Goal: Task Accomplishment & Management: Manage account settings

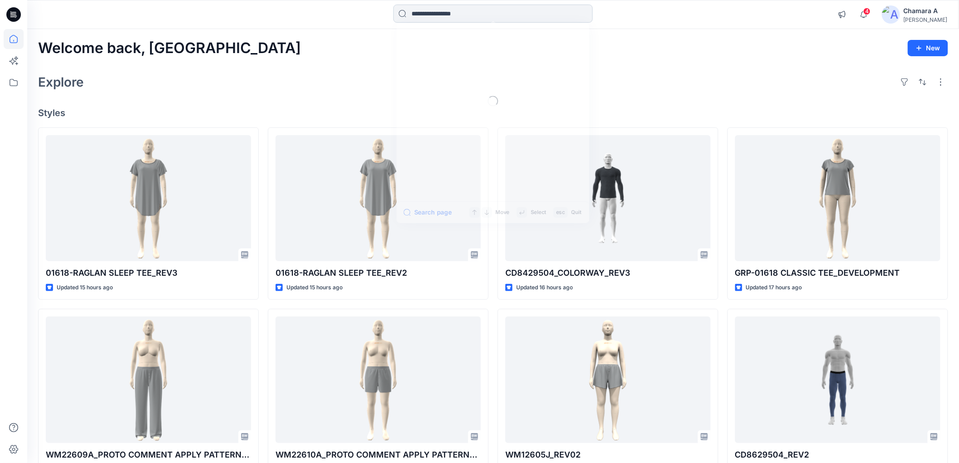
click at [441, 19] on input at bounding box center [492, 14] width 199 height 18
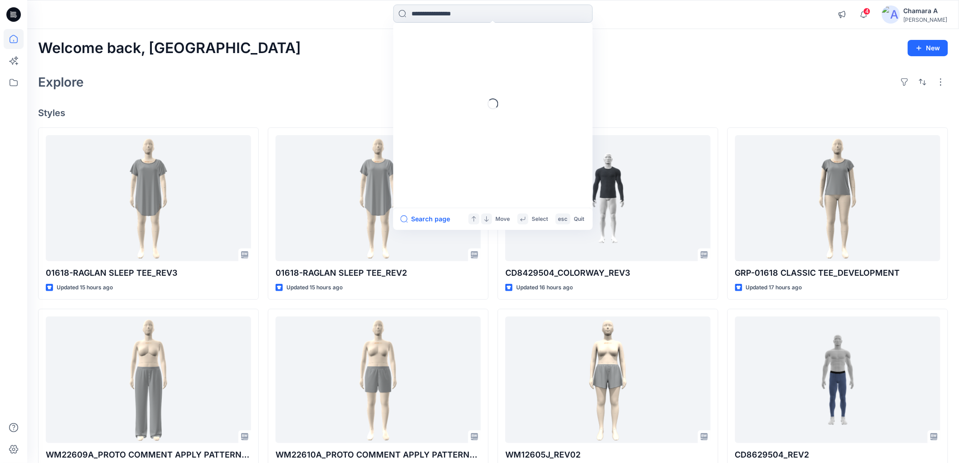
paste input "*******"
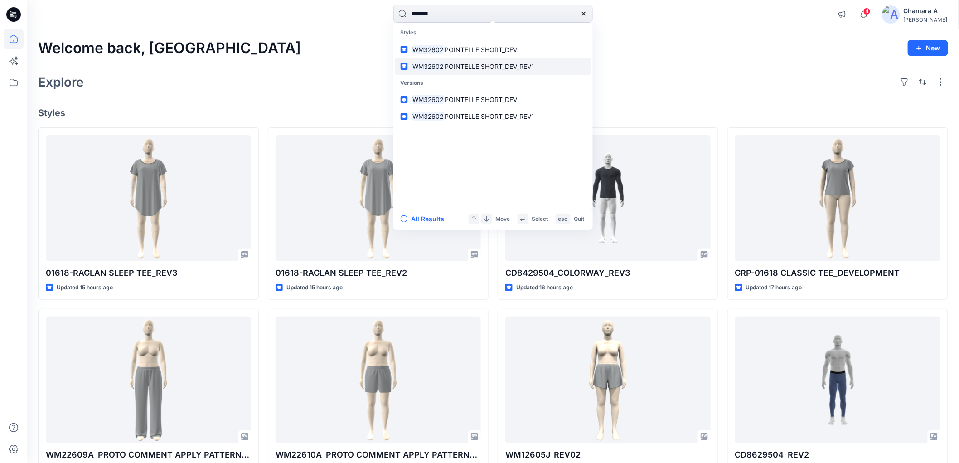
type input "*******"
click at [459, 68] on span "POINTELLE SHORT_DEV_REV1" at bounding box center [490, 67] width 90 height 8
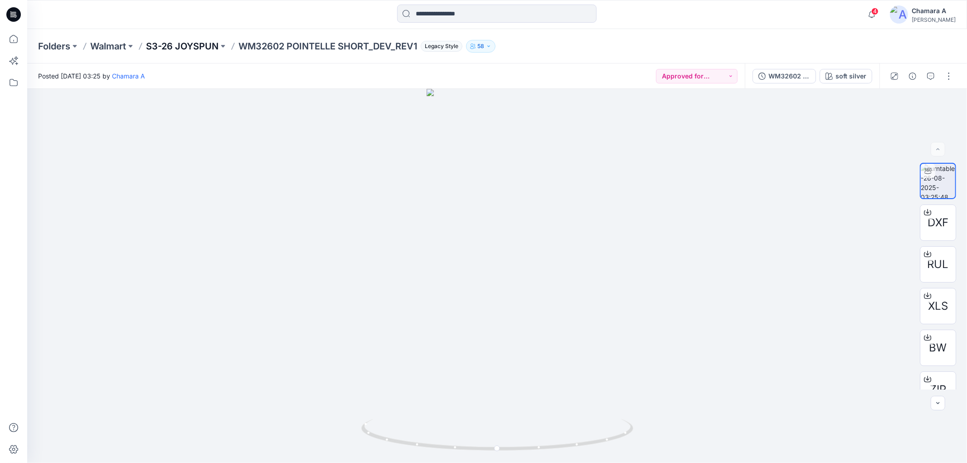
click at [183, 47] on p "S3-26 JOYSPUN" at bounding box center [182, 46] width 73 height 13
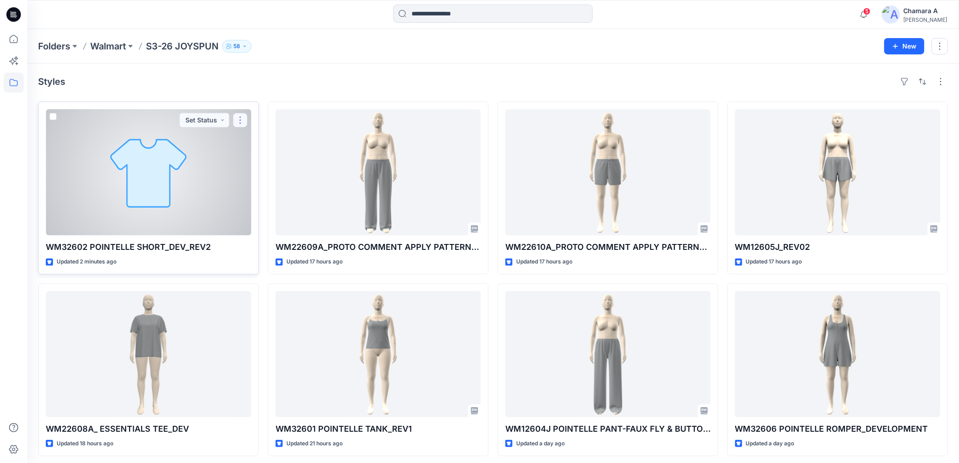
click at [236, 119] on button "button" at bounding box center [240, 120] width 15 height 15
click at [246, 138] on icon "button" at bounding box center [244, 140] width 5 height 5
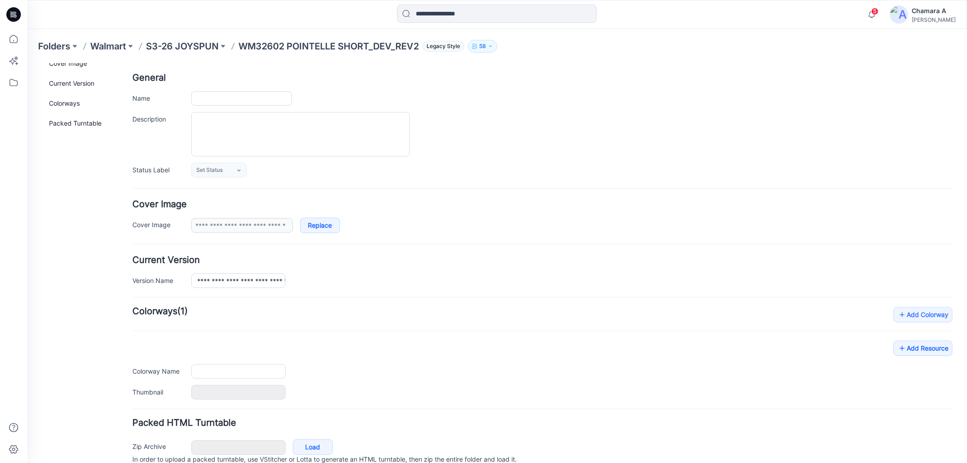
scroll to position [81, 0]
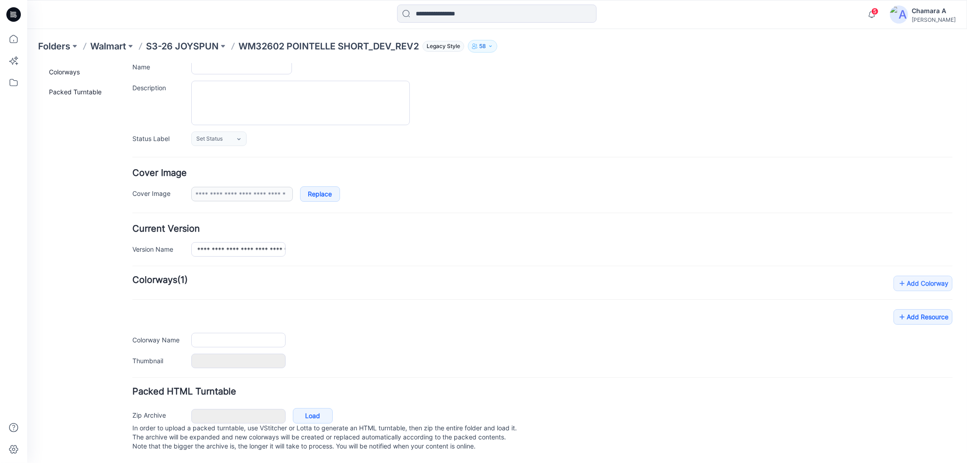
type input "**********"
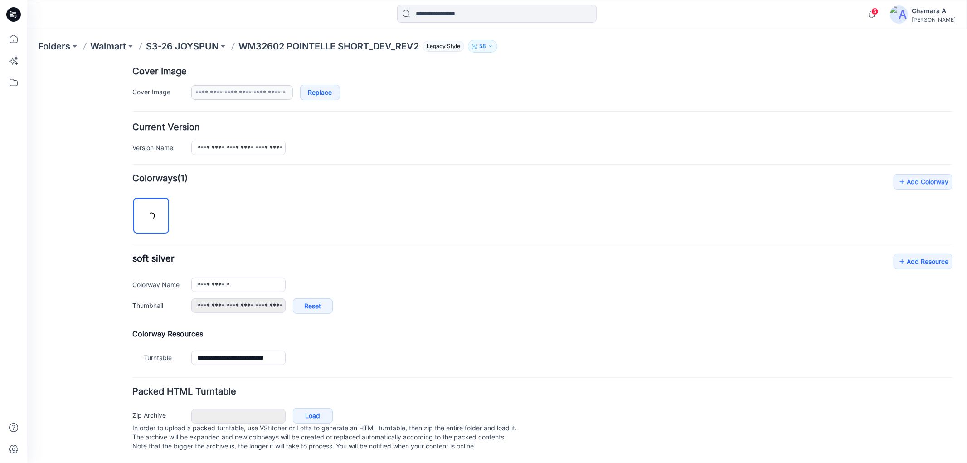
scroll to position [183, 0]
click at [910, 254] on link "Add Resource" at bounding box center [922, 260] width 59 height 15
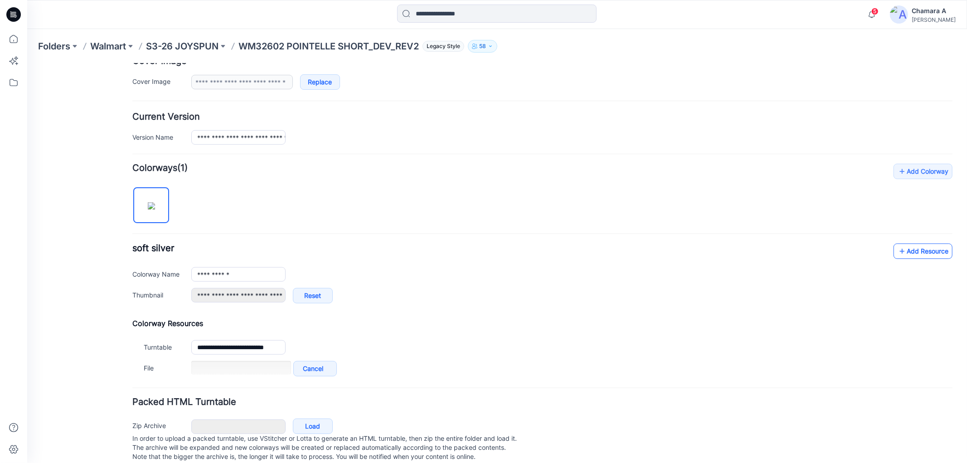
click at [897, 256] on icon at bounding box center [901, 250] width 9 height 15
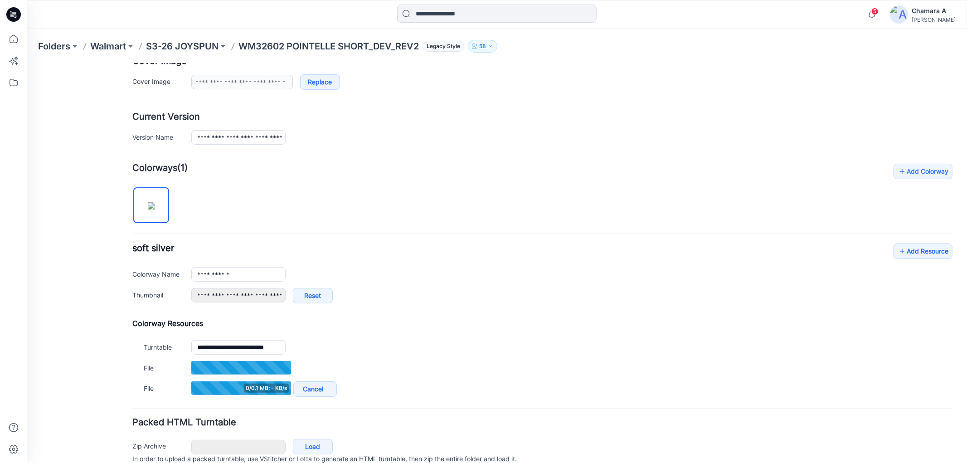
click at [907, 261] on div "**********" at bounding box center [542, 277] width 820 height 69
click at [907, 257] on link "Add Resource" at bounding box center [922, 250] width 59 height 15
click at [916, 251] on link "Add Resource" at bounding box center [922, 250] width 59 height 15
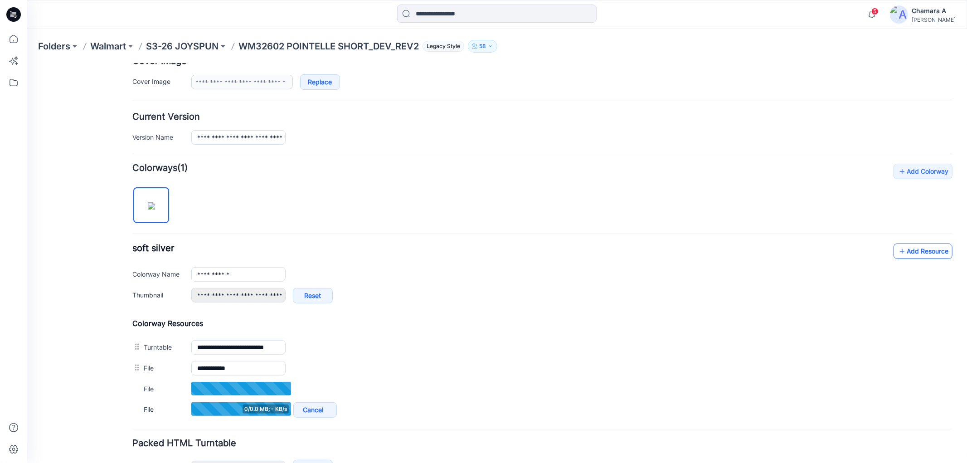
click at [910, 249] on link "Add Resource" at bounding box center [922, 250] width 59 height 15
click at [897, 249] on icon at bounding box center [901, 250] width 9 height 15
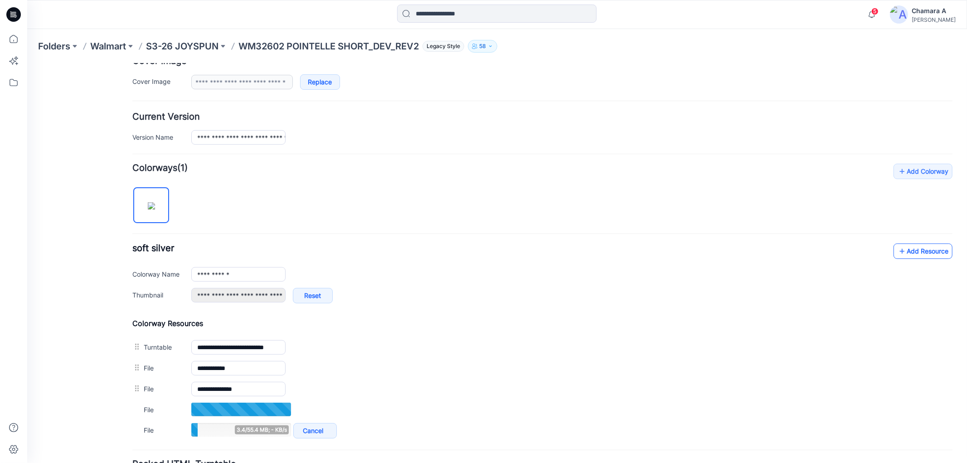
click at [917, 249] on link "Add Resource" at bounding box center [922, 250] width 59 height 15
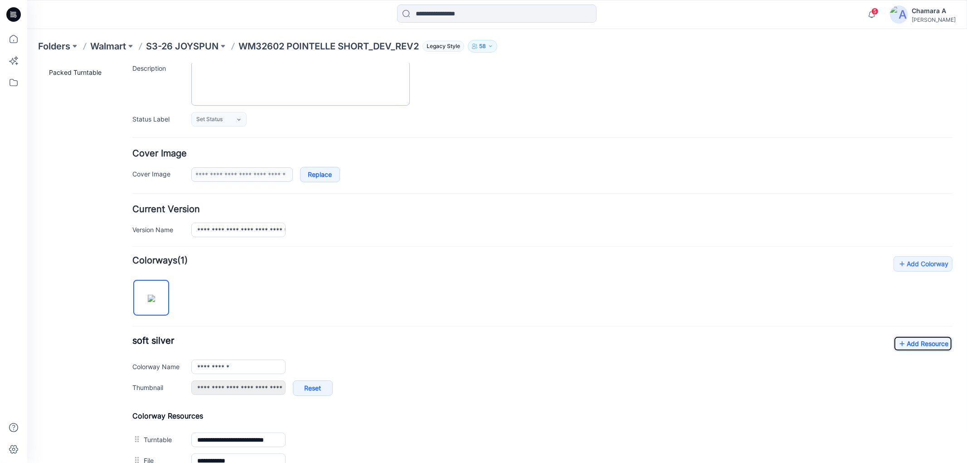
scroll to position [0, 0]
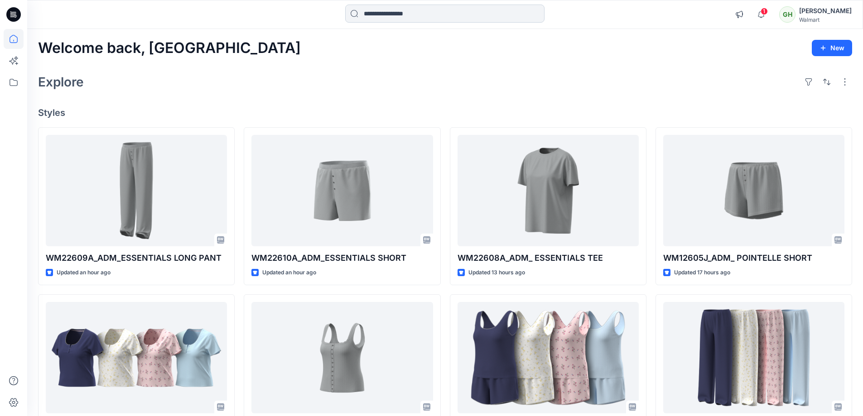
click at [419, 15] on input at bounding box center [444, 14] width 199 height 18
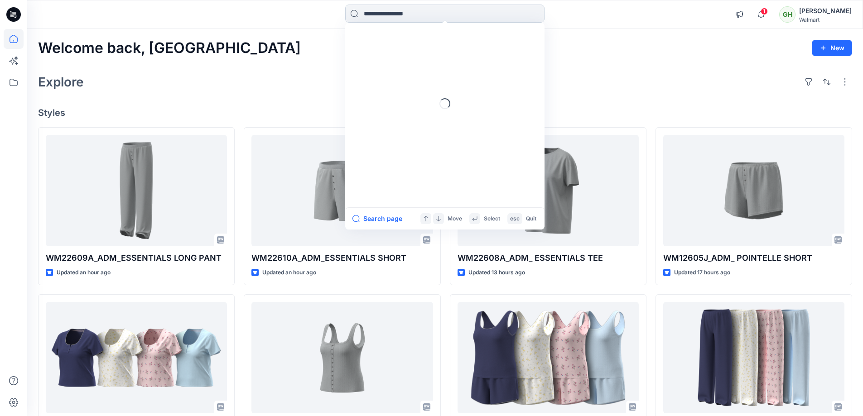
paste input "*******"
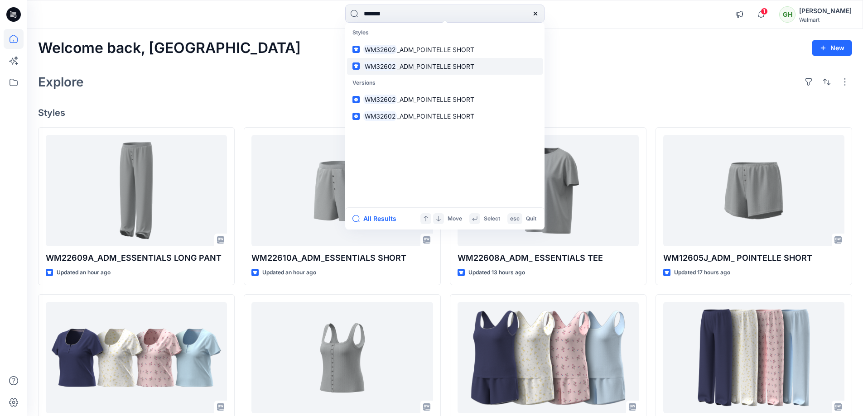
type input "*******"
click at [415, 71] on link "WM32602 _ADM_POINTELLE SHORT" at bounding box center [445, 66] width 196 height 17
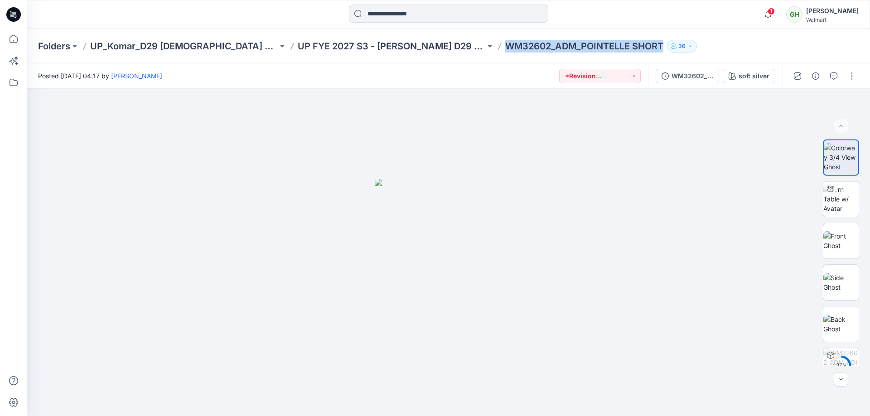
drag, startPoint x: 445, startPoint y: 43, endPoint x: 608, endPoint y: 47, distance: 162.8
click at [608, 47] on div "Folders UP_Komar_D29 Ladies Sleep UP FYE 2027 S3 - Komar D29 Ladies Sleepwear W…" at bounding box center [413, 46] width 750 height 13
copy div "WM32602_ADM_POINTELLE SHORT 36"
click at [668, 81] on button "WM32602_ADM_POINTELLE SHORT" at bounding box center [687, 76] width 63 height 15
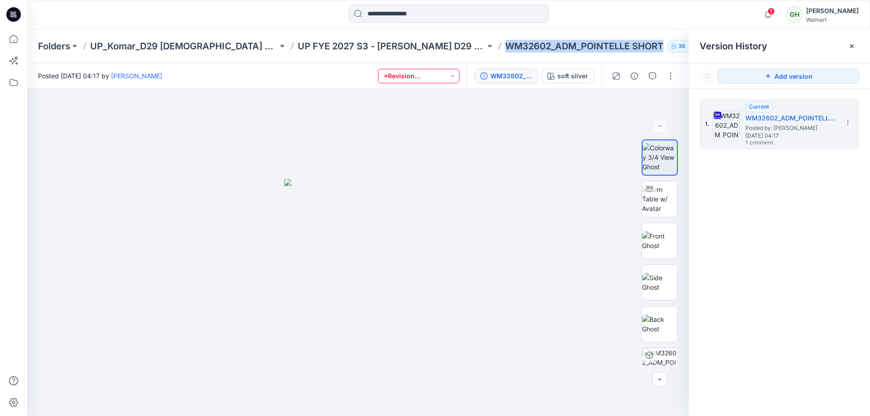
click at [394, 80] on button "*Revision Requested" at bounding box center [419, 76] width 82 height 15
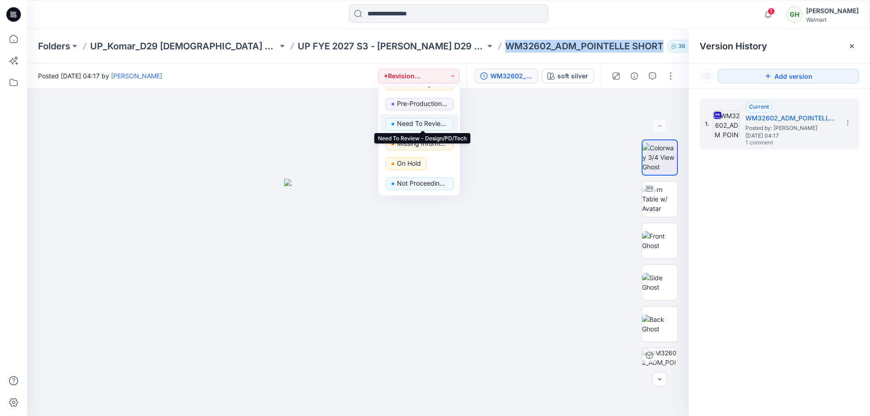
click at [421, 126] on p "Need To Review - Design/PD/Tech" at bounding box center [422, 124] width 51 height 12
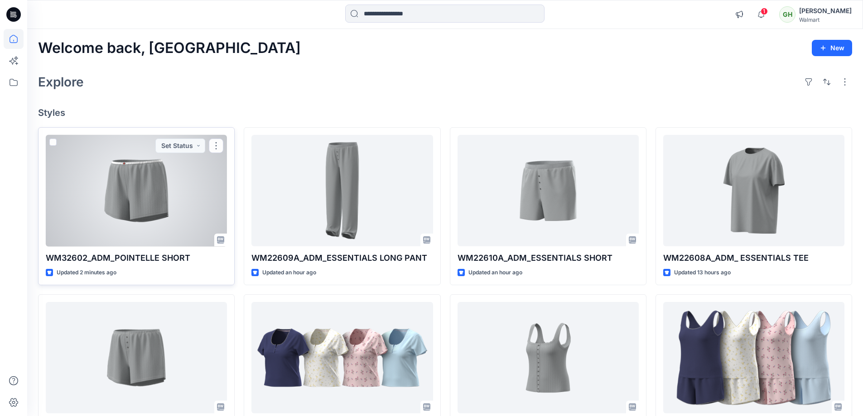
click at [130, 217] on div at bounding box center [136, 191] width 181 height 112
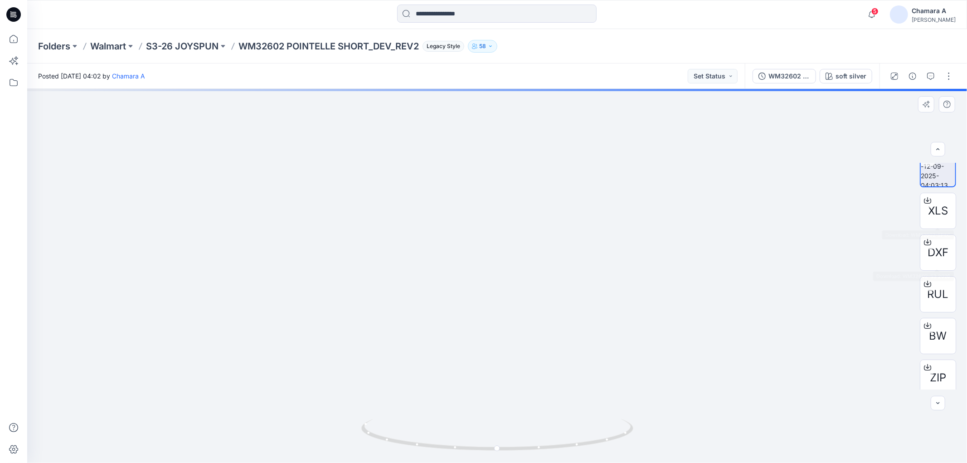
scroll to position [18, 0]
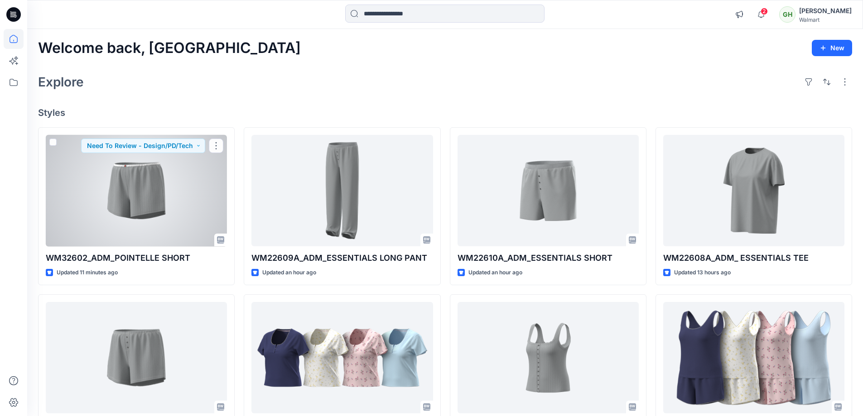
click at [138, 180] on div at bounding box center [136, 191] width 181 height 112
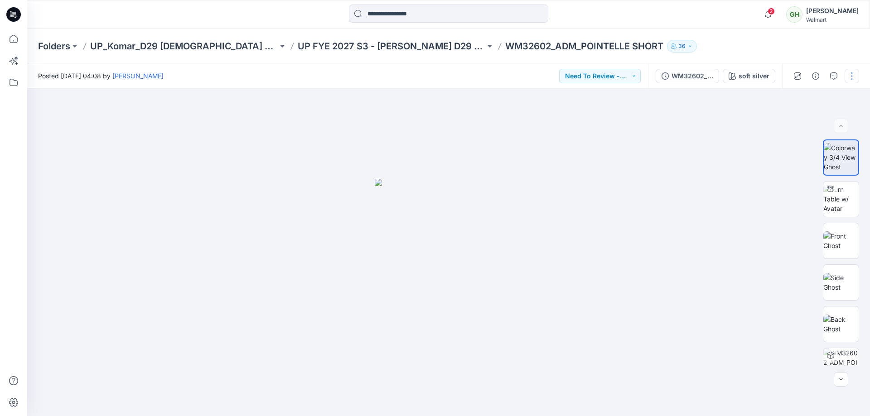
click at [857, 73] on button "button" at bounding box center [852, 76] width 15 height 15
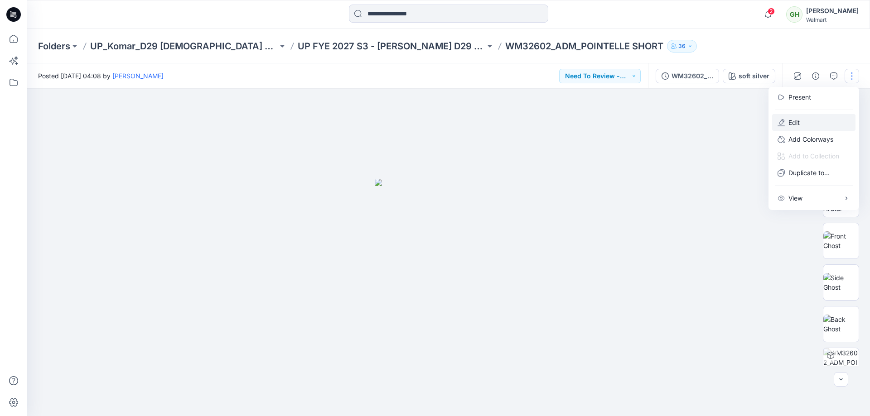
click at [813, 124] on button "Edit" at bounding box center [813, 122] width 83 height 17
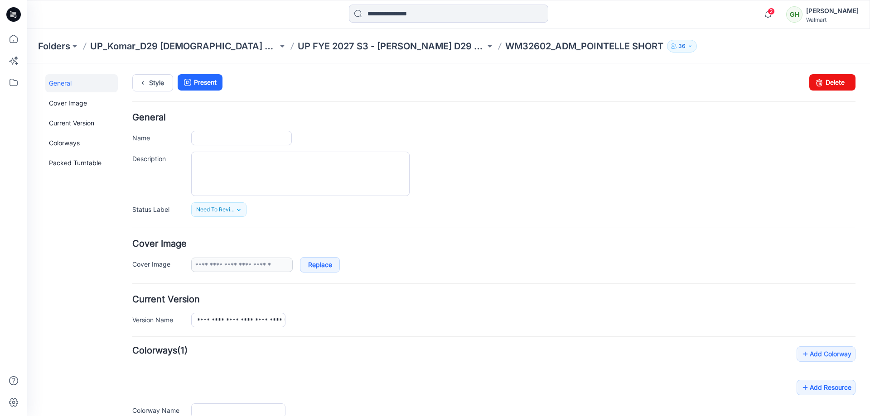
type input "**********"
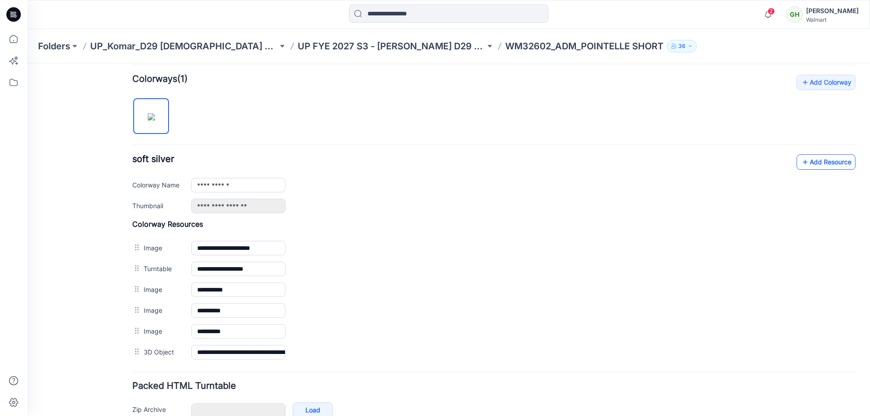
click at [821, 164] on link "Add Resource" at bounding box center [826, 162] width 59 height 15
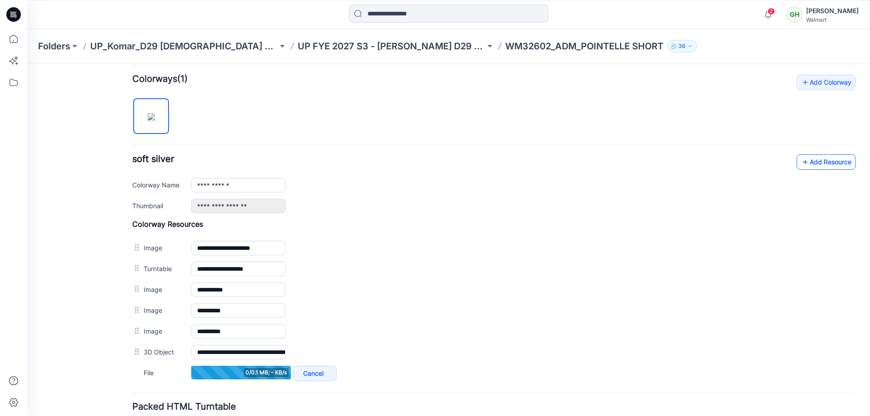
click at [804, 168] on link "Add Resource" at bounding box center [826, 162] width 59 height 15
click at [801, 161] on icon at bounding box center [805, 162] width 9 height 15
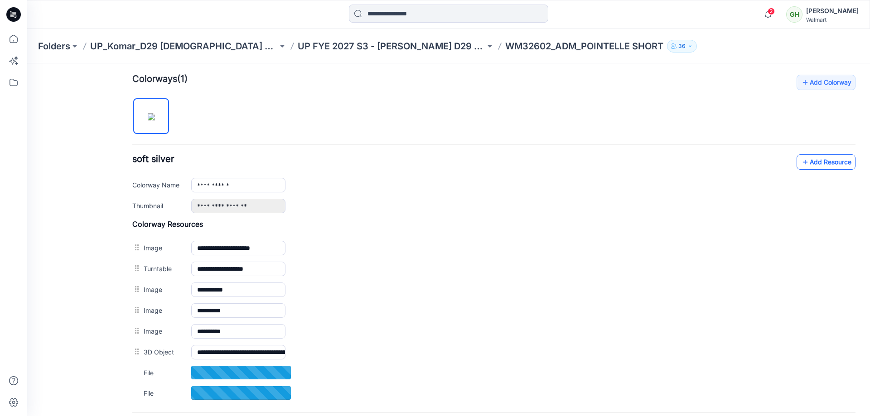
click at [822, 155] on link "Add Resource" at bounding box center [826, 162] width 59 height 15
drag, startPoint x: 858, startPoint y: 150, endPoint x: 843, endPoint y: 161, distance: 18.5
click at [857, 150] on div "**********" at bounding box center [448, 145] width 843 height 707
click at [834, 167] on link "Add Resource" at bounding box center [826, 162] width 59 height 15
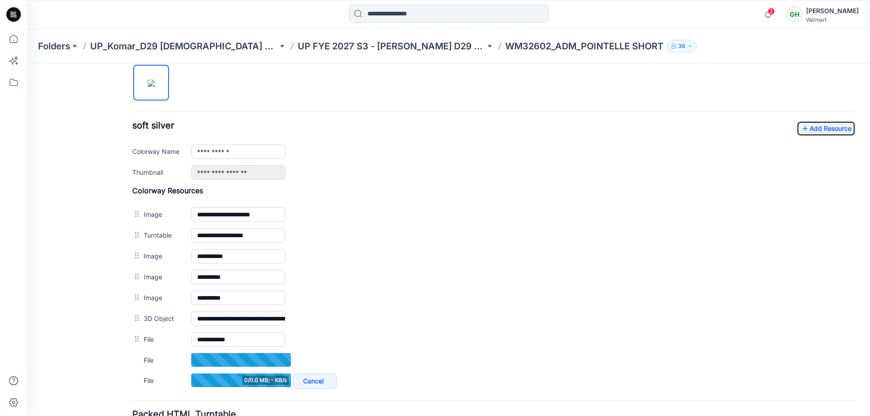
scroll to position [363, 0]
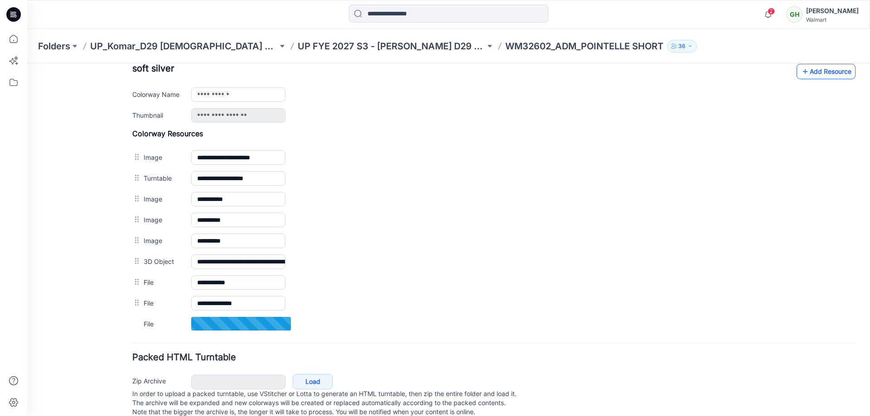
click at [803, 77] on icon at bounding box center [805, 71] width 9 height 15
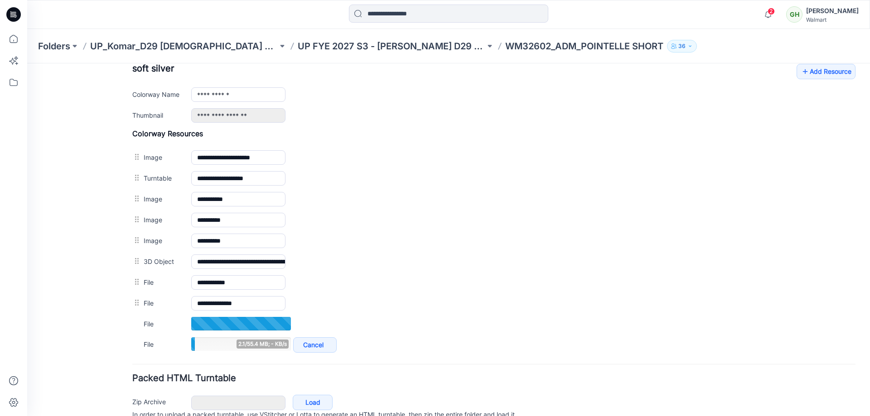
click at [789, 78] on div "**********" at bounding box center [493, 93] width 723 height 59
click at [797, 77] on link "Add Resource" at bounding box center [826, 71] width 59 height 15
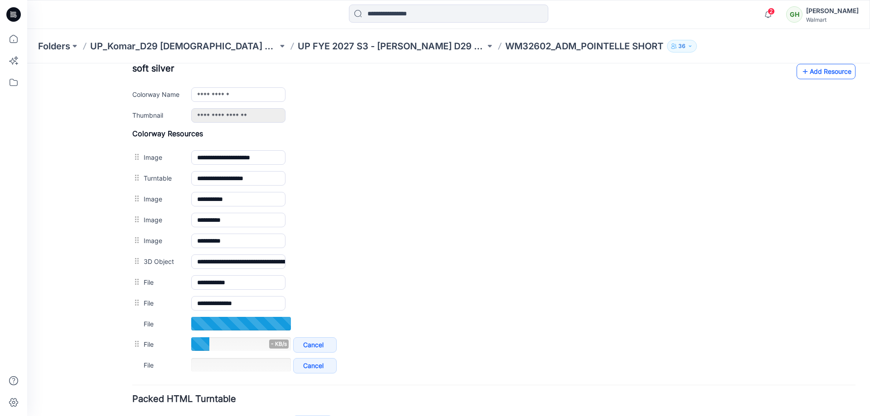
click at [813, 73] on link "Add Resource" at bounding box center [826, 71] width 59 height 15
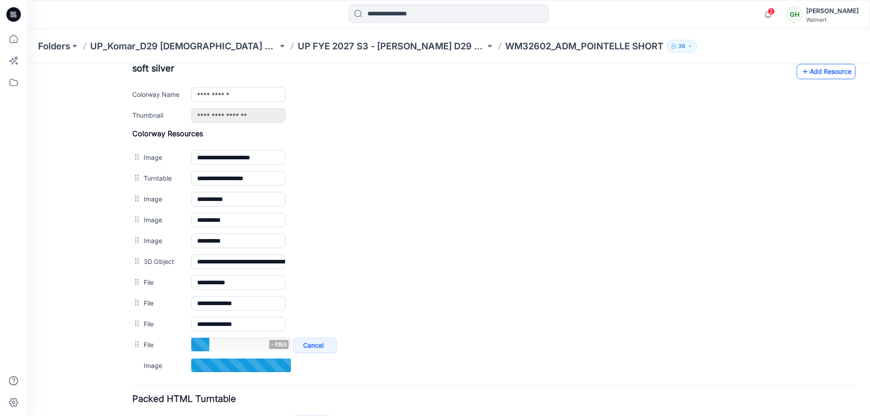
click at [809, 70] on link "Add Resource" at bounding box center [826, 71] width 59 height 15
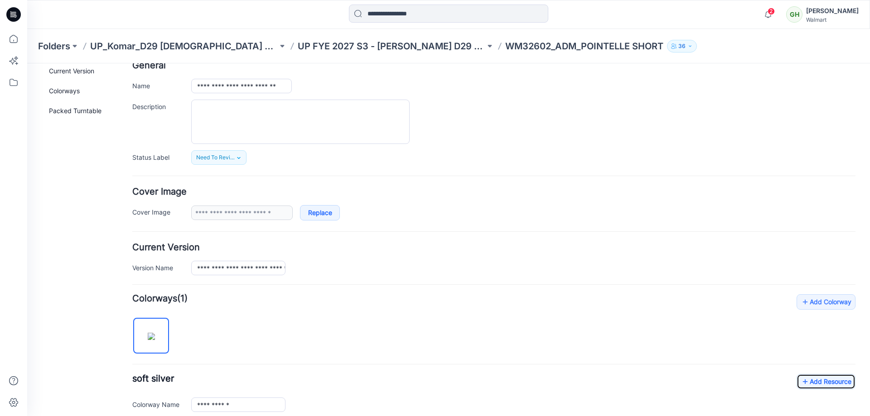
scroll to position [0, 0]
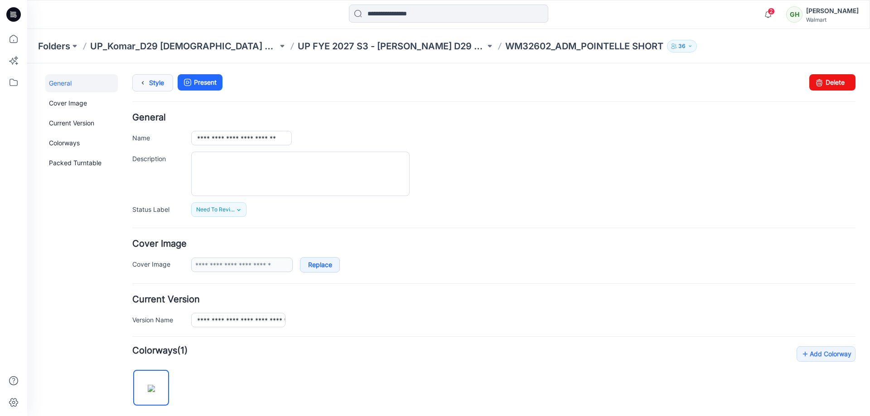
click at [151, 78] on link "Style" at bounding box center [152, 82] width 41 height 17
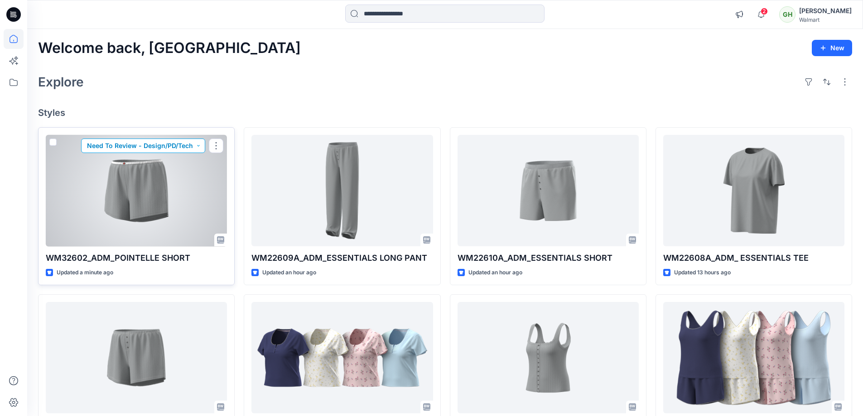
click at [175, 147] on button "Need To Review - Design/PD/Tech" at bounding box center [143, 146] width 124 height 15
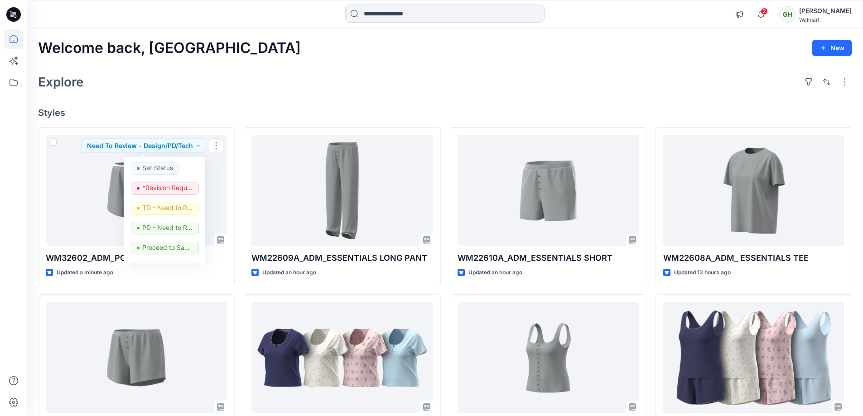
click at [285, 100] on div "Welcome back, Gayan New Explore Styles WM32602_ADM_POINTELLE SHORT Updated a mi…" at bounding box center [445, 346] width 836 height 634
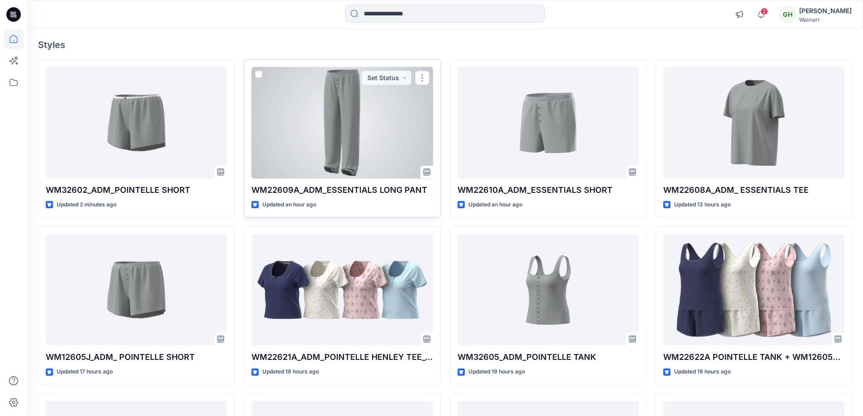
scroll to position [66, 0]
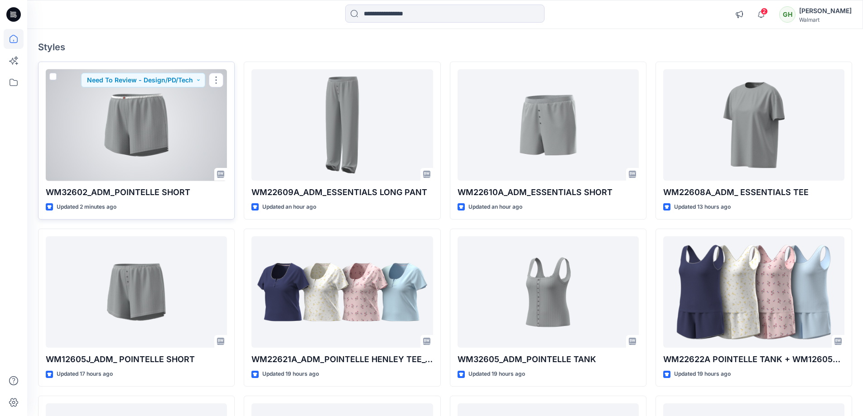
click at [178, 100] on div at bounding box center [136, 125] width 181 height 112
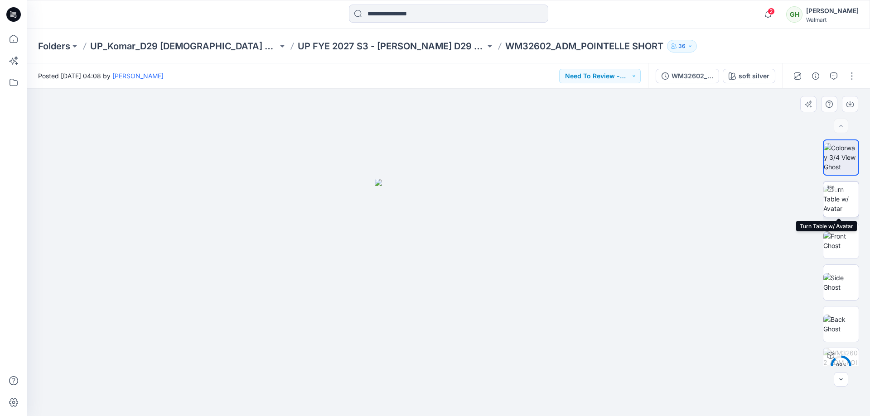
click at [833, 194] on div at bounding box center [830, 189] width 15 height 15
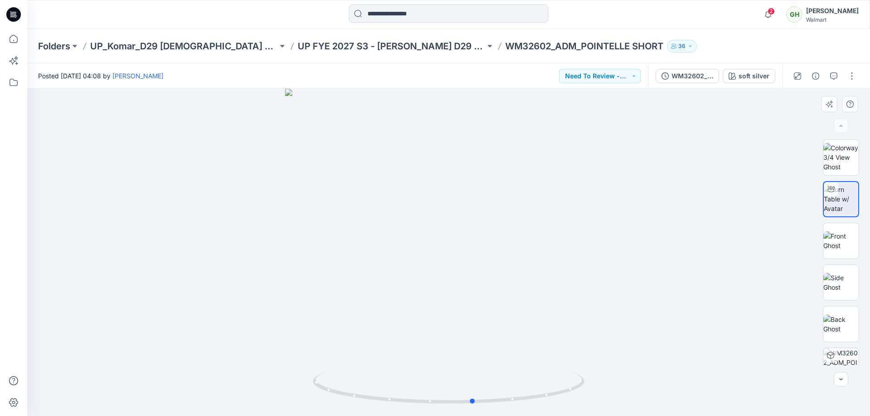
drag, startPoint x: 527, startPoint y: 397, endPoint x: 280, endPoint y: 392, distance: 247.1
click at [280, 392] on div at bounding box center [448, 253] width 843 height 328
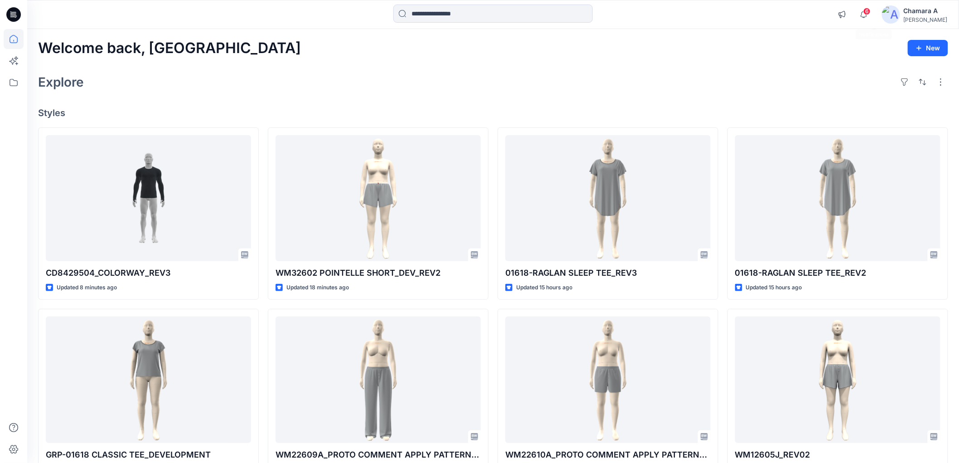
click at [871, 10] on span "6" at bounding box center [866, 11] width 7 height 7
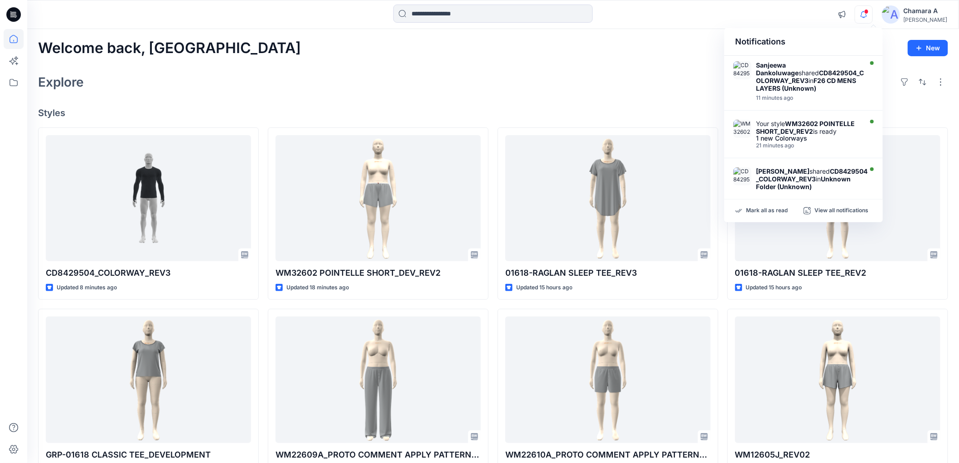
click at [600, 52] on div "Welcome back, Chamara New" at bounding box center [493, 48] width 910 height 17
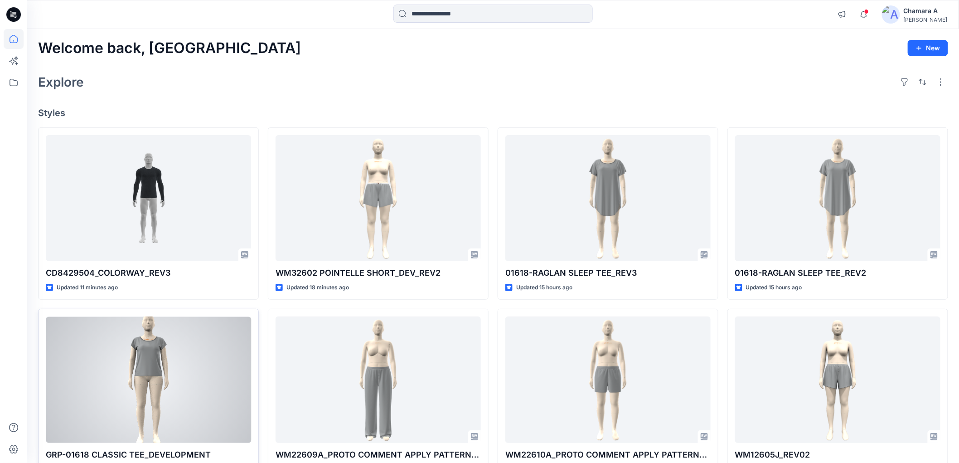
click at [221, 462] on div "GRP-01618 CLASSIC TEE_DEVELOPMENT Updated 17 hours ago Set Status" at bounding box center [148, 395] width 221 height 173
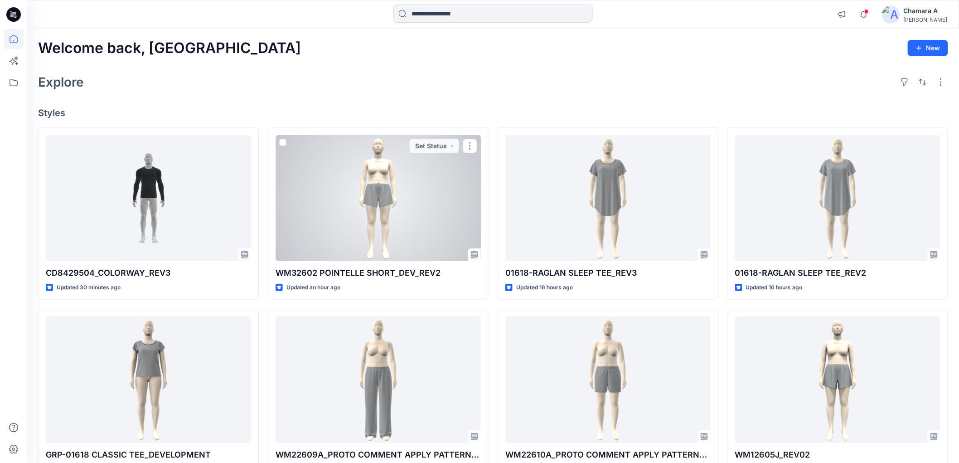
click at [351, 177] on div at bounding box center [378, 198] width 205 height 126
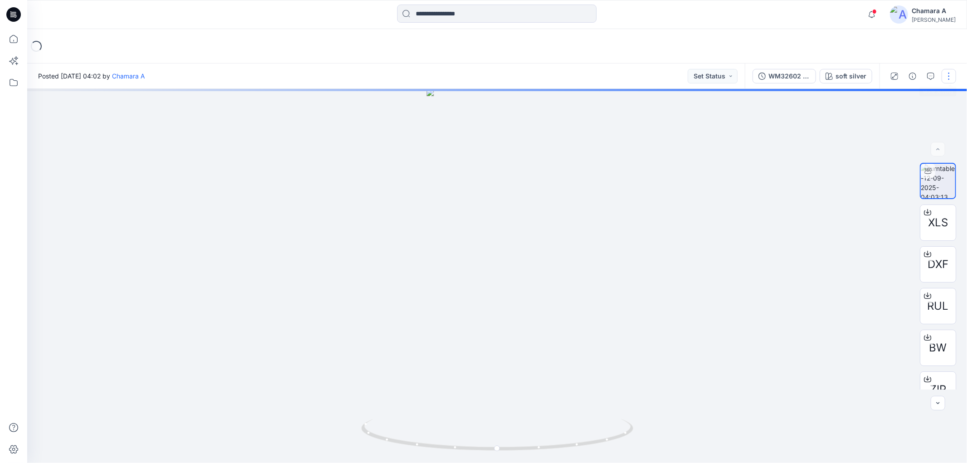
click at [950, 69] on button "button" at bounding box center [948, 76] width 15 height 15
click at [768, 48] on div "Loading..." at bounding box center [496, 46] width 939 height 34
click at [953, 76] on button "button" at bounding box center [948, 76] width 15 height 15
click at [654, 38] on div "Loading..." at bounding box center [496, 46] width 939 height 34
click at [945, 76] on button "button" at bounding box center [948, 76] width 15 height 15
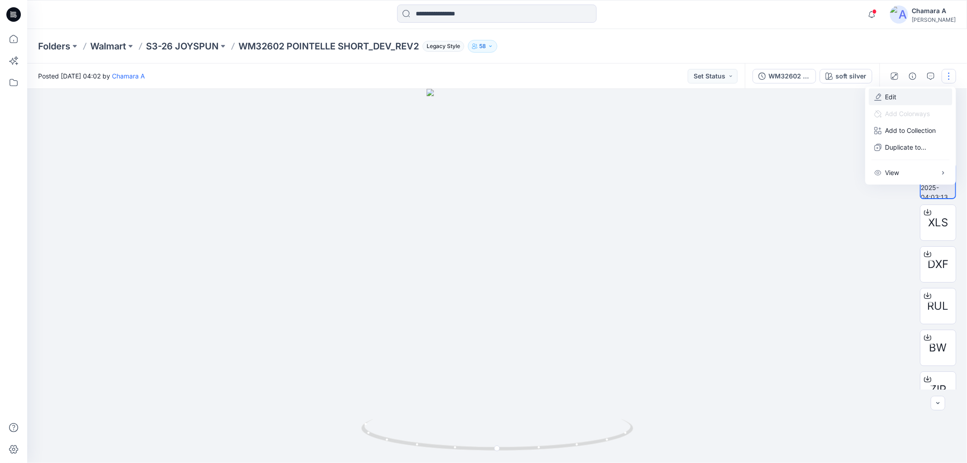
click at [904, 99] on button "Edit" at bounding box center [910, 96] width 83 height 17
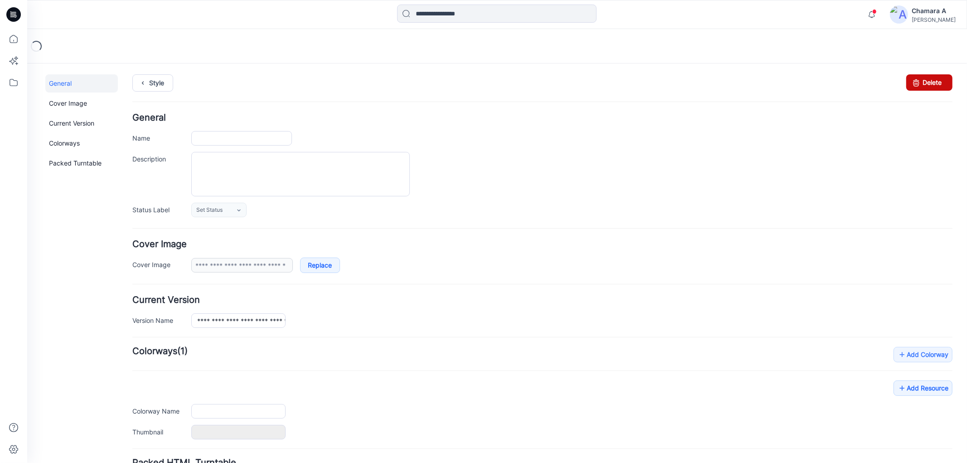
click at [934, 76] on link "Delete" at bounding box center [928, 82] width 46 height 16
type input "**********"
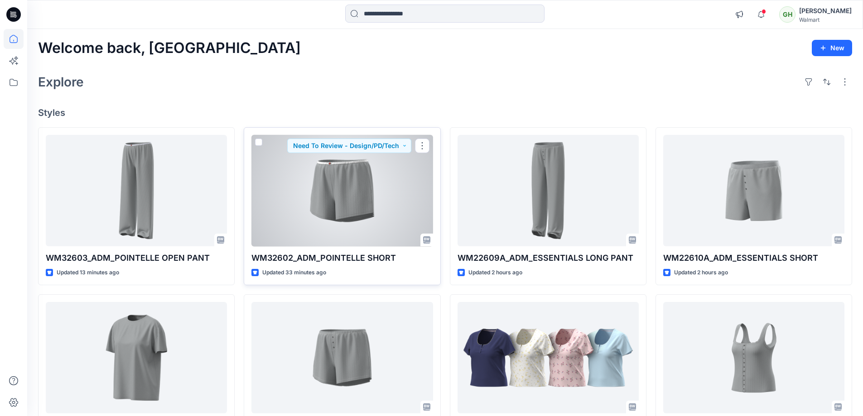
click at [343, 208] on div at bounding box center [342, 191] width 181 height 112
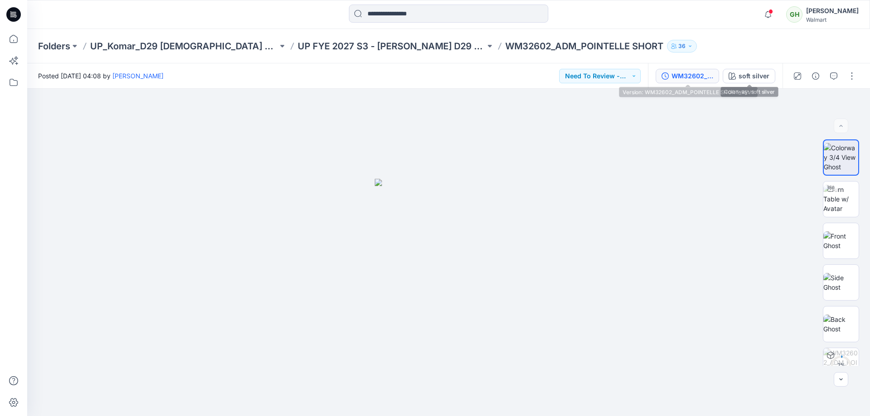
click at [684, 75] on div "WM32602_ADM_POINTELLE SHORT_REV1" at bounding box center [693, 76] width 42 height 10
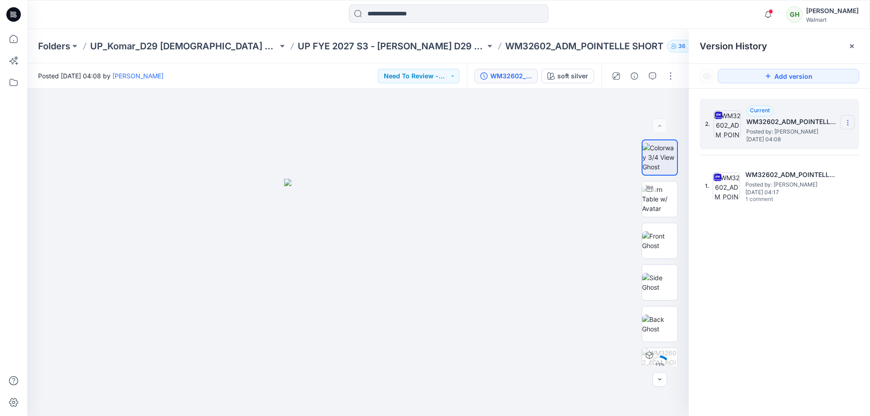
click at [845, 121] on icon at bounding box center [847, 122] width 7 height 7
click at [794, 194] on span "Delete Version" at bounding box center [785, 199] width 42 height 11
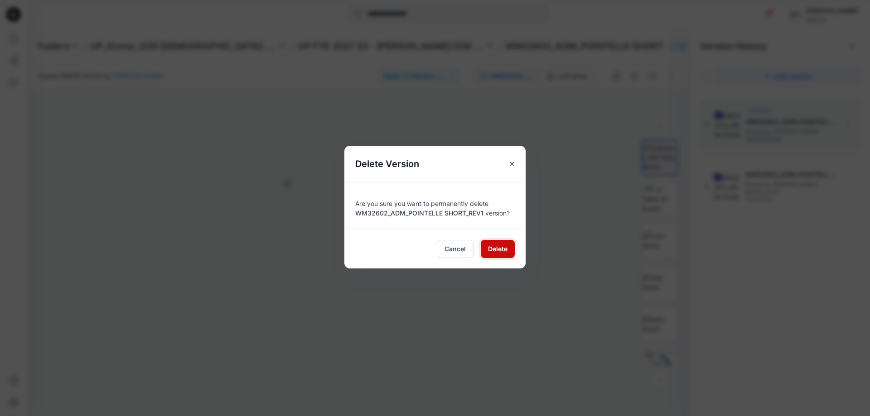
click at [500, 251] on span "Delete" at bounding box center [497, 249] width 19 height 10
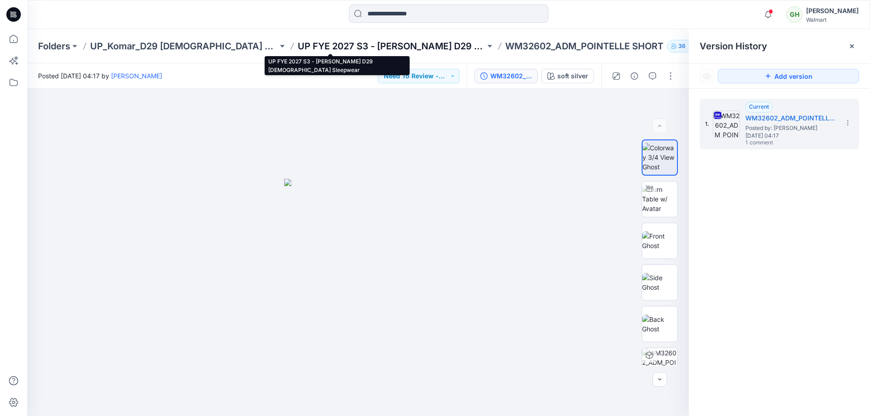
click at [298, 44] on p "UP FYE 2027 S3 - Komar D29 Ladies Sleepwear" at bounding box center [392, 46] width 188 height 13
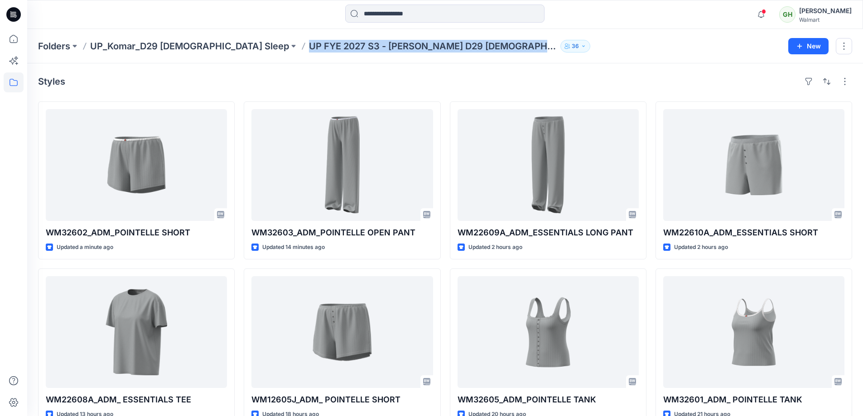
drag, startPoint x: 233, startPoint y: 44, endPoint x: 453, endPoint y: 53, distance: 220.0
click at [453, 53] on div "Folders UP_Komar_D29 Ladies Sleep UP FYE 2027 S3 - Komar D29 Ladies Sleepwear 3…" at bounding box center [445, 46] width 836 height 34
copy div "UP FYE 2027 S3 - Komar D29 Ladies Sleepwear 36 New"
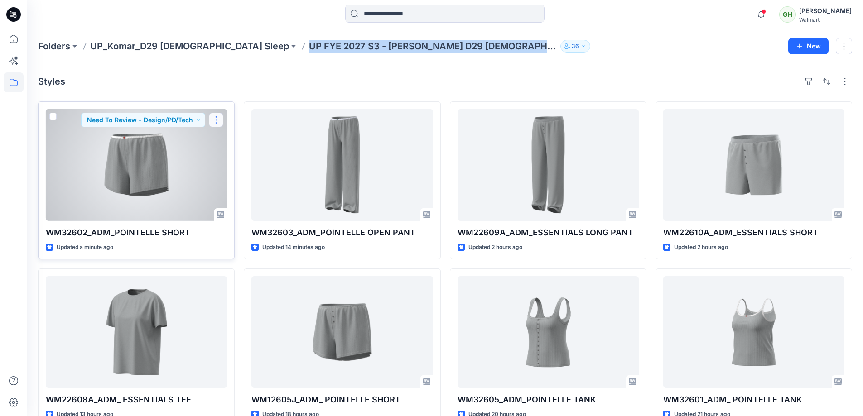
click at [219, 118] on button "button" at bounding box center [216, 120] width 15 height 15
click at [248, 171] on p "Duplicate to..." at bounding box center [247, 175] width 41 height 10
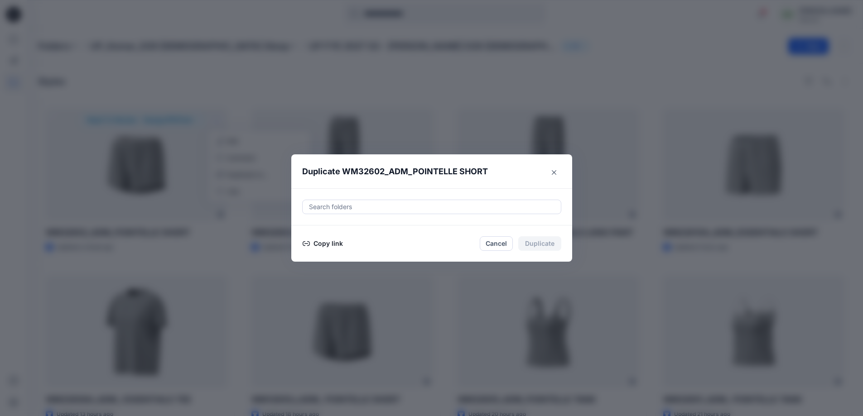
click at [383, 204] on div at bounding box center [431, 207] width 247 height 11
paste input "**********"
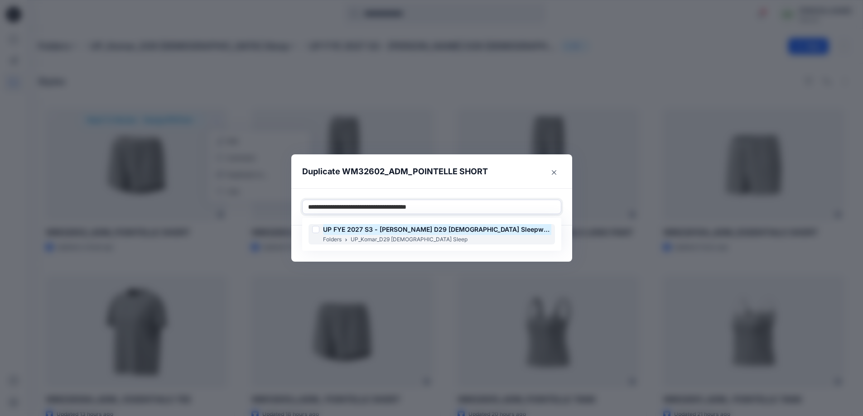
click at [416, 231] on mark "UP FYE 2027 S3 - Komar D29 Ladies Sleepwear" at bounding box center [438, 229] width 231 height 12
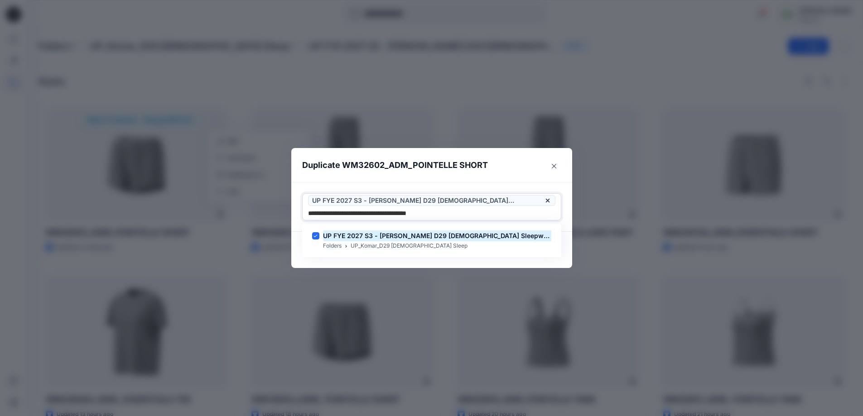
type input "**********"
click at [508, 176] on header "Duplicate WM32602_ADM_POINTELLE SHORT" at bounding box center [422, 165] width 263 height 34
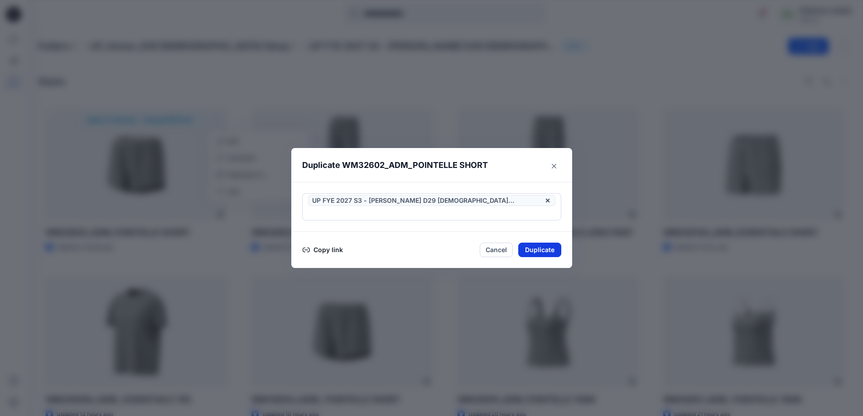
click at [539, 243] on button "Duplicate" at bounding box center [539, 250] width 43 height 15
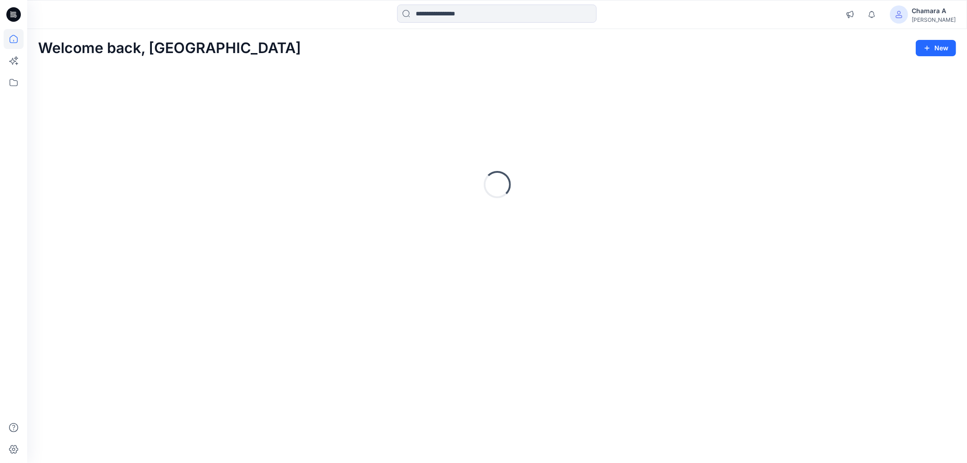
click at [948, 10] on div "Chamara A" at bounding box center [933, 10] width 44 height 11
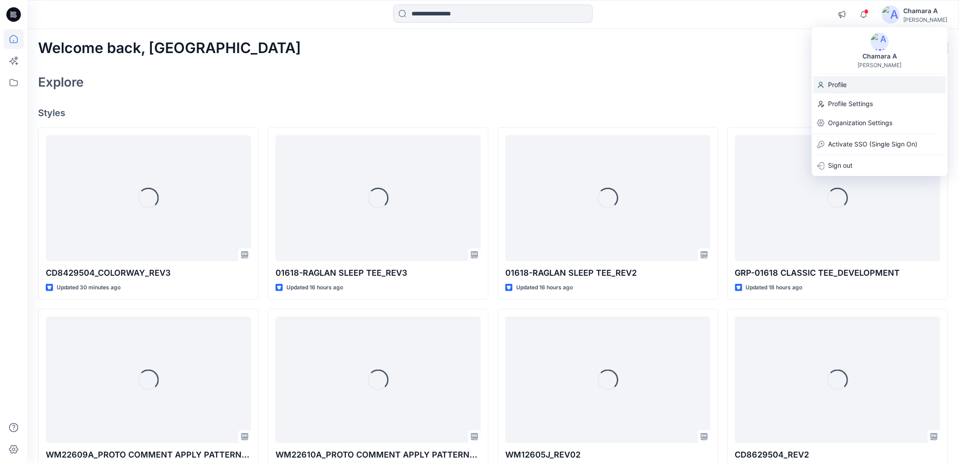
click at [862, 88] on div "Profile" at bounding box center [879, 84] width 132 height 17
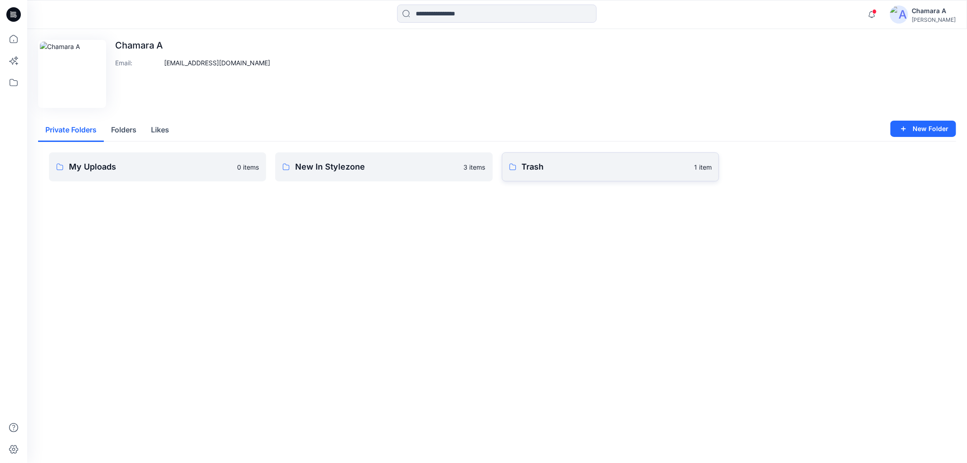
click at [591, 166] on p "Trash" at bounding box center [605, 166] width 167 height 13
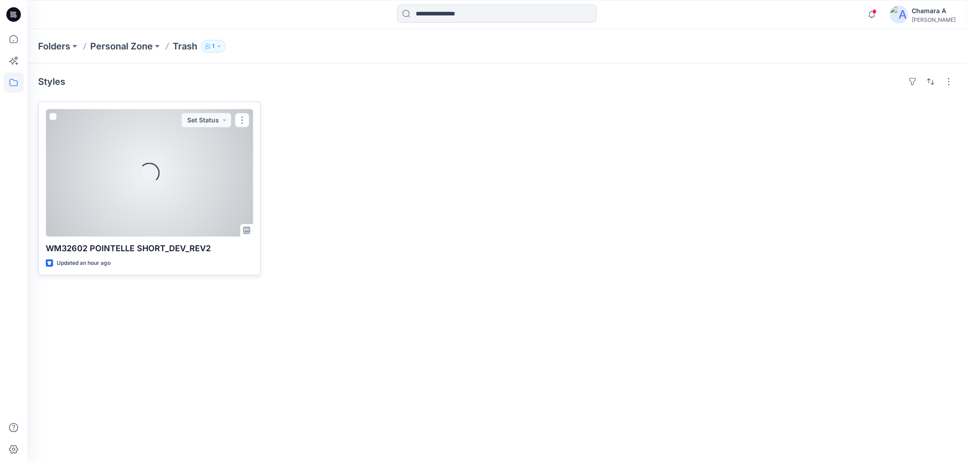
click at [225, 194] on div "Loading..." at bounding box center [149, 172] width 207 height 127
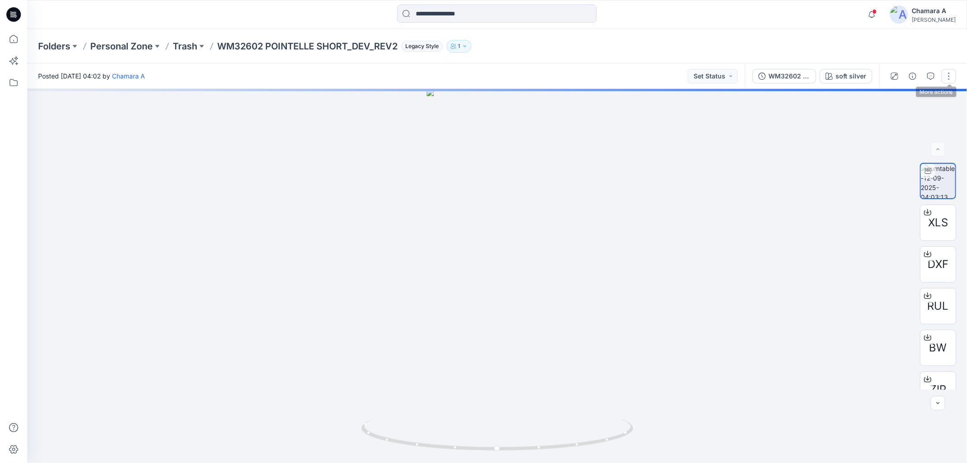
click at [952, 77] on button "button" at bounding box center [948, 76] width 15 height 15
click at [914, 101] on button "Edit" at bounding box center [910, 96] width 83 height 17
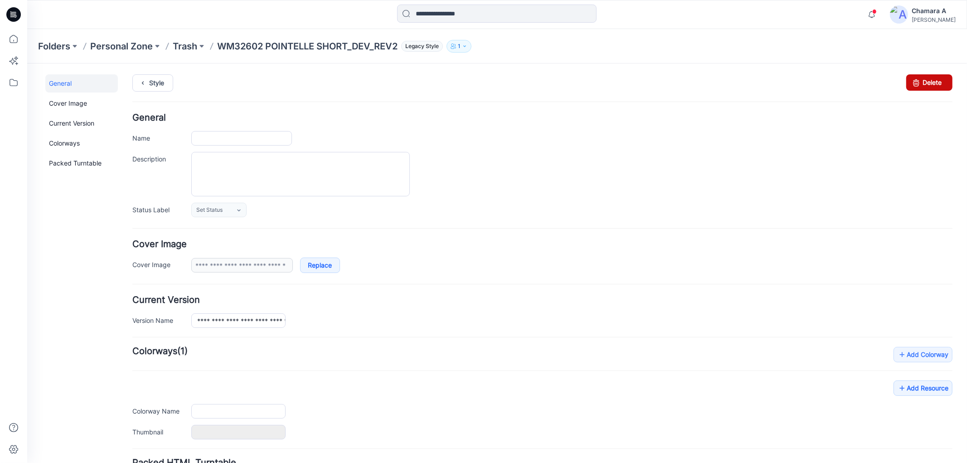
click at [922, 86] on link "Delete" at bounding box center [928, 82] width 46 height 16
type input "**********"
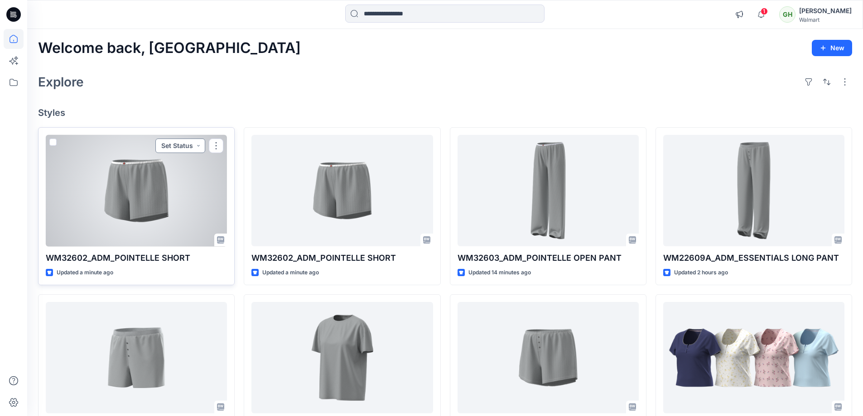
drag, startPoint x: 208, startPoint y: 148, endPoint x: 197, endPoint y: 151, distance: 12.1
click at [197, 151] on button "Set Status" at bounding box center [180, 146] width 50 height 15
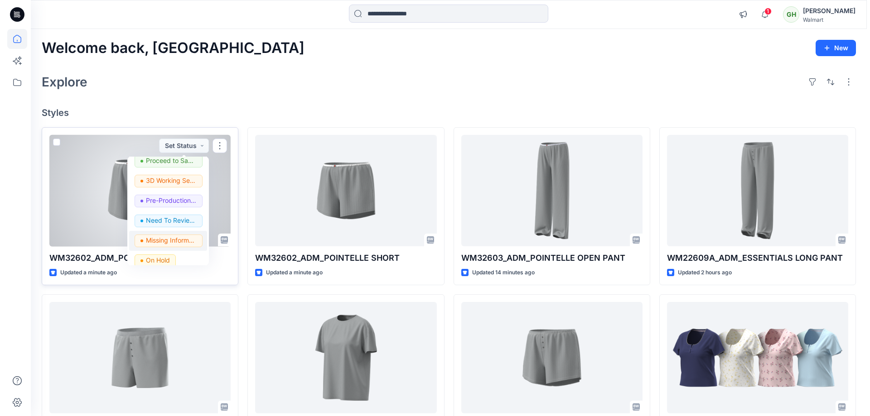
scroll to position [91, 0]
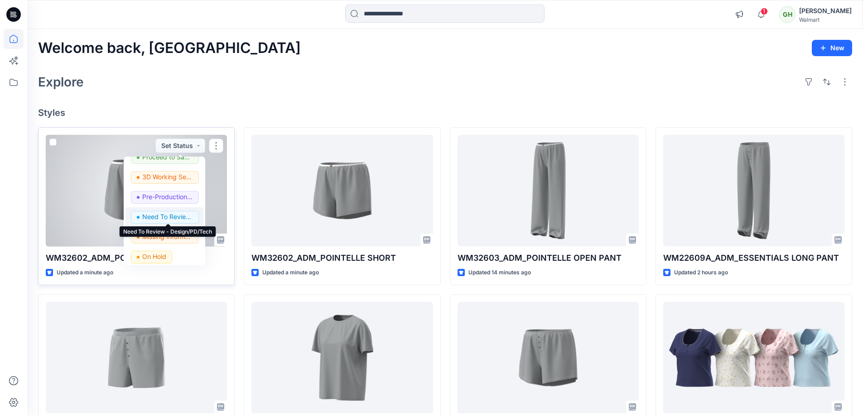
click at [172, 220] on p "Need To Review - Design/PD/Tech" at bounding box center [167, 217] width 51 height 12
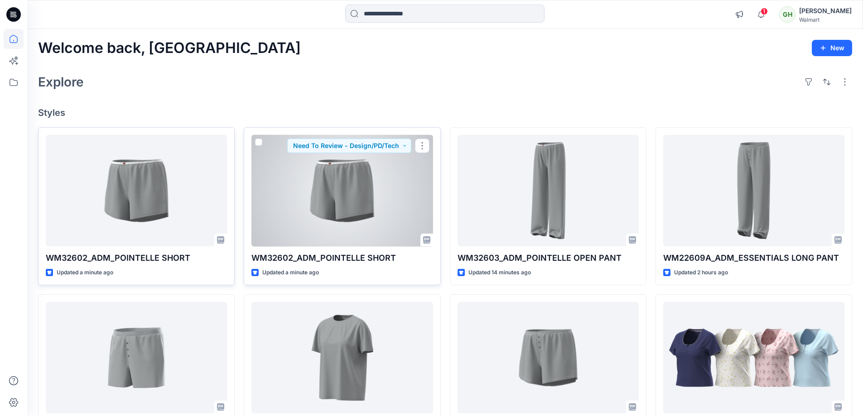
click at [341, 200] on div at bounding box center [342, 191] width 181 height 112
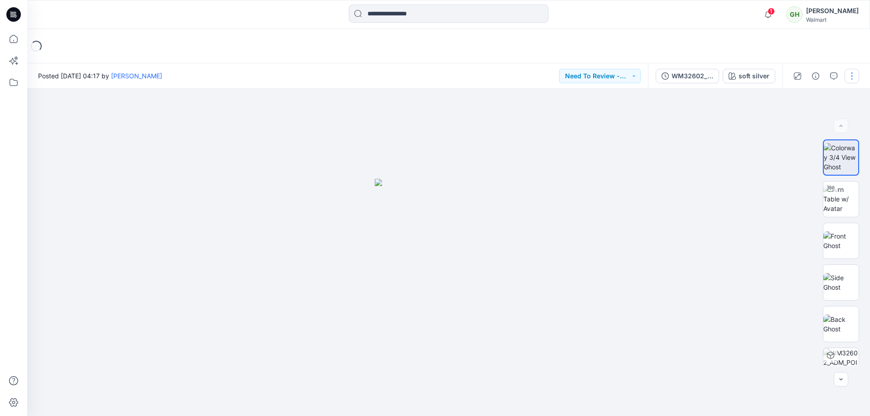
click at [854, 80] on button "button" at bounding box center [852, 76] width 15 height 15
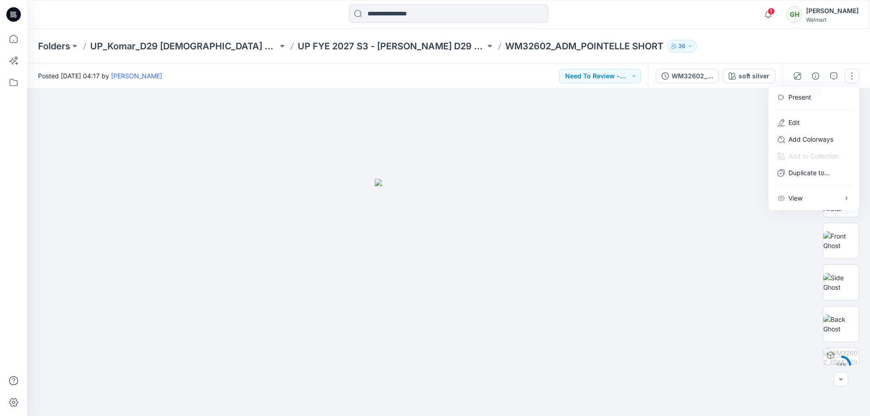
click at [751, 36] on div "Folders UP_Komar_D29 Ladies Sleep UP FYE 2027 S3 - Komar D29 Ladies Sleepwear W…" at bounding box center [448, 46] width 843 height 34
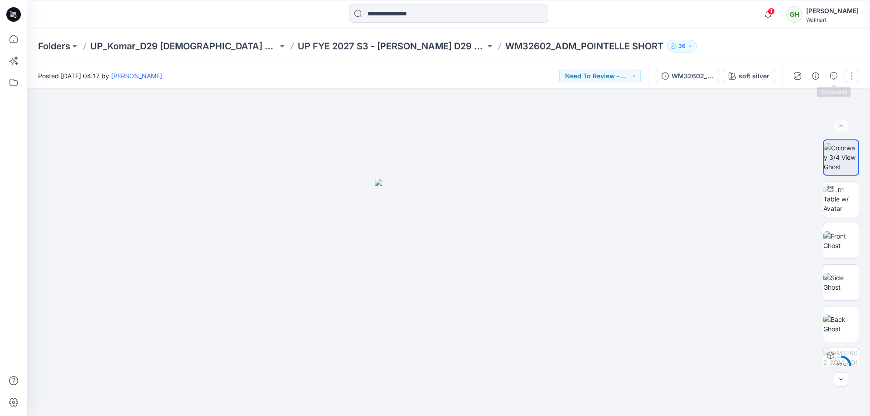
click at [847, 78] on button "button" at bounding box center [852, 76] width 15 height 15
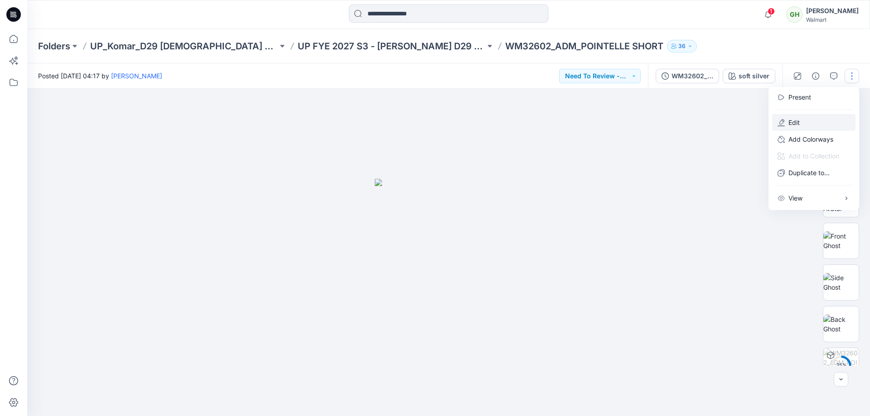
click at [794, 124] on p "Edit" at bounding box center [794, 123] width 11 height 10
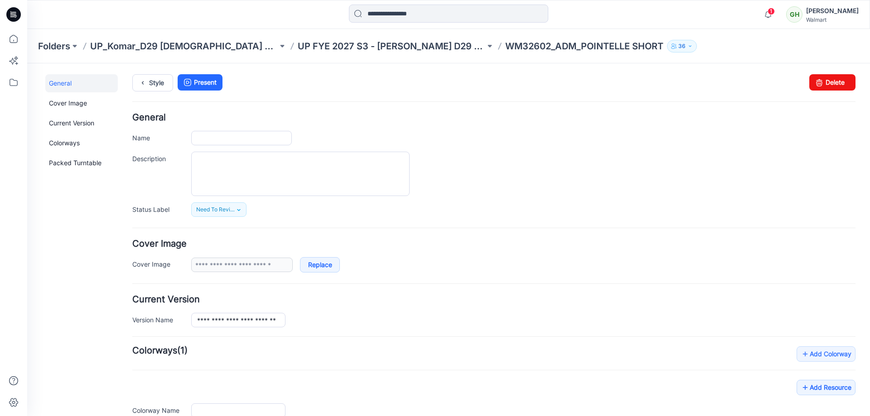
type input "**********"
drag, startPoint x: 820, startPoint y: 89, endPoint x: 509, endPoint y: 103, distance: 311.7
click at [820, 89] on link "Delete" at bounding box center [832, 82] width 46 height 16
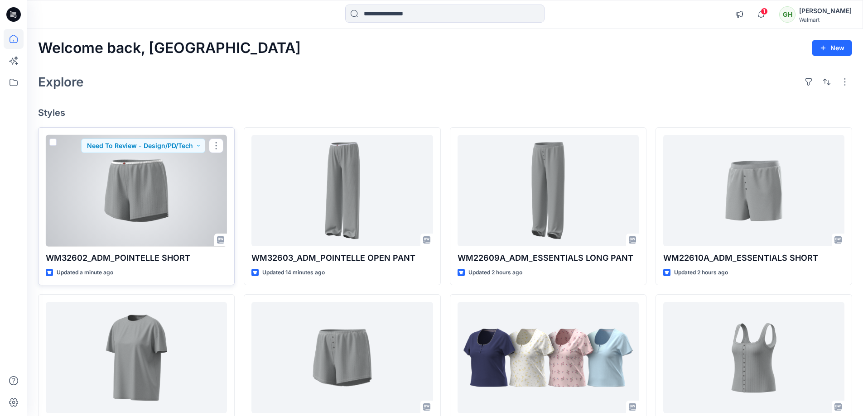
click at [147, 177] on div at bounding box center [136, 191] width 181 height 112
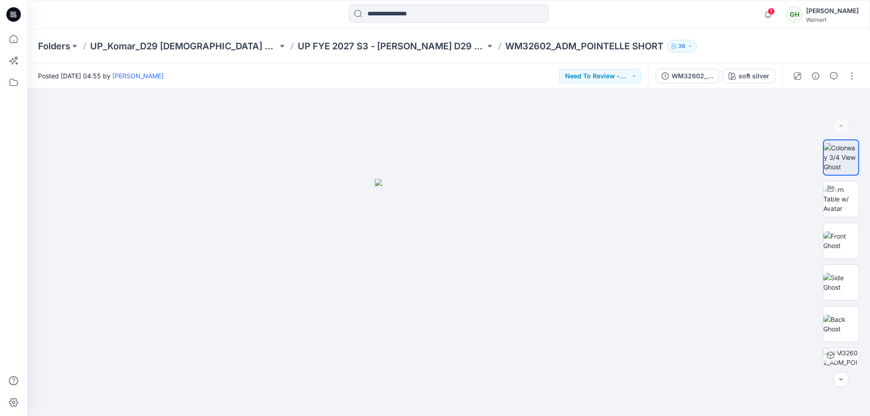
click at [786, 14] on div "GH" at bounding box center [794, 14] width 16 height 16
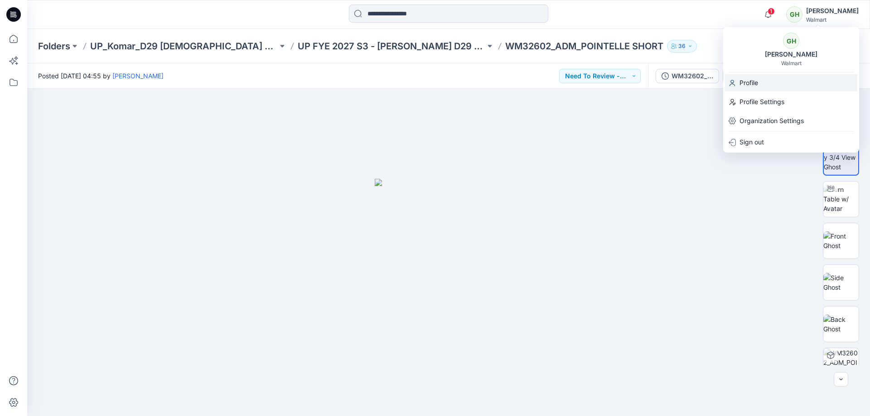
click at [753, 84] on p "Profile" at bounding box center [749, 82] width 19 height 17
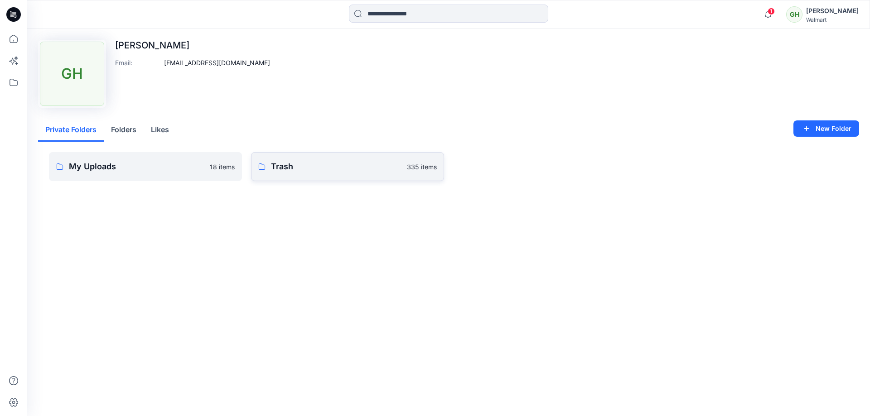
click at [384, 166] on p "Trash" at bounding box center [336, 166] width 131 height 13
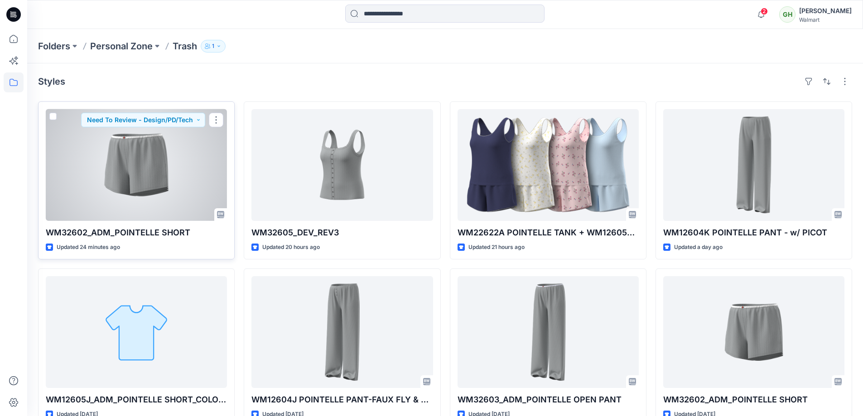
click at [162, 173] on div at bounding box center [136, 165] width 181 height 112
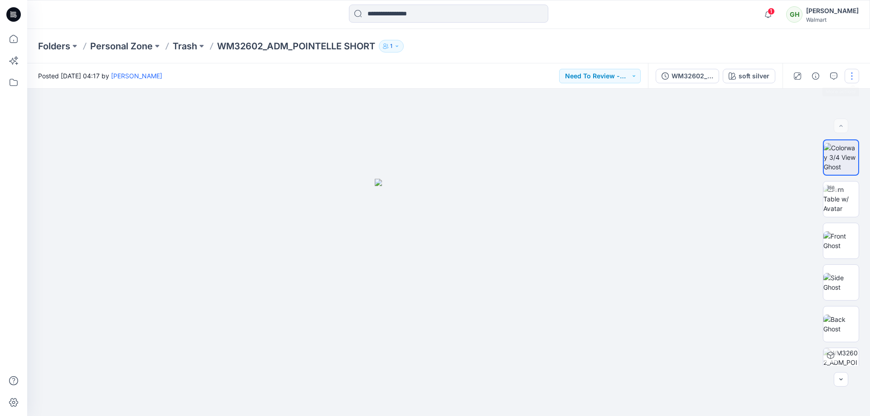
click at [854, 80] on button "button" at bounding box center [852, 76] width 15 height 15
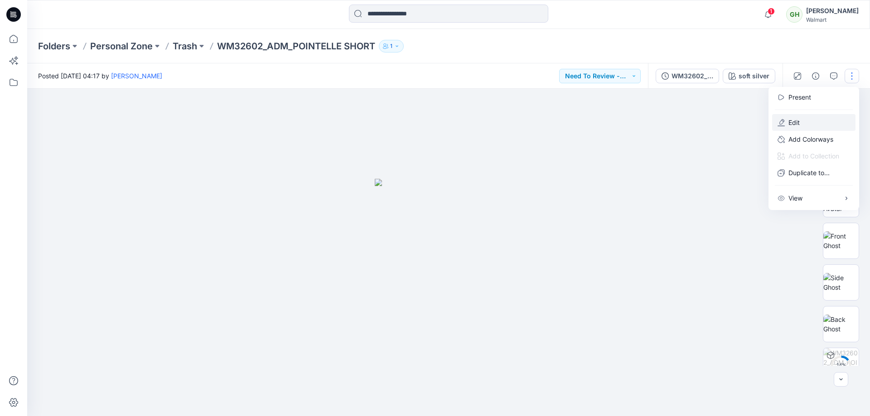
click at [819, 124] on button "Edit" at bounding box center [813, 122] width 83 height 17
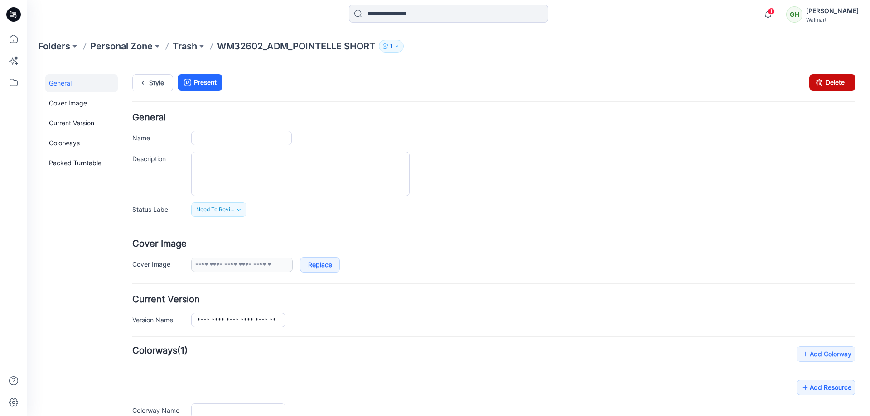
click at [823, 86] on link "Delete" at bounding box center [832, 82] width 46 height 16
type input "**********"
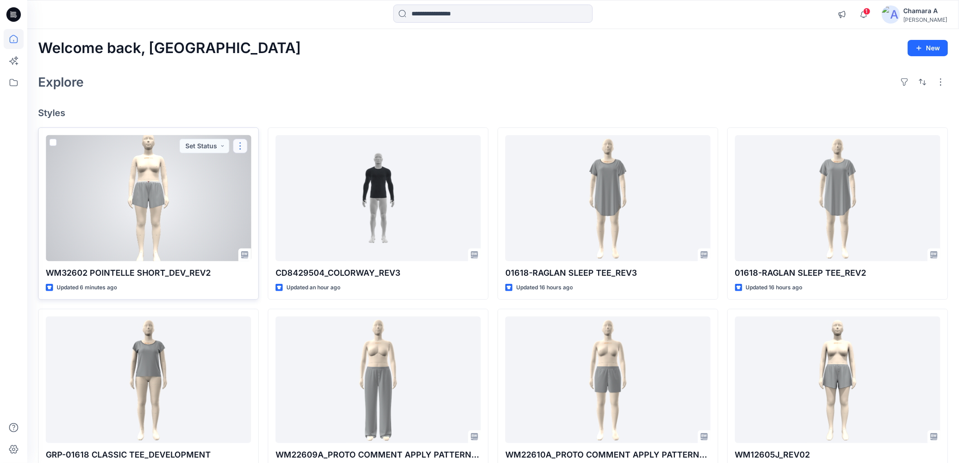
click at [239, 147] on button "button" at bounding box center [240, 146] width 15 height 15
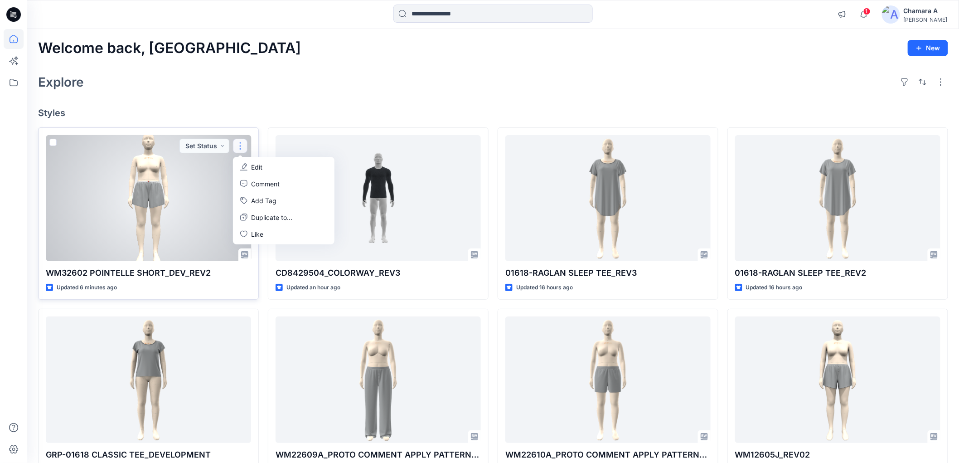
click at [258, 168] on p "Edit" at bounding box center [256, 167] width 11 height 10
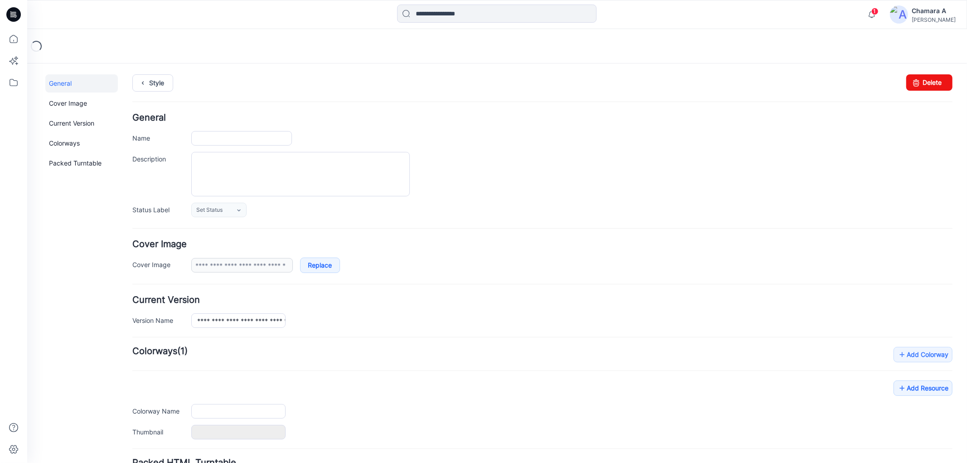
type input "**********"
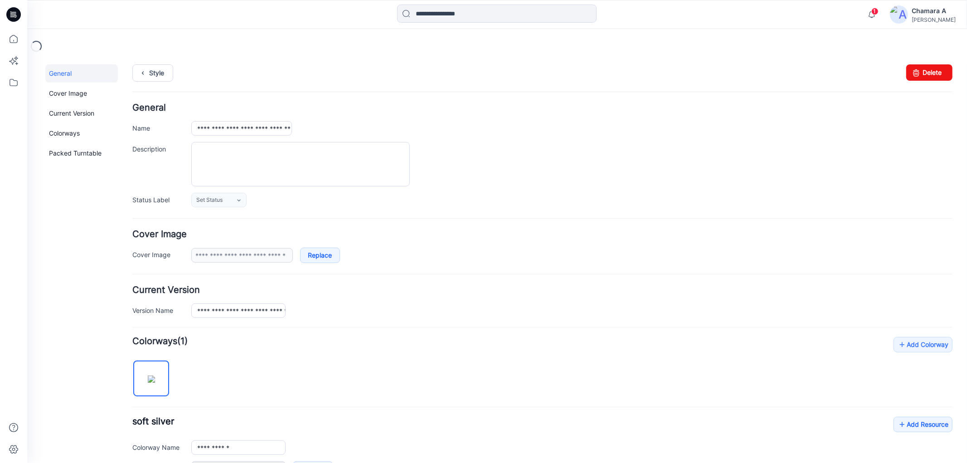
scroll to position [183, 0]
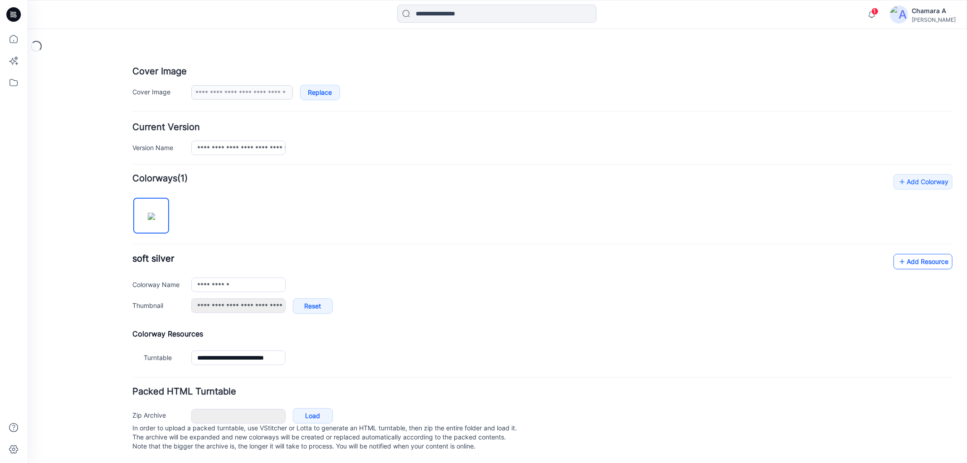
click at [905, 253] on link "Add Resource" at bounding box center [922, 260] width 59 height 15
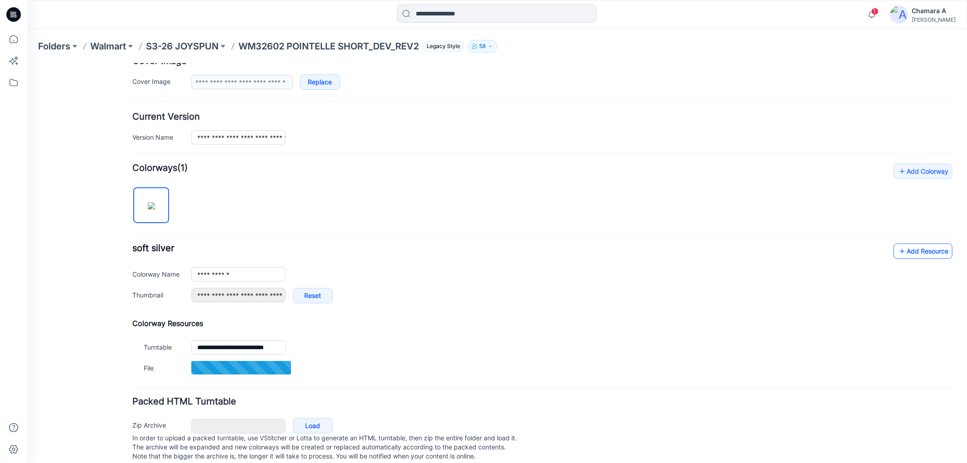
click at [908, 247] on link "Add Resource" at bounding box center [922, 250] width 59 height 15
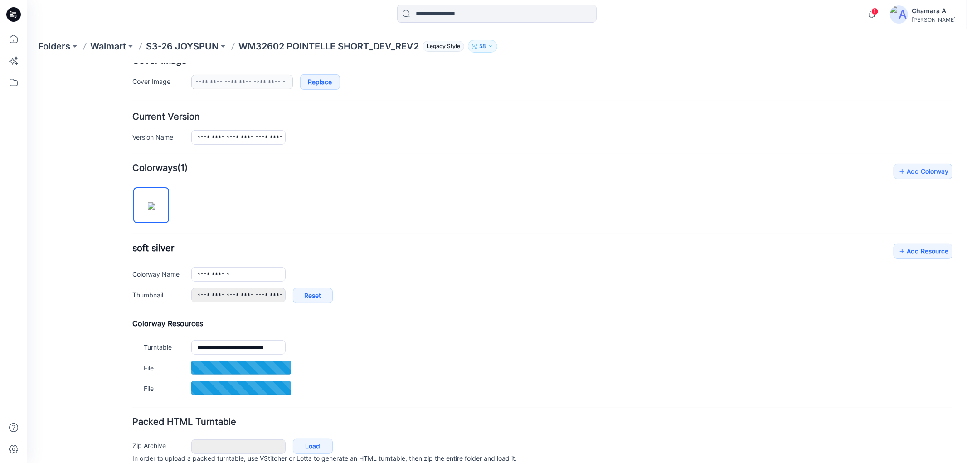
click at [920, 263] on div "**********" at bounding box center [542, 277] width 820 height 69
click at [920, 256] on link "Add Resource" at bounding box center [922, 250] width 59 height 15
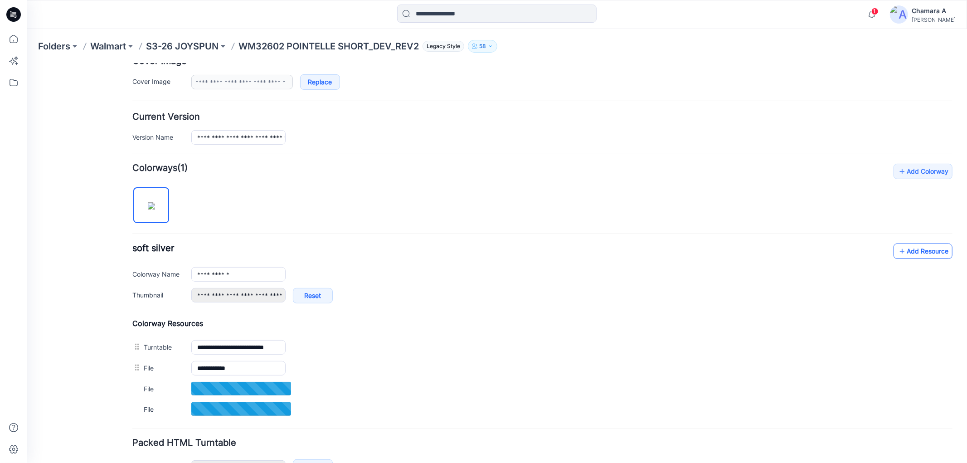
click at [904, 243] on link "Add Resource" at bounding box center [922, 250] width 59 height 15
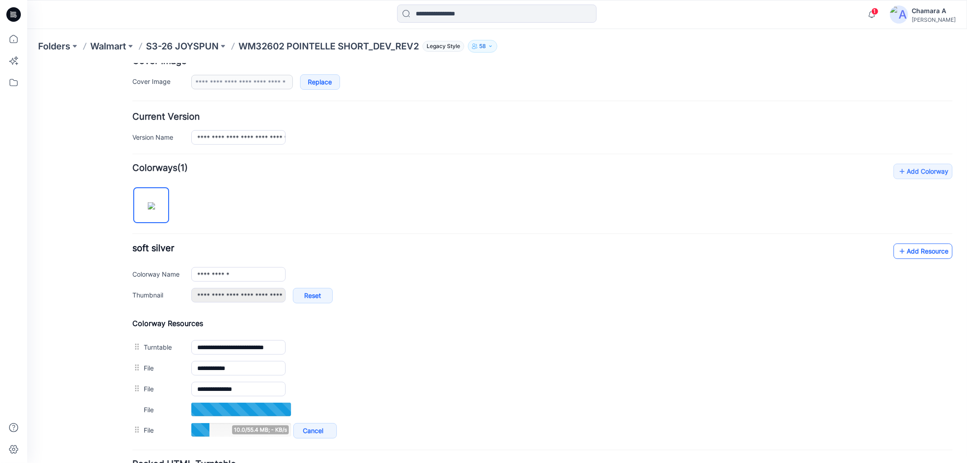
click at [913, 250] on link "Add Resource" at bounding box center [922, 250] width 59 height 15
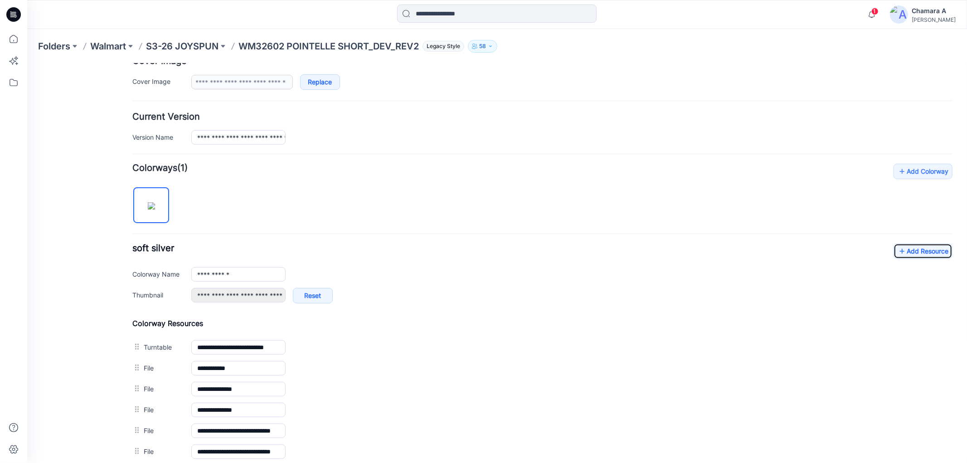
scroll to position [0, 0]
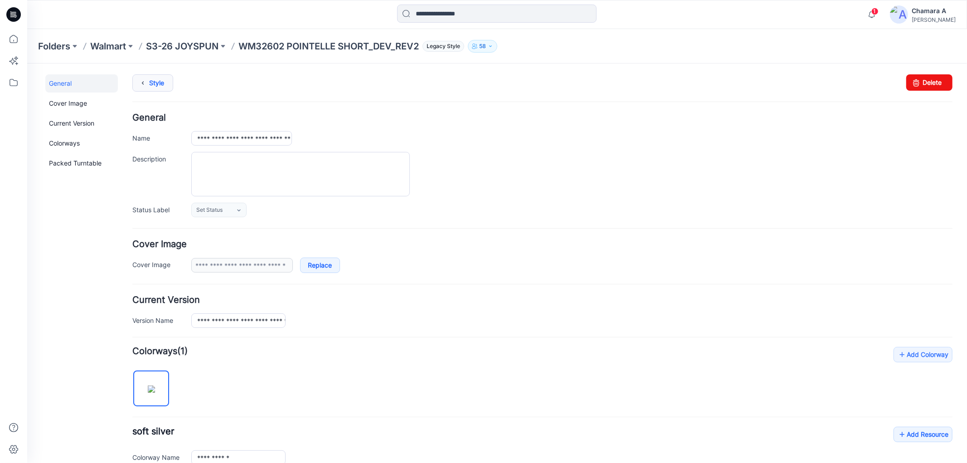
click at [148, 79] on icon at bounding box center [142, 82] width 13 height 16
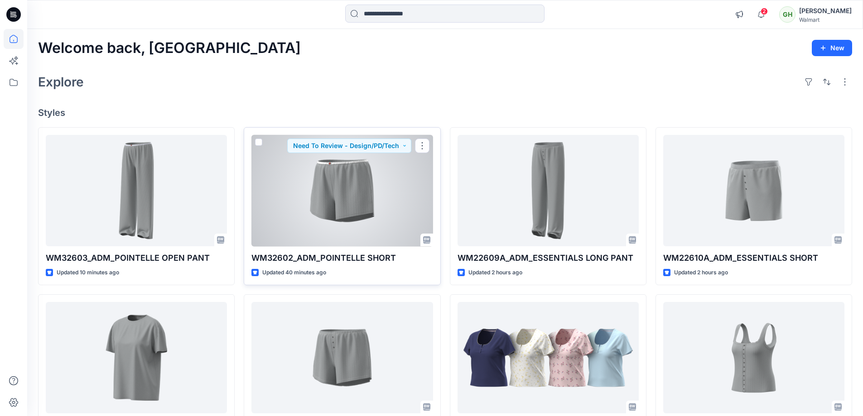
click at [317, 173] on div at bounding box center [342, 191] width 181 height 112
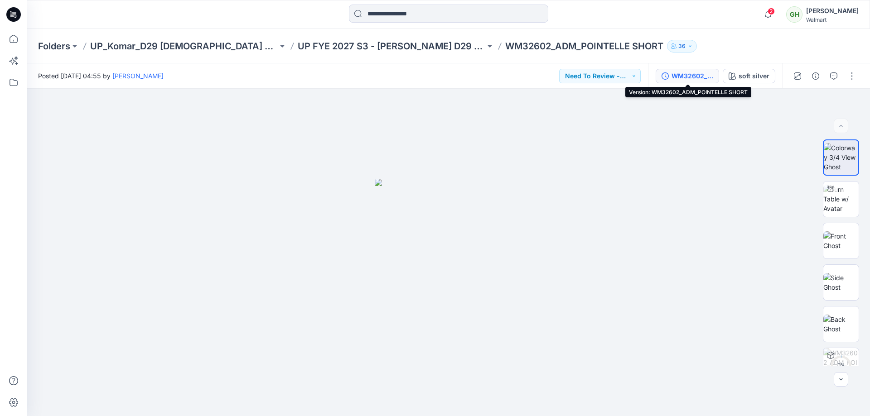
click at [679, 73] on div "WM32602_ADM_POINTELLE SHORT" at bounding box center [693, 76] width 42 height 10
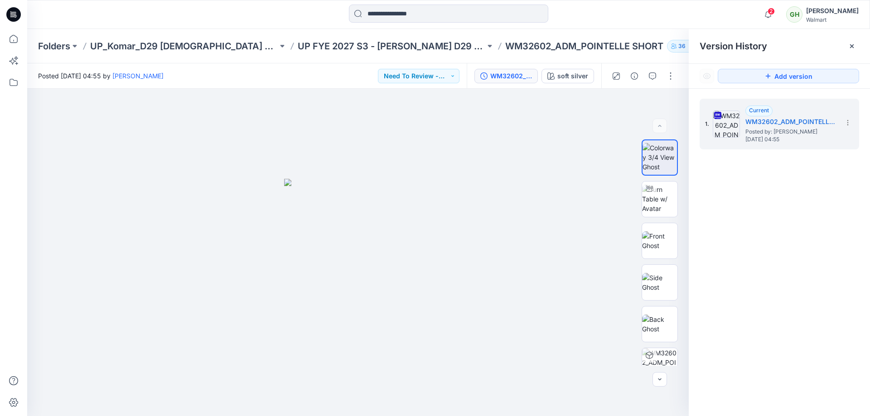
click at [797, 260] on div "1. Current WM32602_ADM_POINTELLE SHORT Posted by: [PERSON_NAME] [DATE] 04:55" at bounding box center [779, 259] width 181 height 341
click at [789, 78] on button "Add version" at bounding box center [788, 76] width 141 height 15
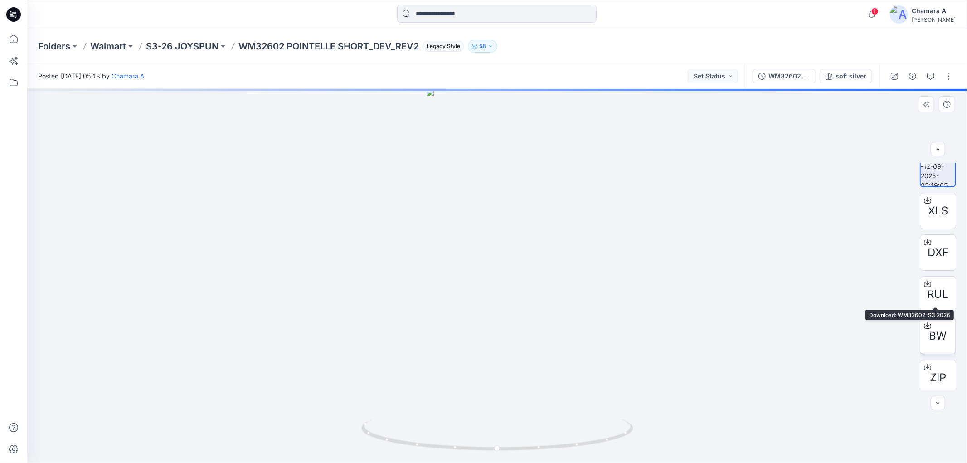
scroll to position [18, 0]
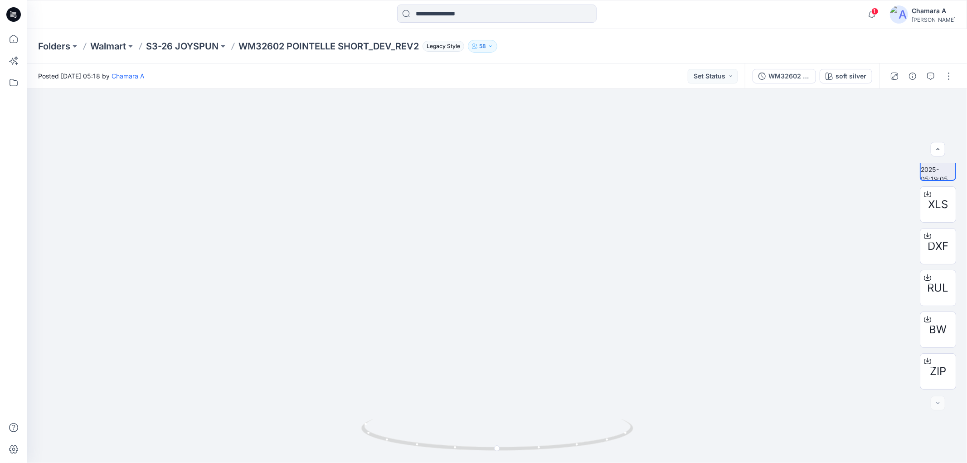
click at [955, 70] on div at bounding box center [921, 75] width 84 height 25
click at [949, 73] on button "button" at bounding box center [948, 76] width 15 height 15
click at [914, 92] on button "Edit" at bounding box center [910, 96] width 83 height 17
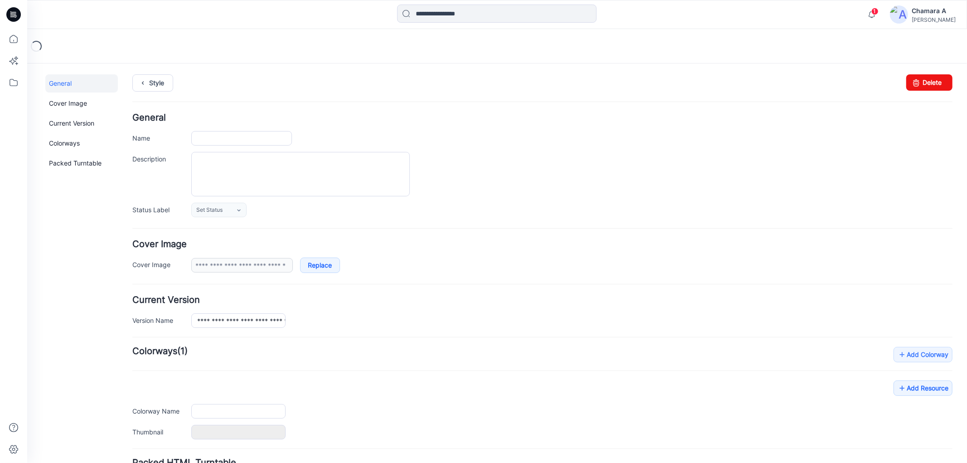
type input "**********"
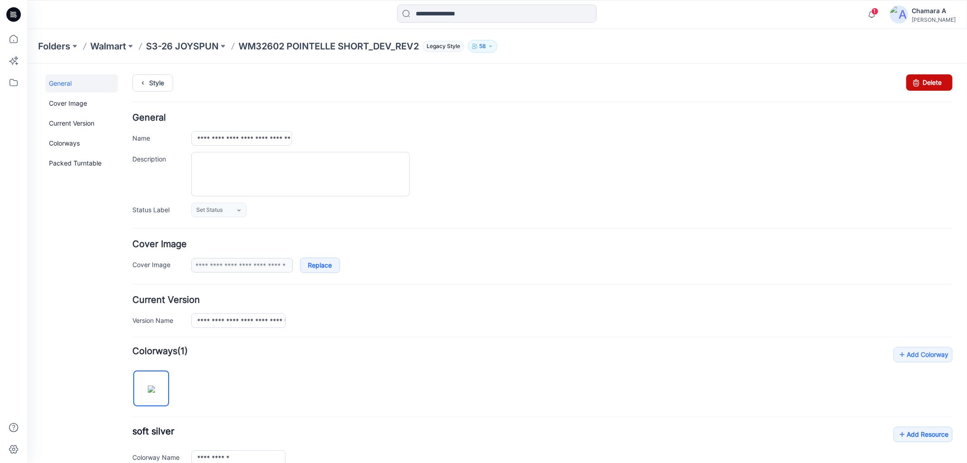
click at [929, 82] on link "Delete" at bounding box center [928, 82] width 46 height 16
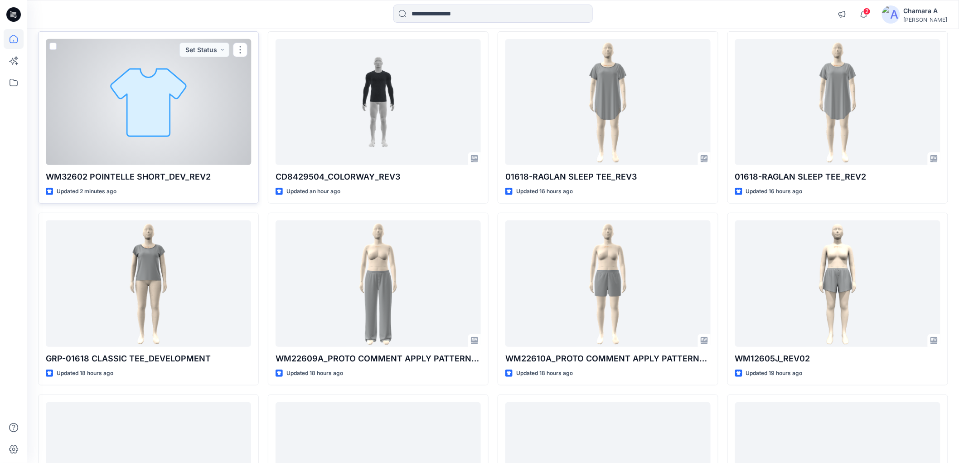
scroll to position [101, 0]
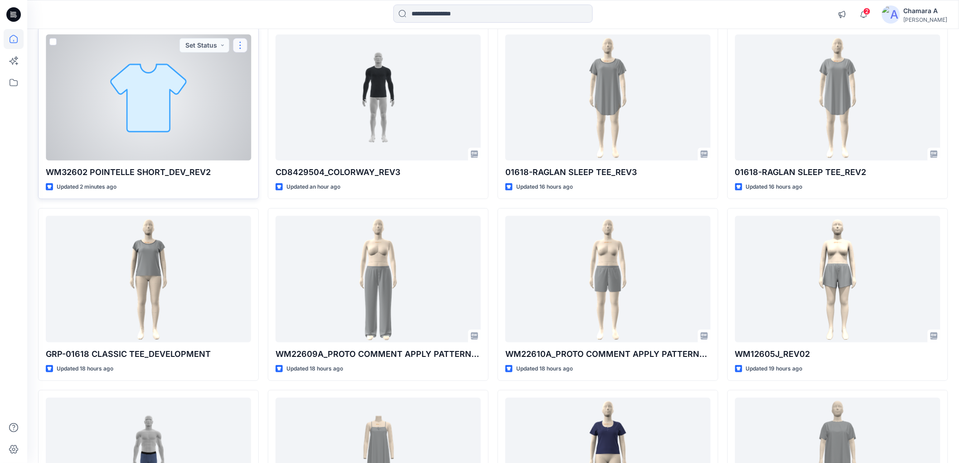
click at [244, 47] on button "button" at bounding box center [240, 45] width 15 height 15
click at [253, 64] on p "Edit" at bounding box center [256, 67] width 11 height 10
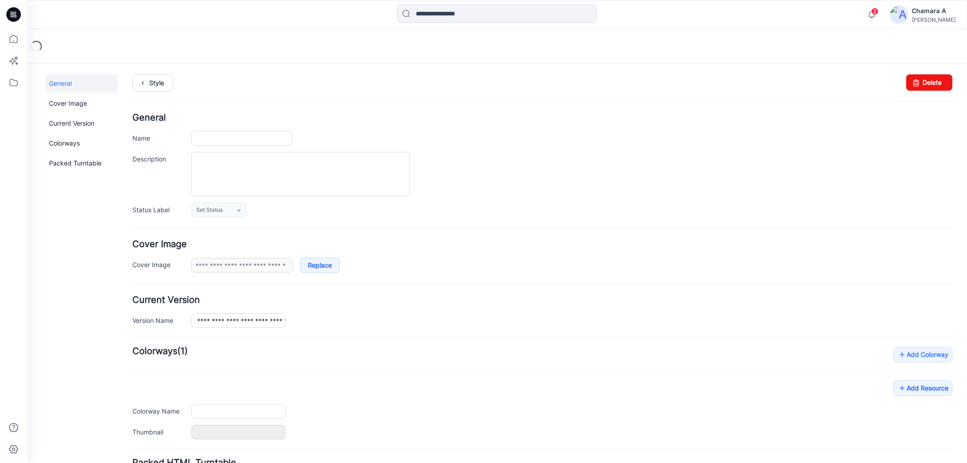
type input "**********"
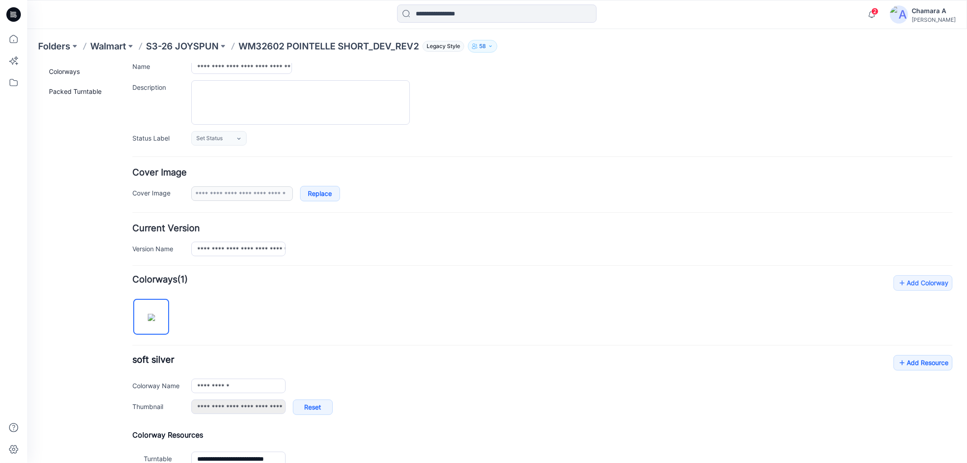
scroll to position [151, 0]
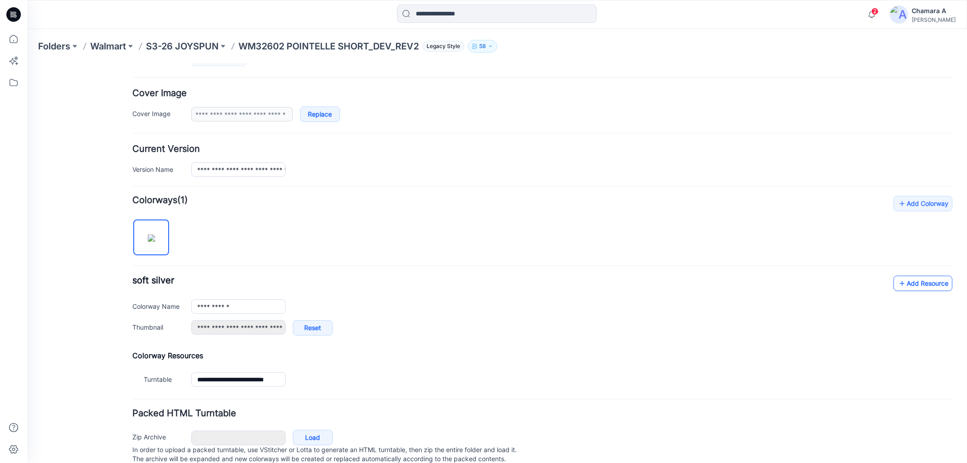
click at [901, 284] on link "Add Resource" at bounding box center [922, 282] width 59 height 15
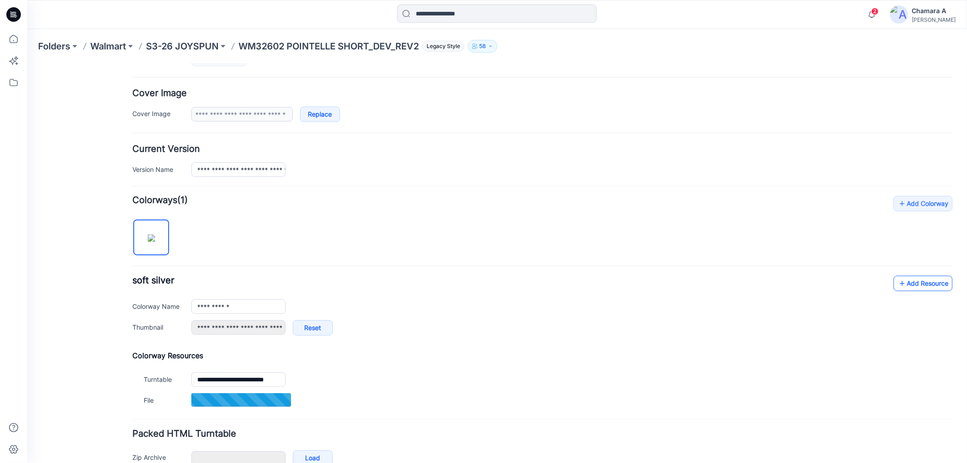
click at [905, 284] on link "Add Resource" at bounding box center [922, 282] width 59 height 15
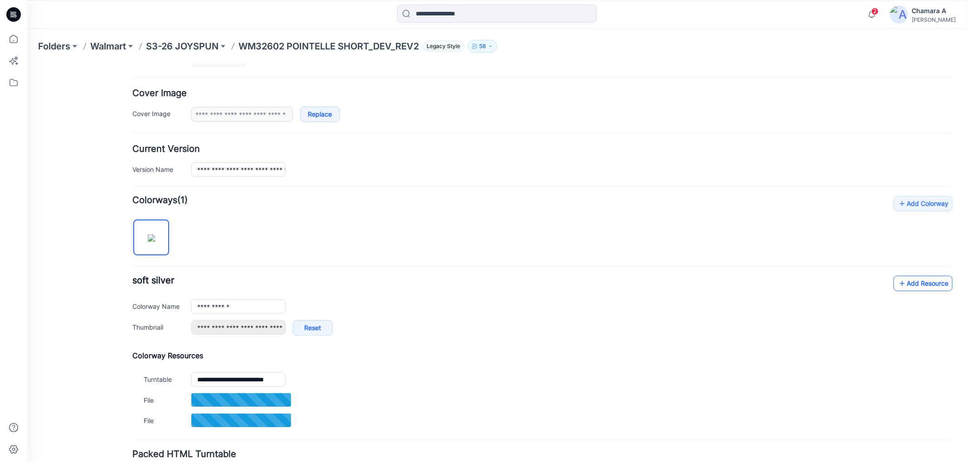
click at [897, 284] on icon at bounding box center [901, 283] width 9 height 15
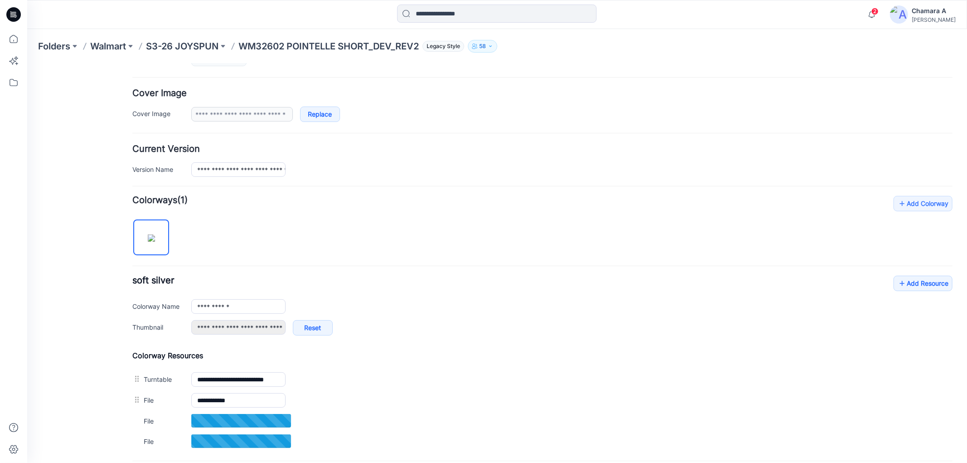
click at [932, 292] on div "**********" at bounding box center [542, 309] width 820 height 69
click at [926, 280] on link "Add Resource" at bounding box center [922, 282] width 59 height 15
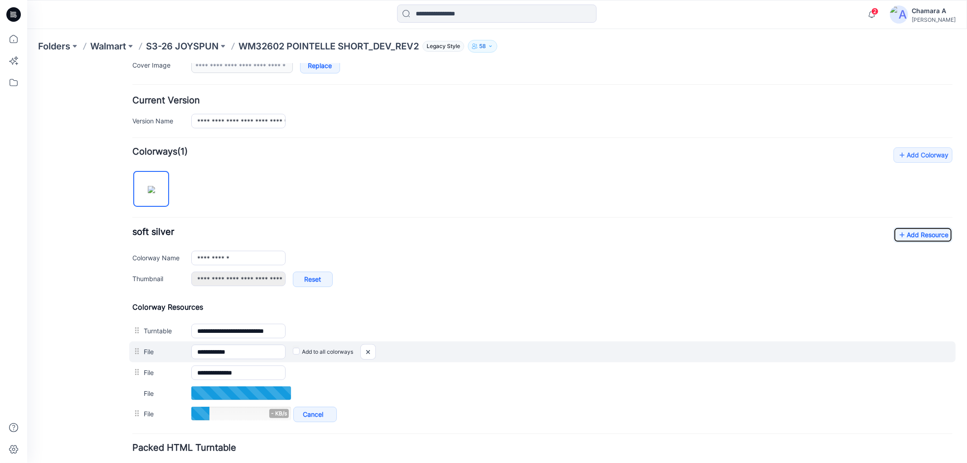
scroll to position [266, 0]
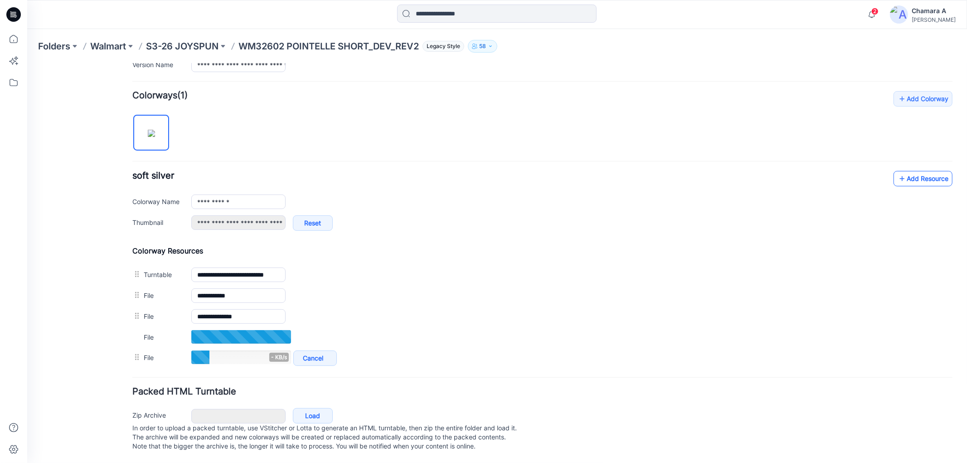
click at [914, 170] on link "Add Resource" at bounding box center [922, 177] width 59 height 15
click at [913, 170] on link "Add Resource" at bounding box center [922, 177] width 59 height 15
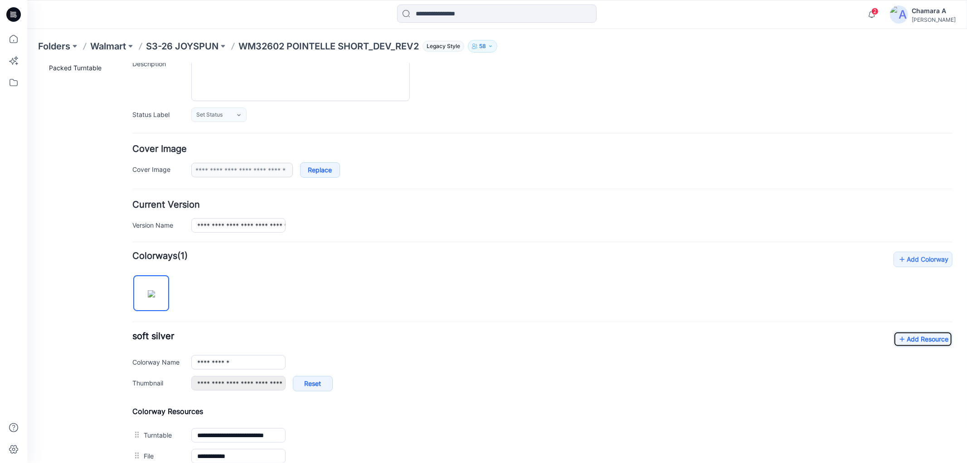
scroll to position [0, 0]
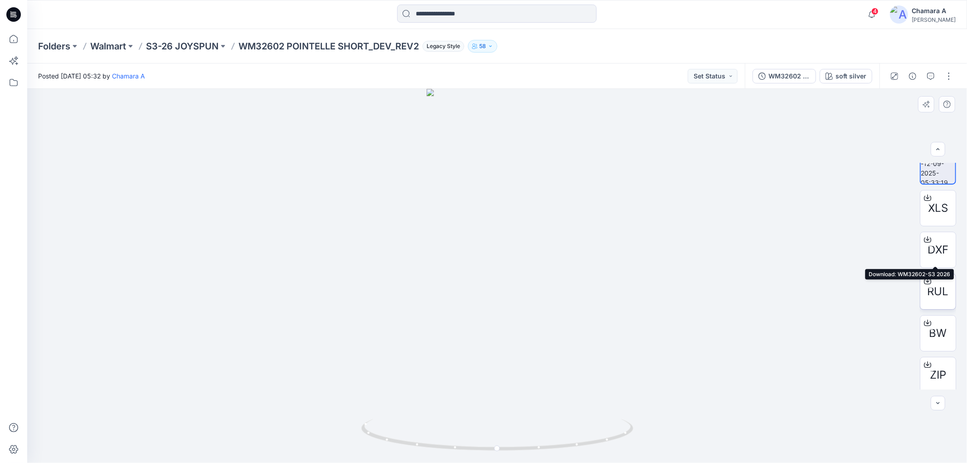
scroll to position [18, 0]
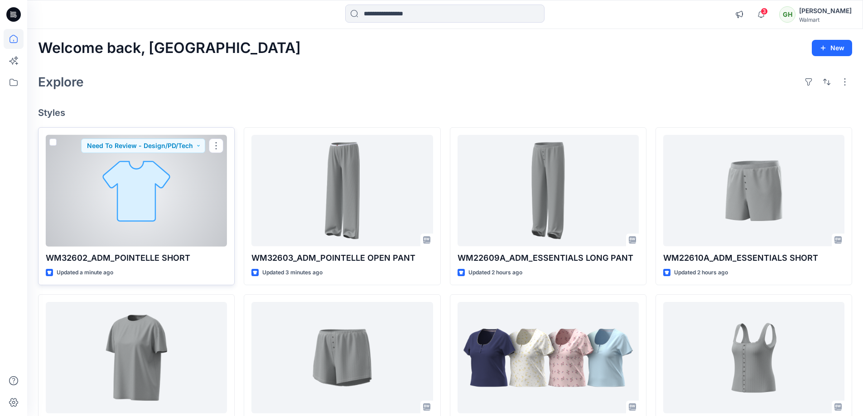
click at [172, 209] on div at bounding box center [136, 191] width 181 height 112
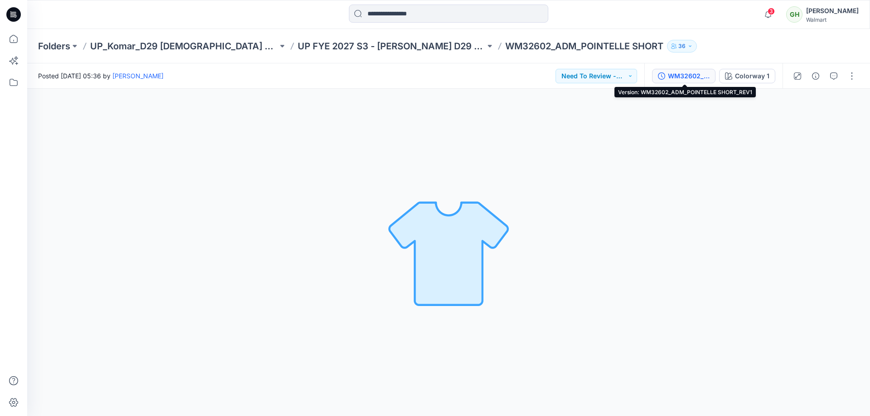
click at [691, 69] on button "WM32602_ADM_POINTELLE SHORT_REV1" at bounding box center [683, 76] width 63 height 15
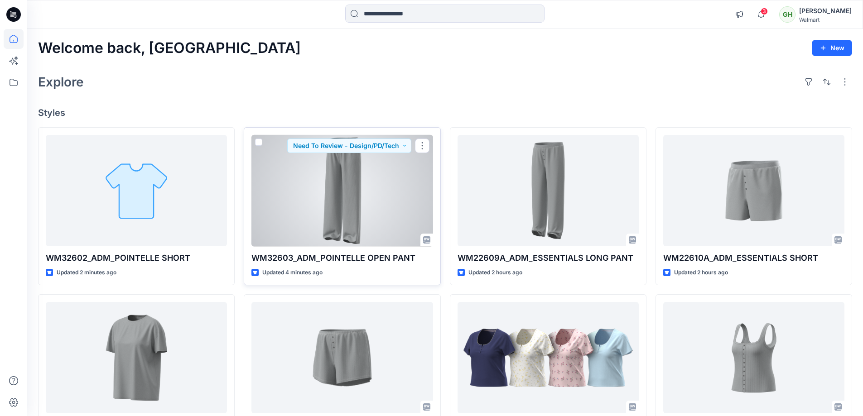
click at [365, 209] on div at bounding box center [342, 191] width 181 height 112
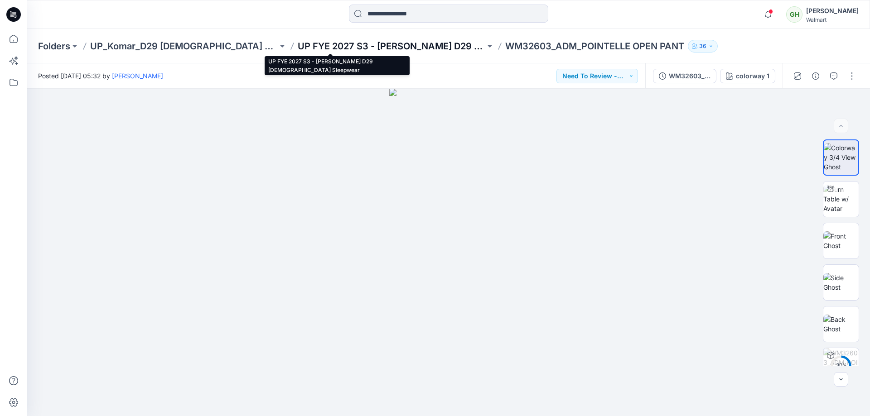
click at [363, 47] on p "UP FYE 2027 S3 - [PERSON_NAME] D29 [DEMOGRAPHIC_DATA] Sleepwear" at bounding box center [392, 46] width 188 height 13
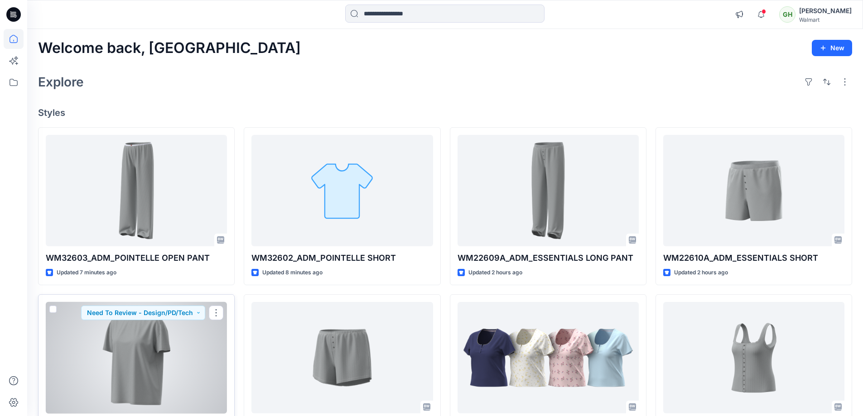
click at [140, 416] on div "WM22608A_ADM_ ESSENTIALS TEE Updated 14 hours ago Need To Review - Design/PD/Te…" at bounding box center [136, 374] width 197 height 158
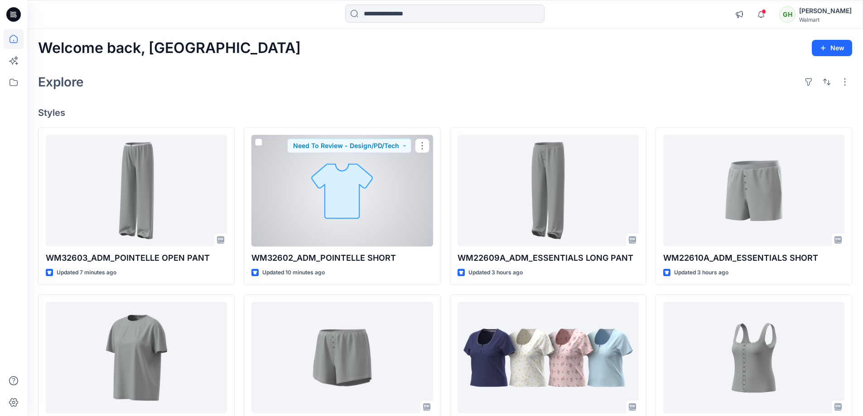
click at [320, 196] on div at bounding box center [342, 191] width 181 height 112
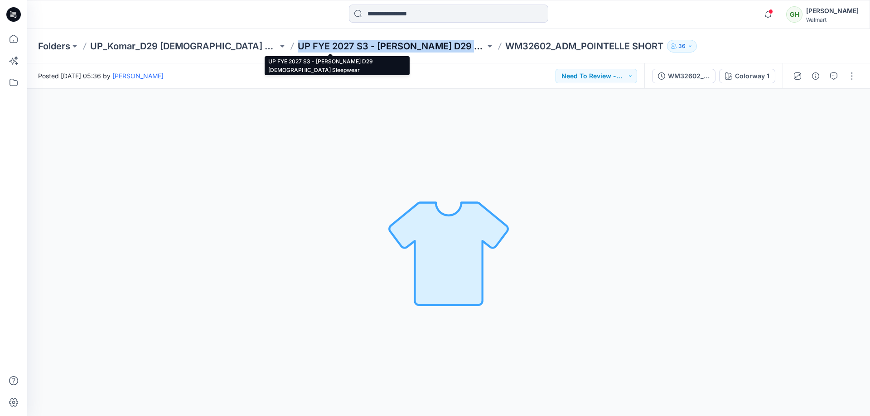
drag, startPoint x: 235, startPoint y: 45, endPoint x: 421, endPoint y: 50, distance: 186.8
click at [421, 50] on div "Folders UP_Komar_D29 [DEMOGRAPHIC_DATA] Sleep UP FYE 2027 S3 - [PERSON_NAME] D2…" at bounding box center [413, 46] width 750 height 13
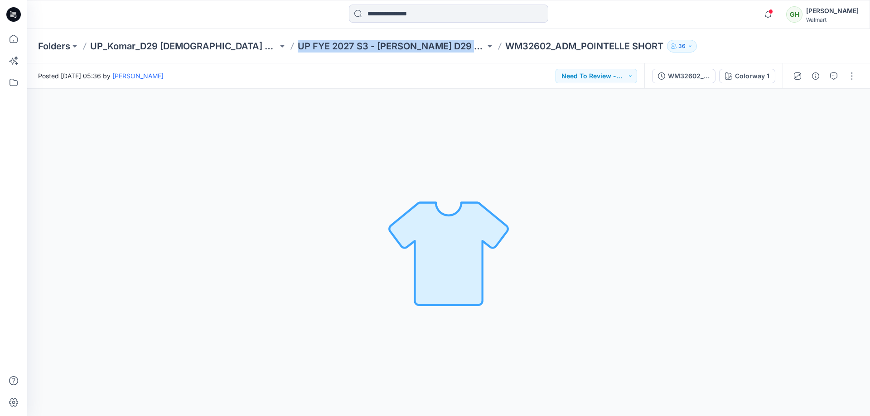
copy p "UP FYE 2027 S3 - [PERSON_NAME] D29 [DEMOGRAPHIC_DATA] Sleep"
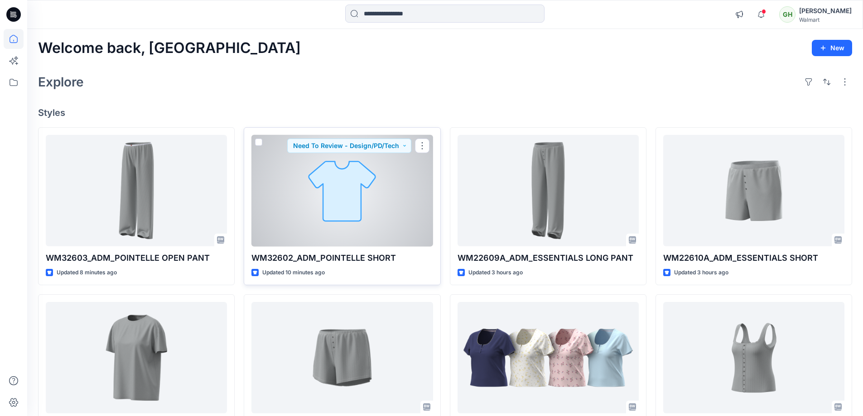
click at [347, 180] on div at bounding box center [342, 191] width 181 height 112
click at [422, 143] on button "button" at bounding box center [422, 146] width 15 height 15
click at [450, 200] on p "Duplicate to..." at bounding box center [453, 201] width 41 height 10
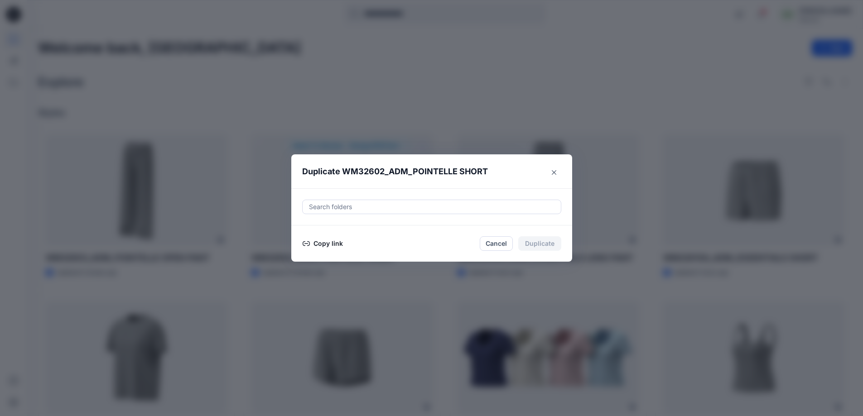
click at [402, 198] on div "Search folders" at bounding box center [431, 207] width 281 height 37
click at [402, 200] on div "Search folders" at bounding box center [432, 207] width 258 height 14
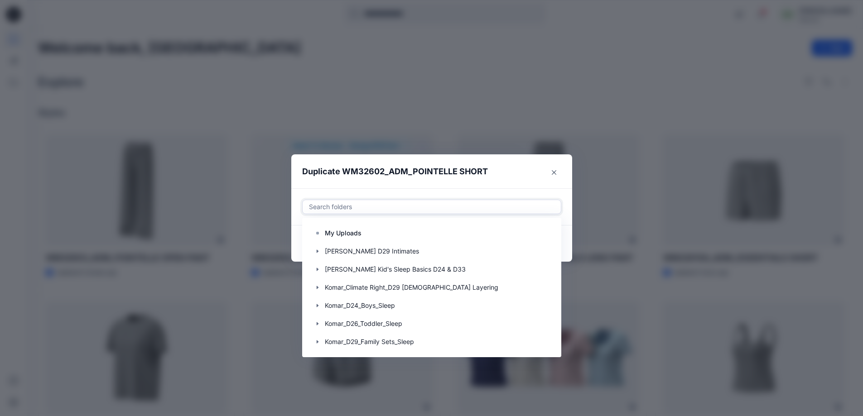
paste input "**********"
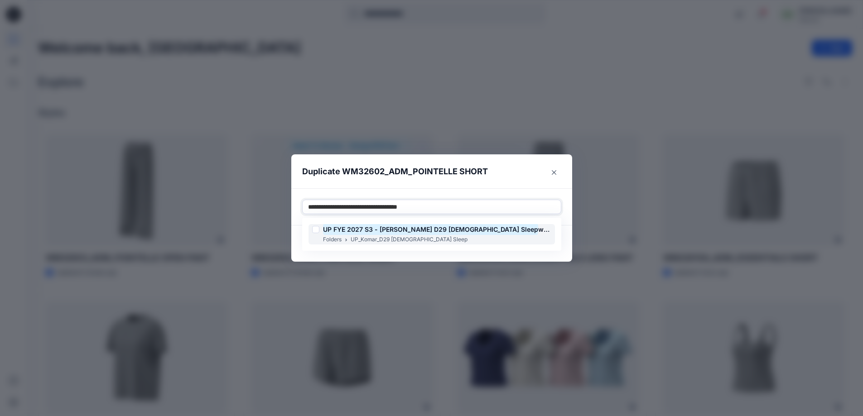
click at [538, 233] on span "wear" at bounding box center [545, 230] width 15 height 8
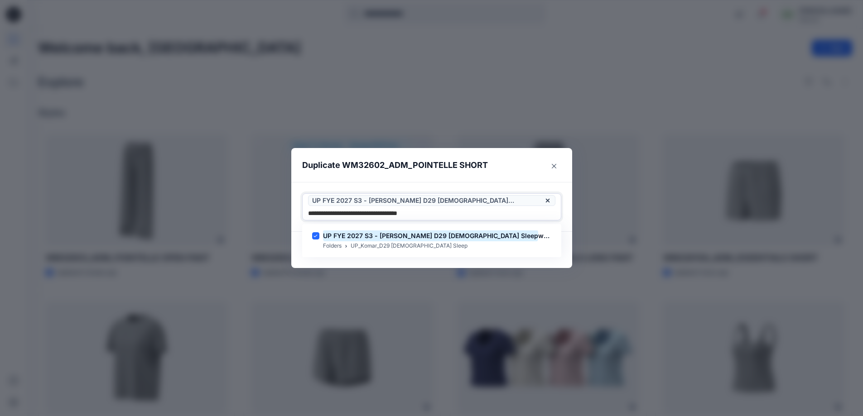
type input "**********"
click at [504, 166] on header "Duplicate WM32602_ADM_POINTELLE SHORT" at bounding box center [422, 165] width 263 height 34
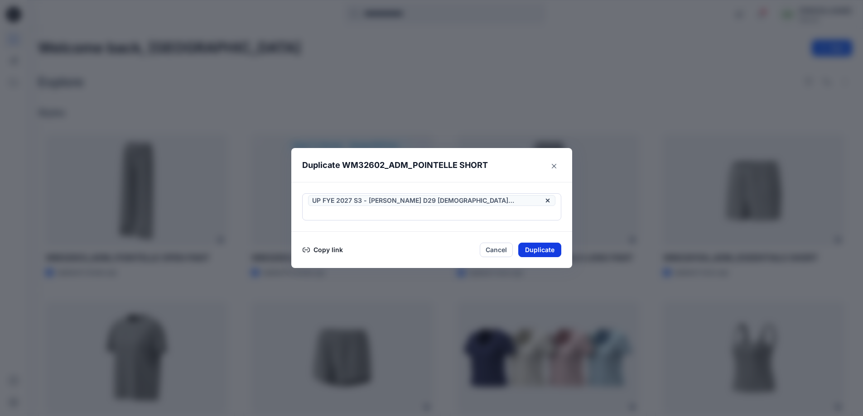
click at [543, 243] on button "Duplicate" at bounding box center [539, 250] width 43 height 15
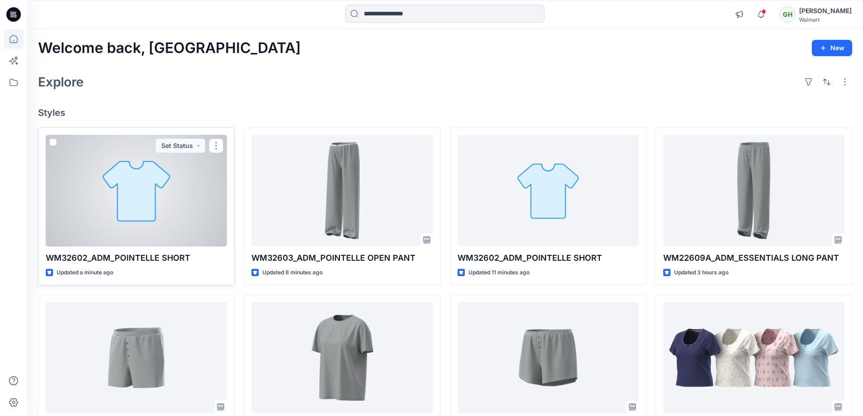
click at [118, 189] on div at bounding box center [136, 191] width 181 height 112
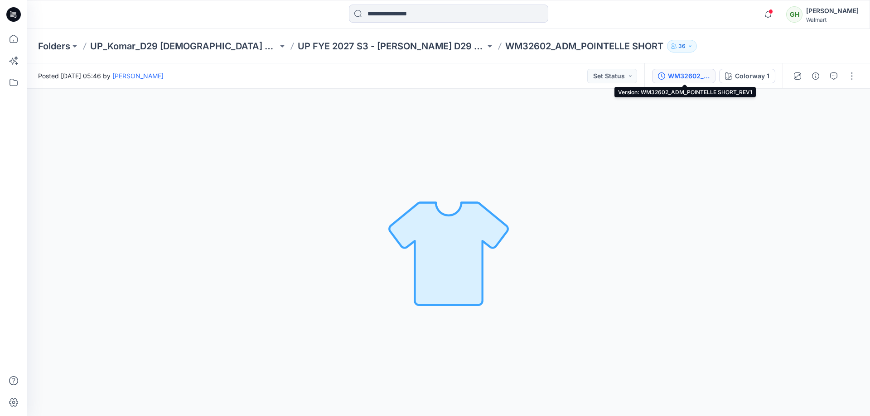
click at [683, 77] on div "WM32602_ADM_POINTELLE SHORT_REV1" at bounding box center [689, 76] width 42 height 10
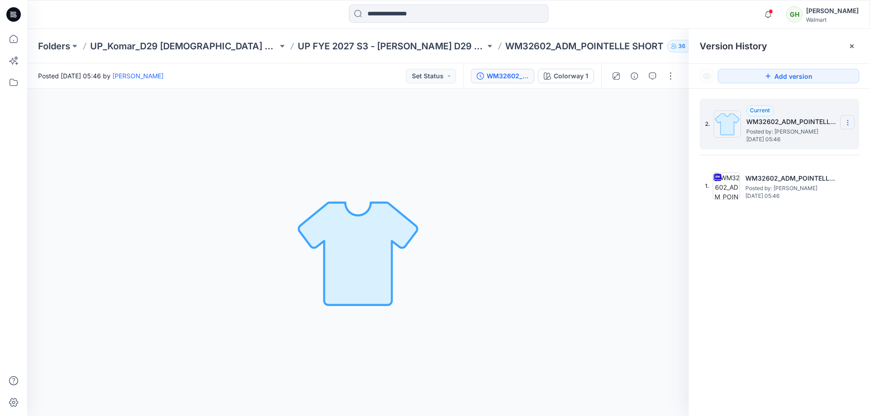
click at [849, 122] on icon at bounding box center [847, 122] width 7 height 7
click at [802, 181] on span "Delete Version" at bounding box center [785, 180] width 42 height 11
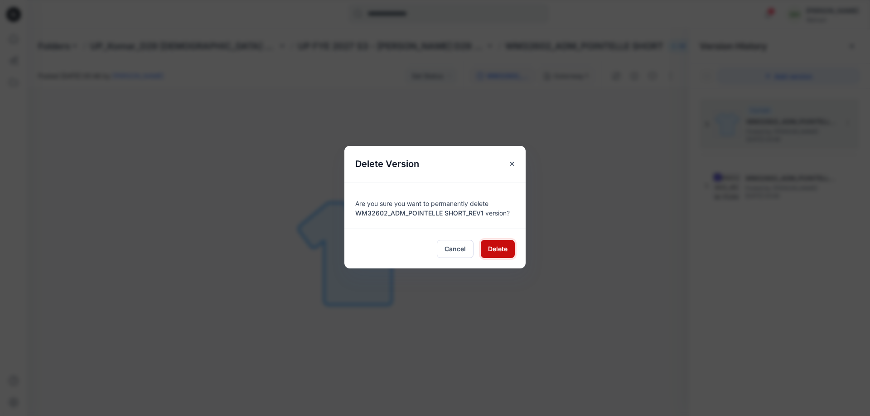
click at [506, 250] on span "Delete" at bounding box center [497, 249] width 19 height 10
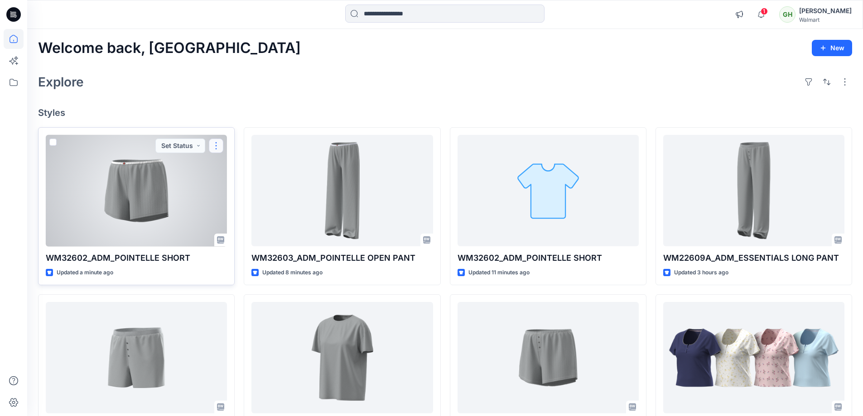
click at [221, 147] on button "button" at bounding box center [216, 146] width 15 height 15
click at [234, 167] on p "Edit" at bounding box center [232, 167] width 11 height 10
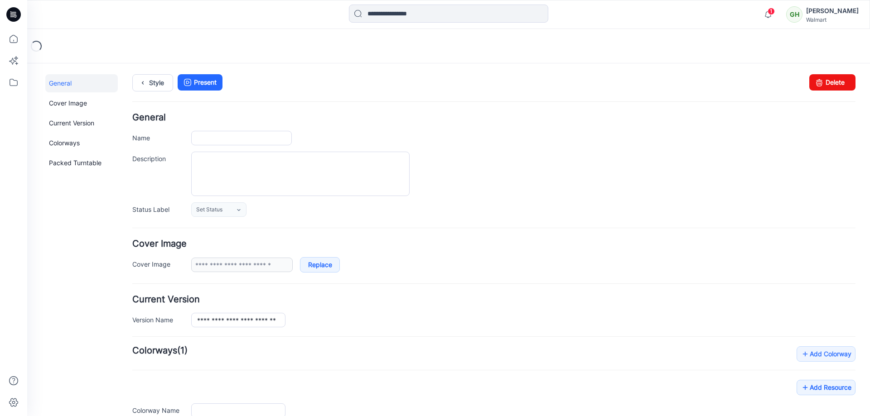
type input "**********"
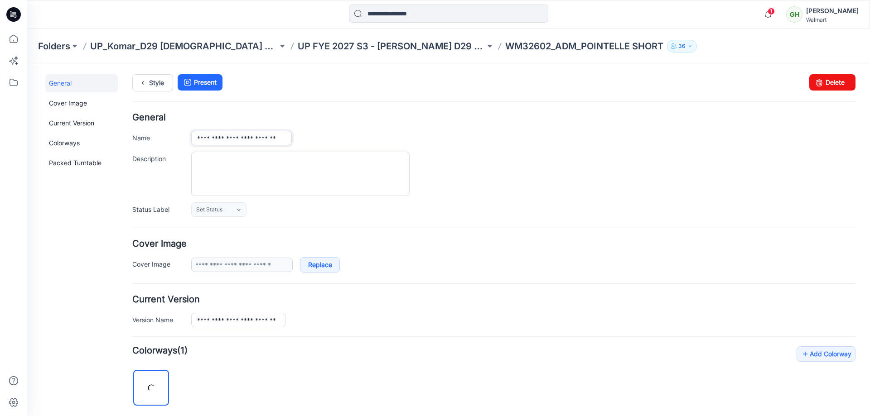
click at [270, 138] on input "**********" at bounding box center [241, 138] width 101 height 15
type input "**********"
click at [470, 195] on div at bounding box center [523, 174] width 664 height 44
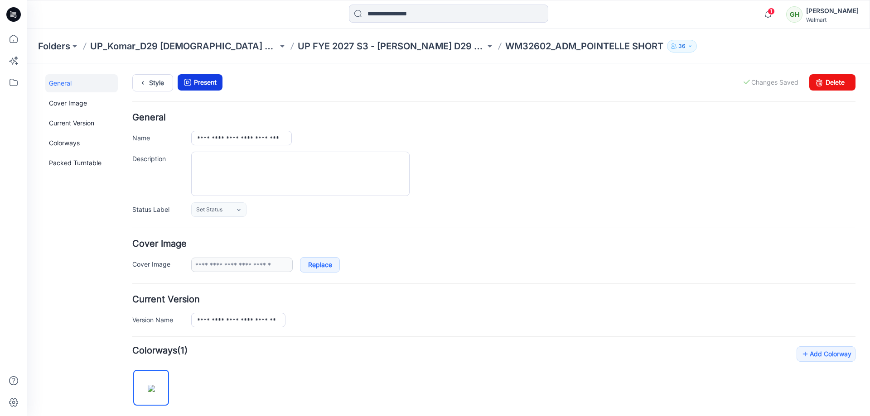
click at [211, 78] on link "Present" at bounding box center [200, 82] width 45 height 16
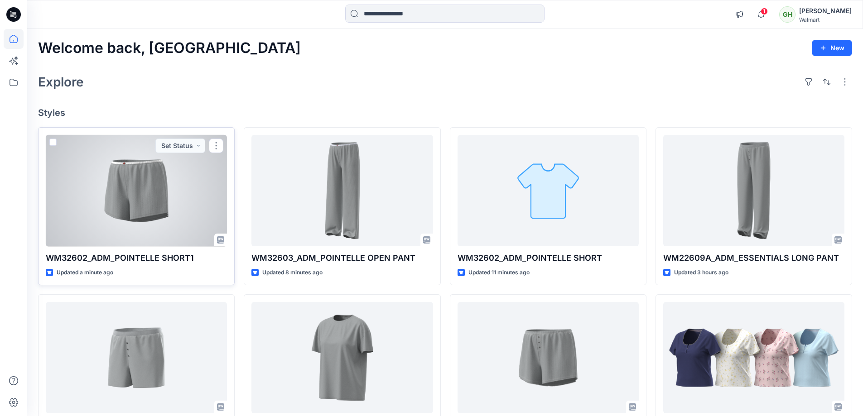
click at [145, 213] on div at bounding box center [136, 191] width 181 height 112
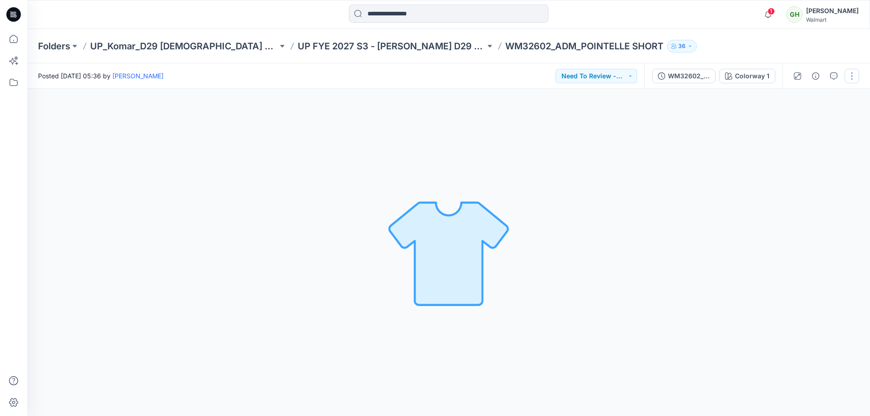
click at [853, 80] on button "button" at bounding box center [852, 76] width 15 height 15
click at [812, 124] on button "Edit" at bounding box center [813, 122] width 83 height 17
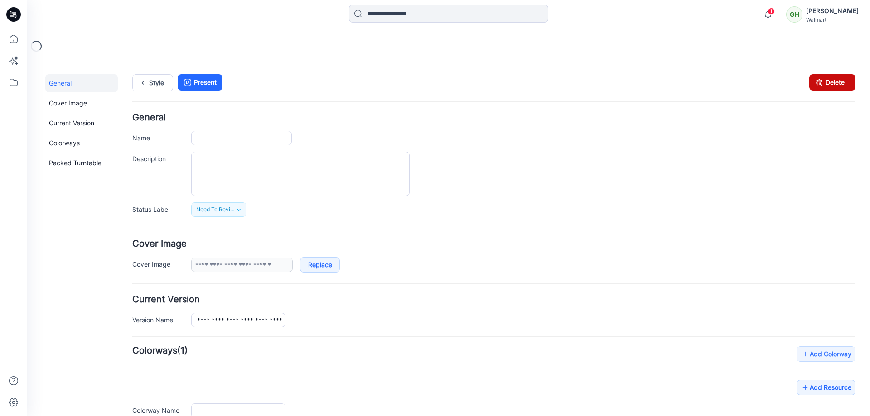
type input "**********"
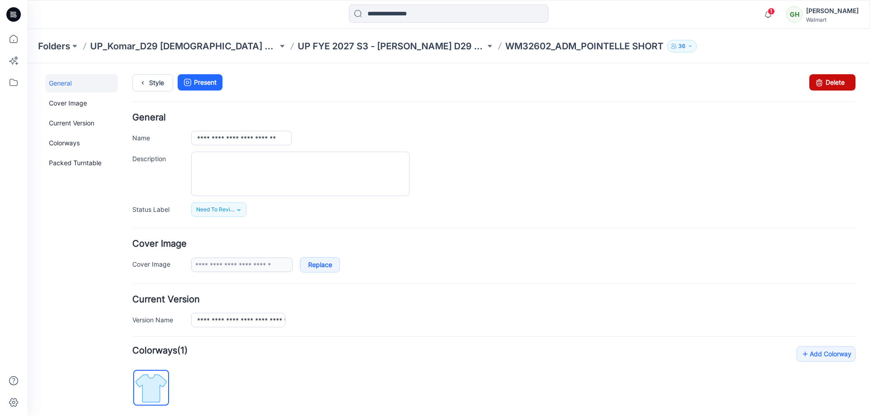
drag, startPoint x: 504, startPoint y: 100, endPoint x: 812, endPoint y: 81, distance: 307.8
click at [813, 81] on icon at bounding box center [819, 82] width 13 height 16
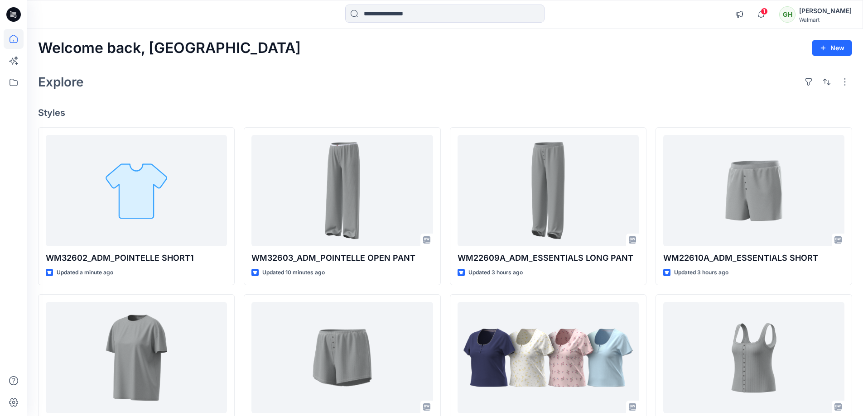
click at [805, 9] on div "[PERSON_NAME]" at bounding box center [825, 10] width 53 height 11
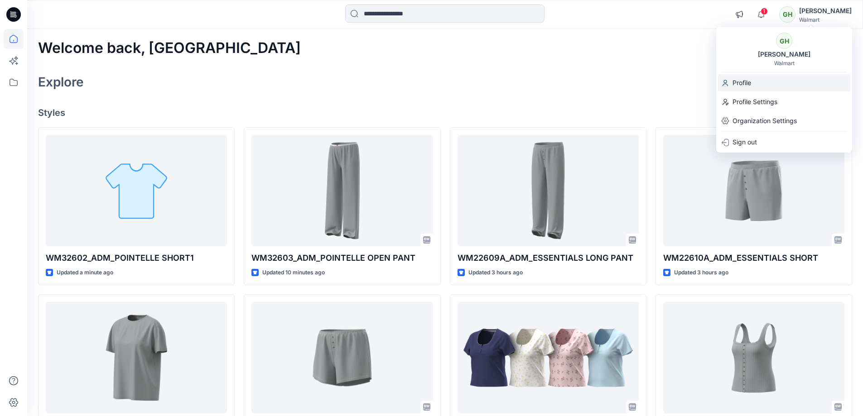
click at [764, 78] on div "Profile" at bounding box center [784, 82] width 132 height 17
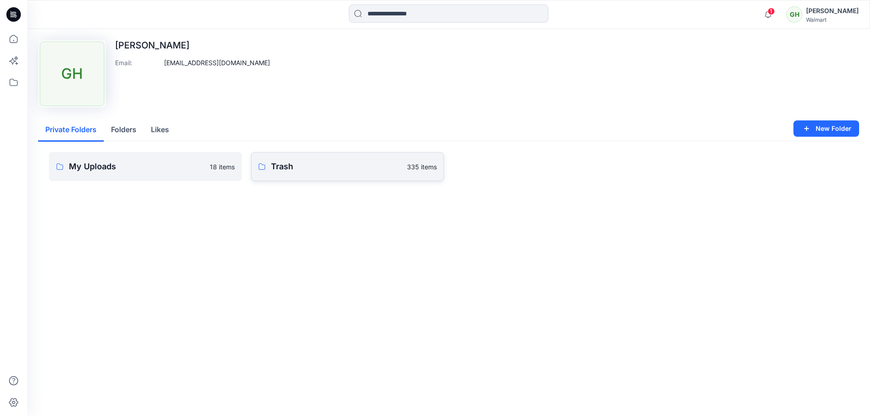
click at [353, 174] on link "Trash 335 items" at bounding box center [347, 166] width 193 height 29
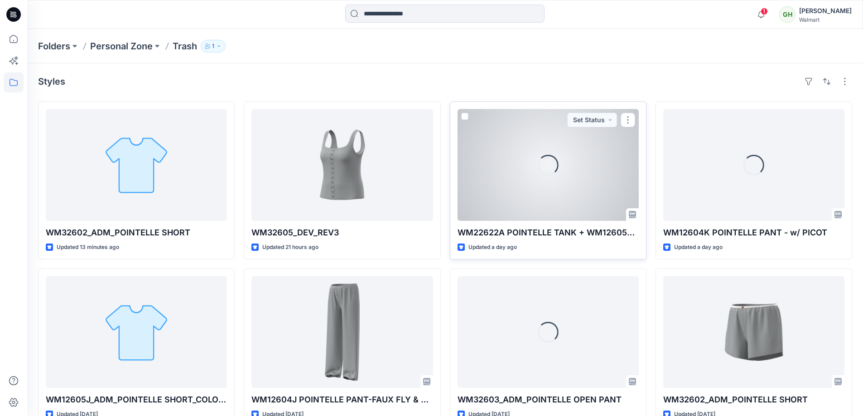
drag, startPoint x: 450, startPoint y: 168, endPoint x: 493, endPoint y: 143, distance: 49.6
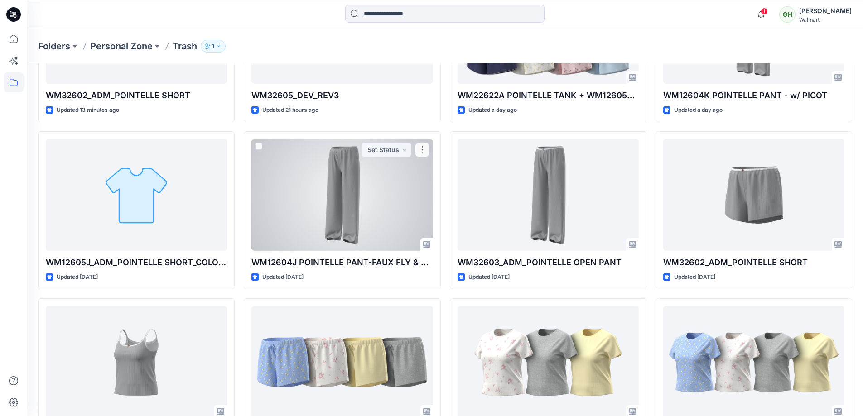
scroll to position [222, 0]
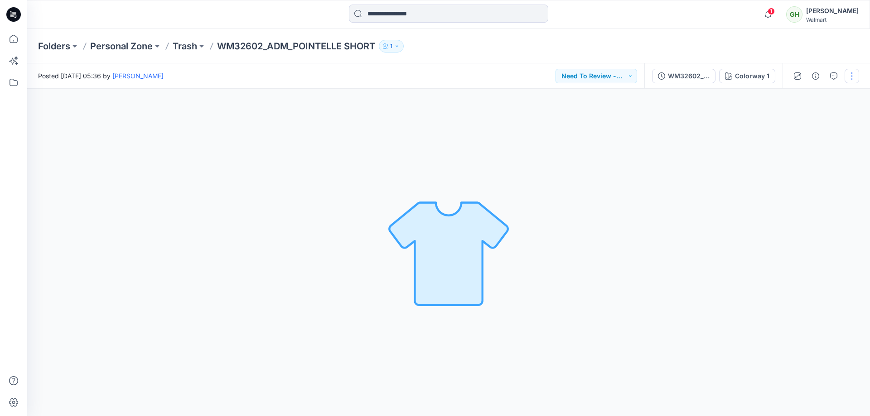
click at [852, 77] on button "button" at bounding box center [852, 76] width 15 height 15
click at [817, 120] on button "Edit" at bounding box center [813, 122] width 83 height 17
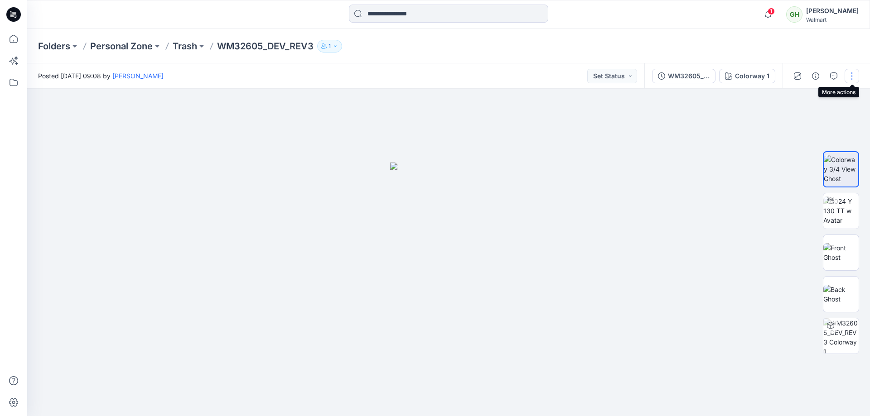
click at [854, 73] on button "button" at bounding box center [852, 76] width 15 height 15
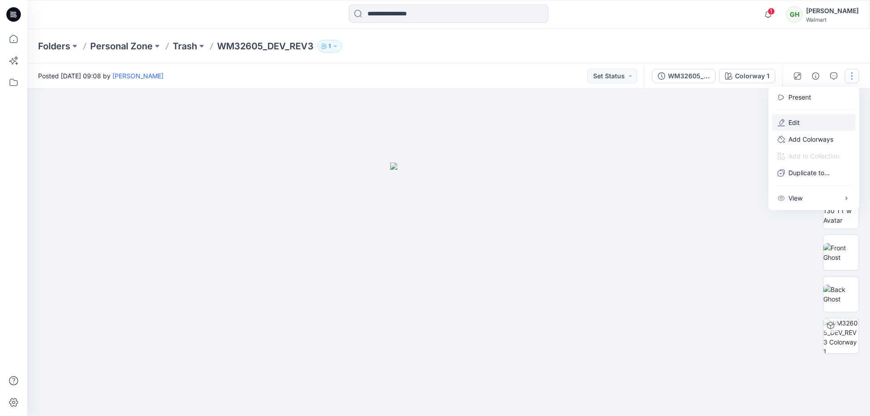
click at [799, 123] on p "Edit" at bounding box center [794, 123] width 11 height 10
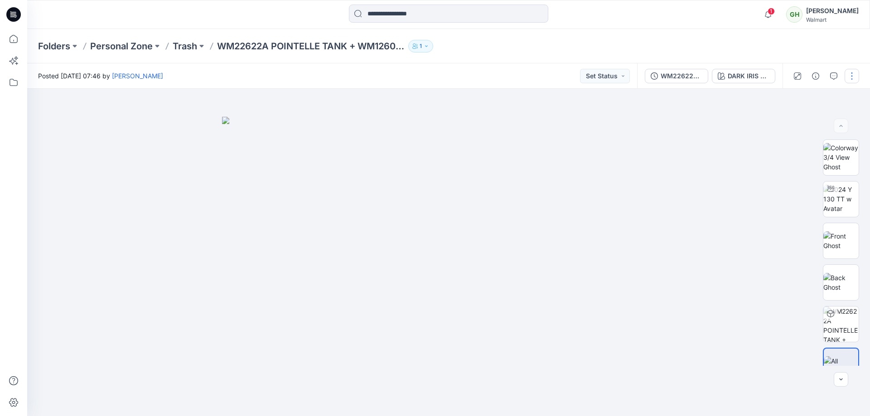
click at [850, 69] on button "button" at bounding box center [852, 76] width 15 height 15
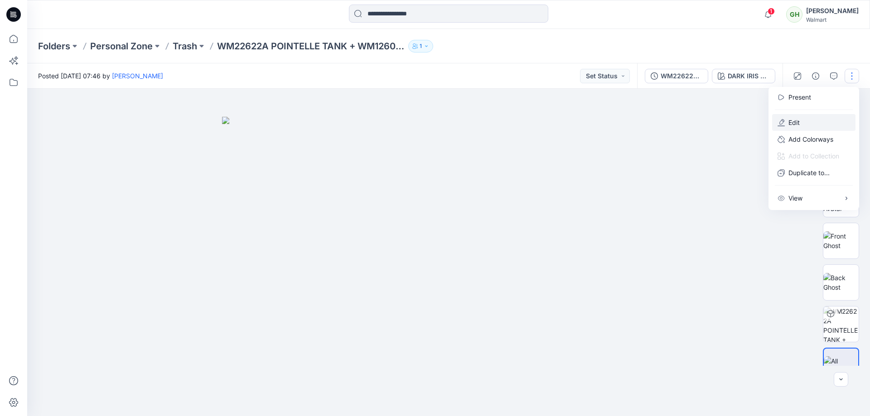
click at [798, 127] on p "Edit" at bounding box center [794, 123] width 11 height 10
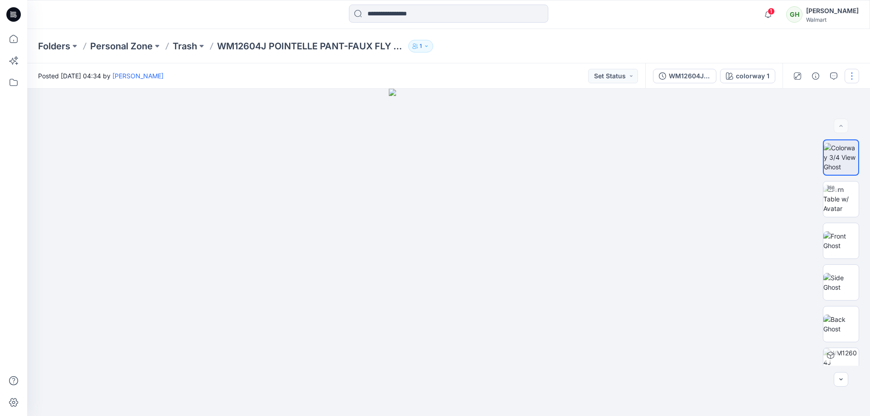
click at [855, 81] on button "button" at bounding box center [852, 76] width 15 height 15
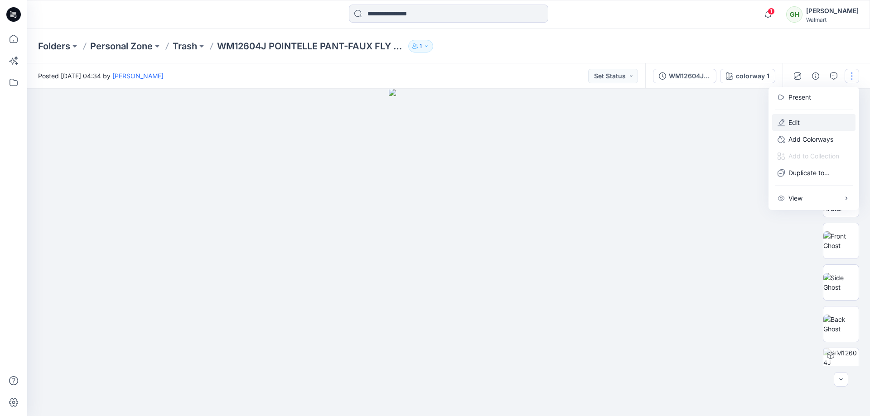
click at [799, 126] on p "Edit" at bounding box center [794, 123] width 11 height 10
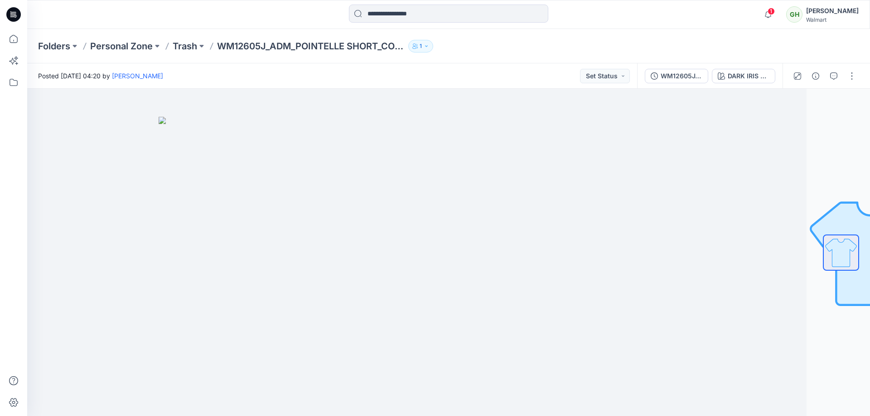
click at [859, 68] on div at bounding box center [825, 75] width 84 height 25
click at [853, 77] on button "button" at bounding box center [852, 76] width 15 height 15
click at [800, 120] on button "Edit" at bounding box center [813, 122] width 83 height 17
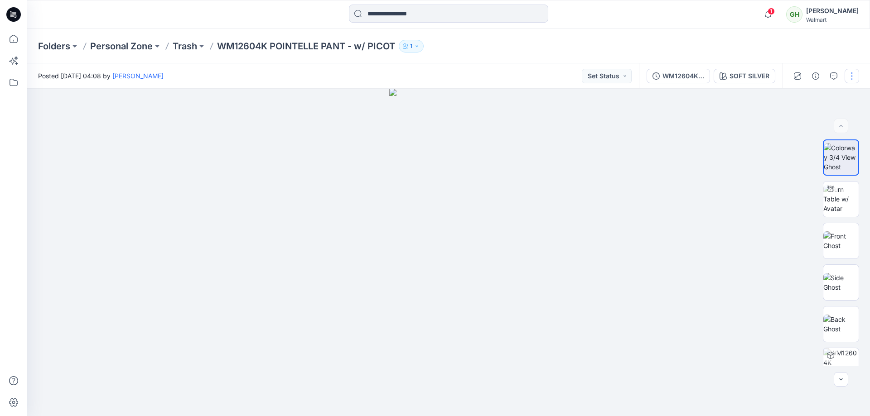
click at [853, 72] on button "button" at bounding box center [852, 76] width 15 height 15
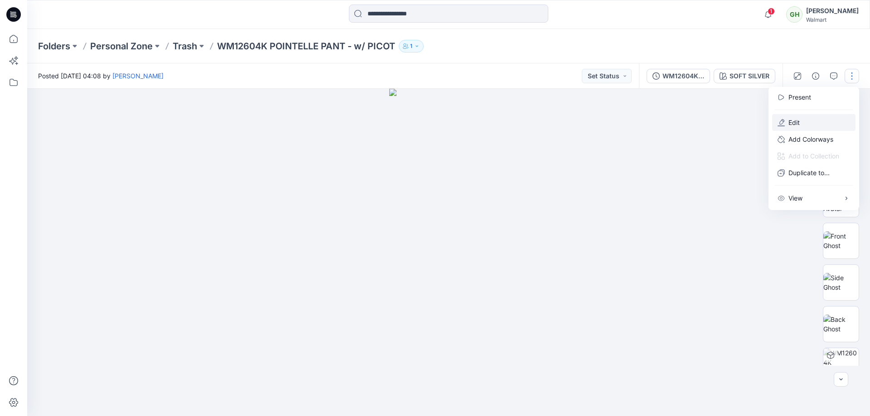
click at [800, 124] on p "Edit" at bounding box center [794, 123] width 11 height 10
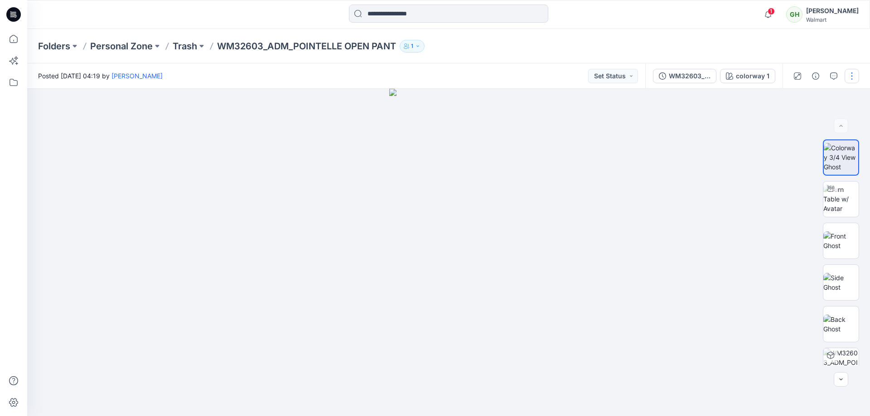
click at [853, 76] on button "button" at bounding box center [852, 76] width 15 height 15
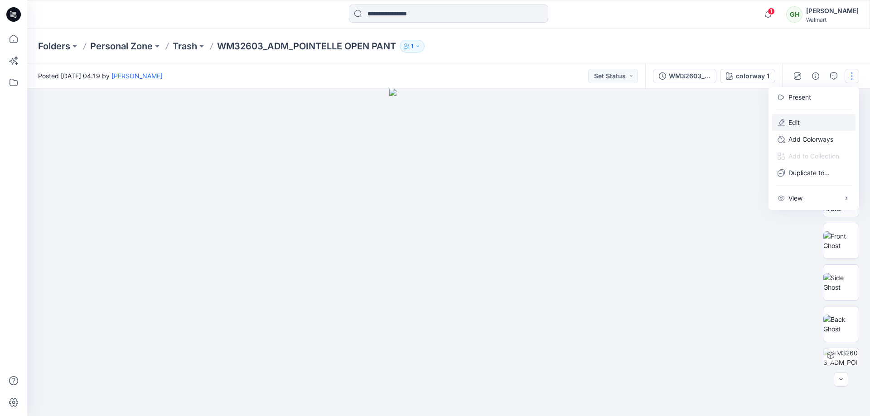
click at [809, 122] on button "Edit" at bounding box center [813, 122] width 83 height 17
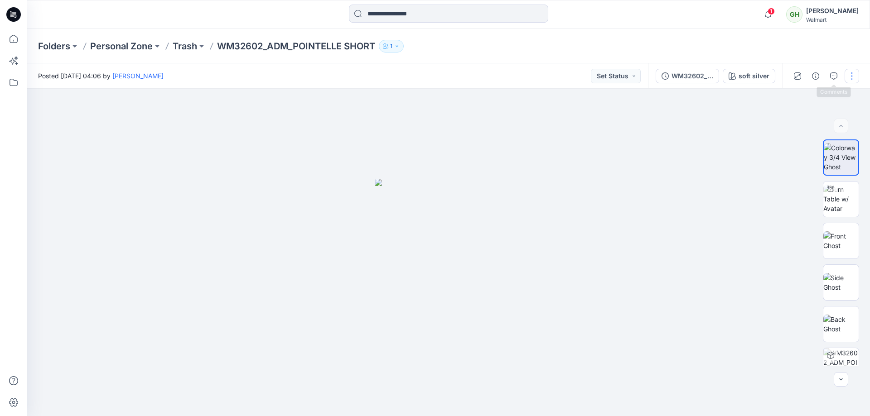
click at [857, 69] on button "button" at bounding box center [852, 76] width 15 height 15
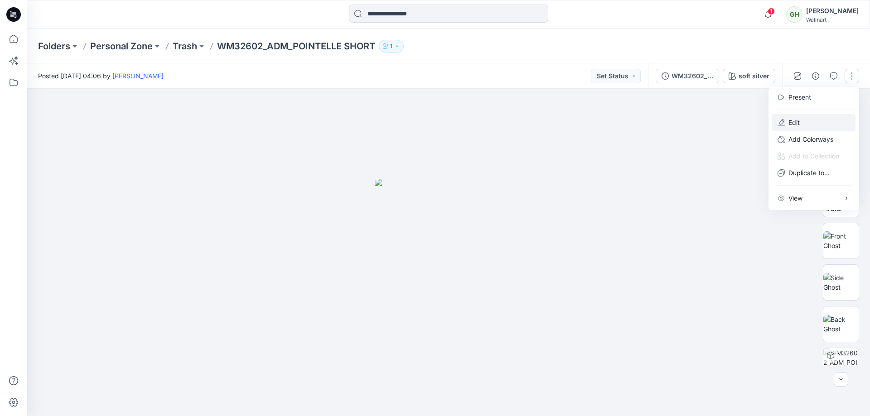
click at [788, 125] on button "Edit" at bounding box center [813, 122] width 83 height 17
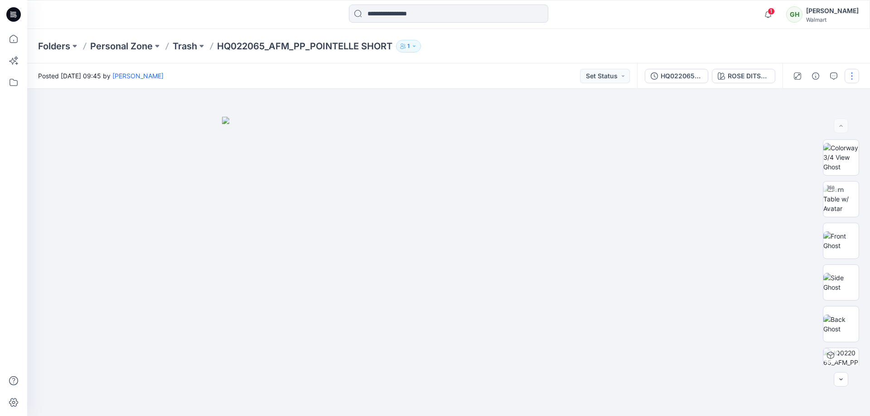
click at [851, 73] on button "button" at bounding box center [852, 76] width 15 height 15
click at [812, 127] on button "Edit" at bounding box center [813, 122] width 83 height 17
click at [855, 72] on button "button" at bounding box center [852, 76] width 15 height 15
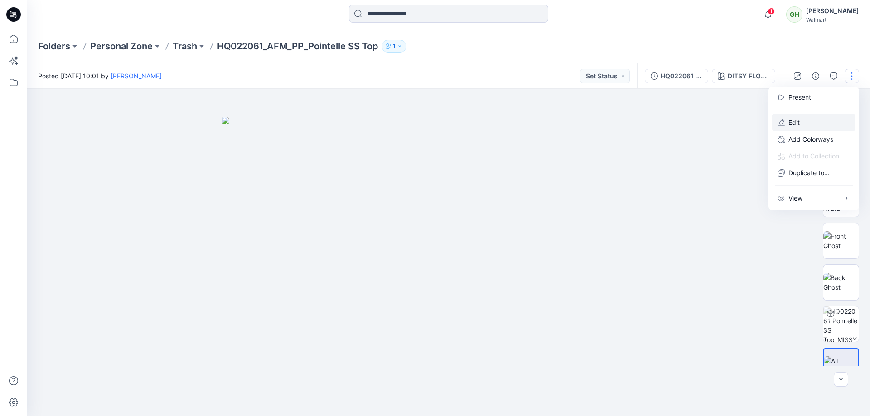
click at [799, 121] on p "Edit" at bounding box center [794, 123] width 11 height 10
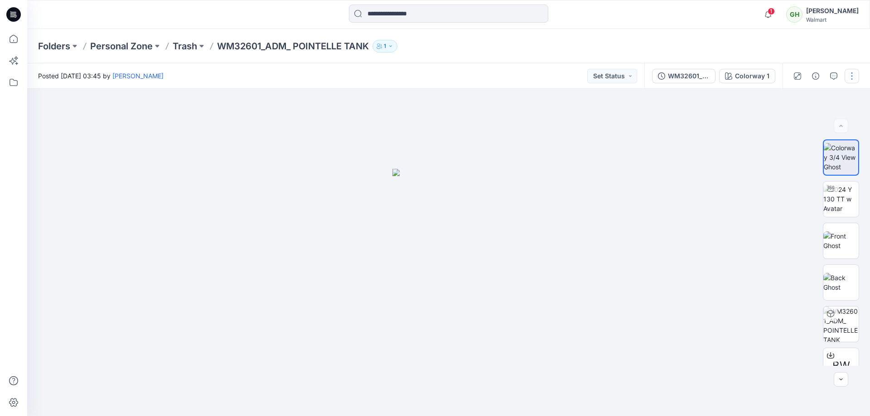
click at [852, 72] on button "button" at bounding box center [852, 76] width 15 height 15
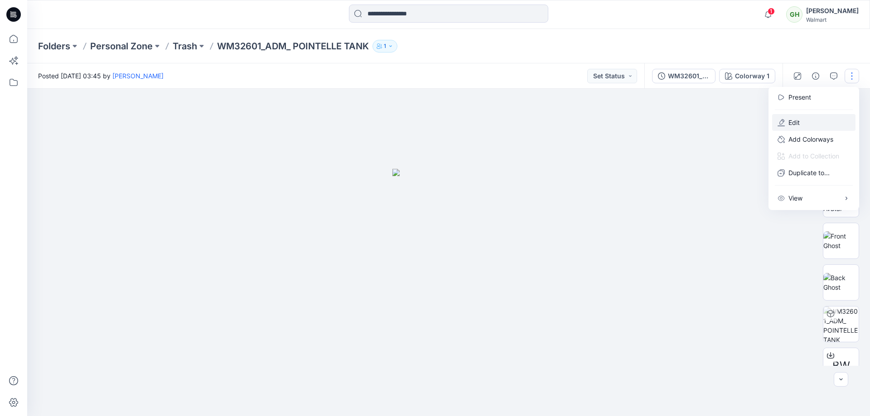
click at [805, 119] on button "Edit" at bounding box center [813, 122] width 83 height 17
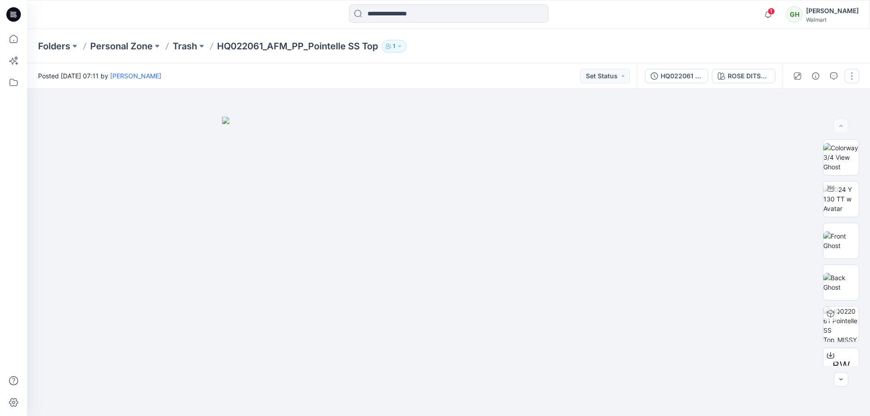
click at [852, 75] on button "button" at bounding box center [852, 76] width 15 height 15
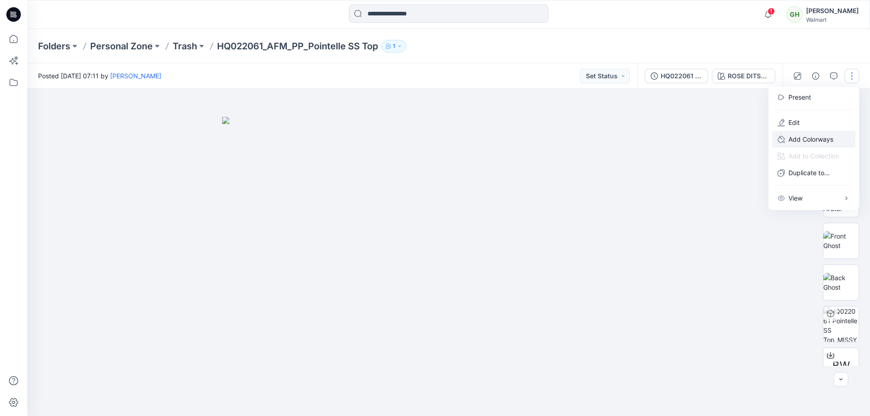
click at [808, 131] on button "Add Colorways" at bounding box center [813, 139] width 83 height 17
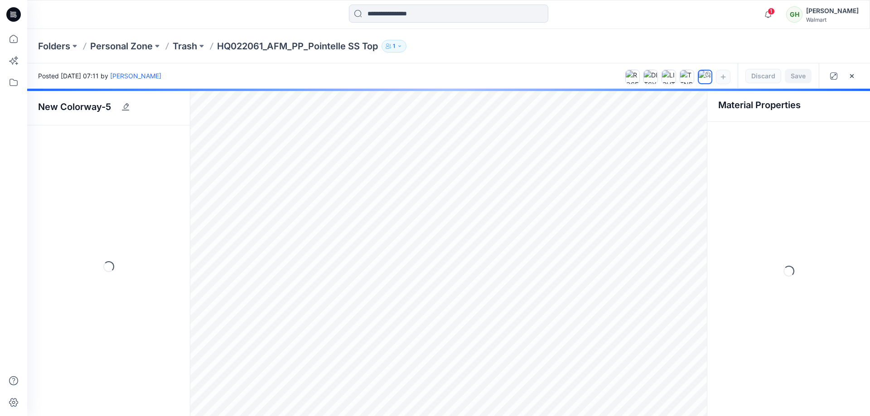
click at [862, 73] on div "Save Discard" at bounding box center [745, 75] width 241 height 25
click at [852, 75] on icon "button" at bounding box center [852, 76] width 4 height 4
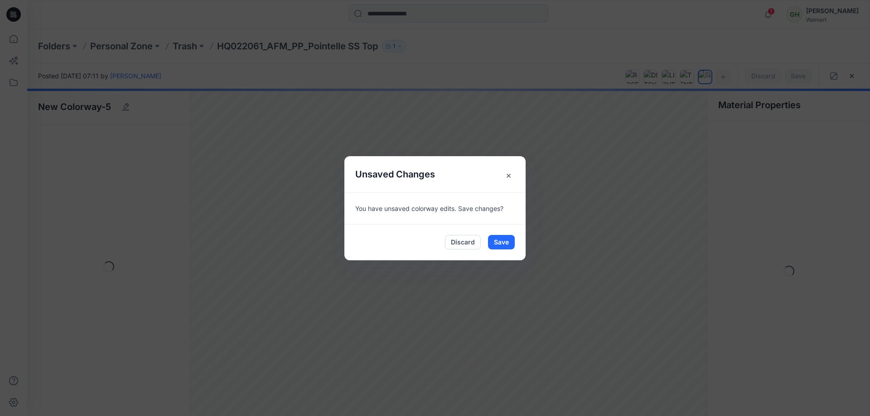
click at [512, 173] on span "×" at bounding box center [508, 175] width 16 height 16
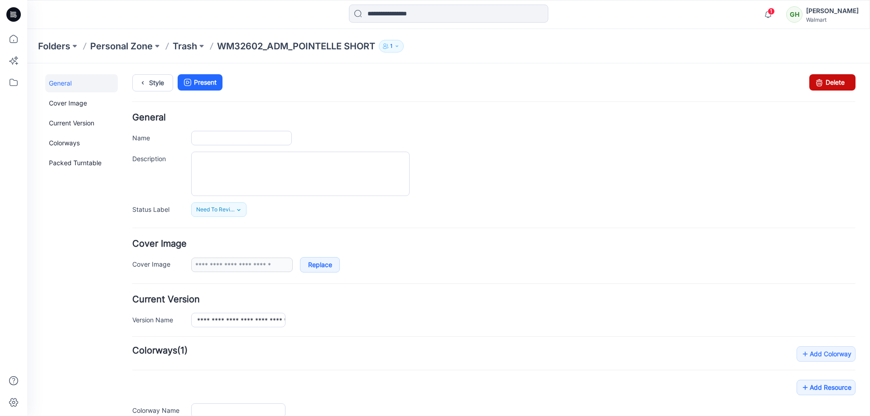
type input "**********"
drag, startPoint x: 825, startPoint y: 76, endPoint x: 489, endPoint y: 103, distance: 337.3
click at [825, 76] on link "Delete" at bounding box center [832, 82] width 46 height 16
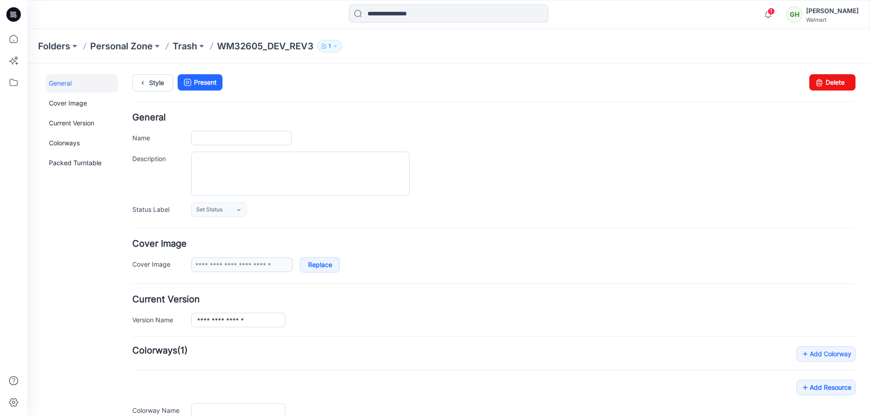
type input "**********"
click at [813, 81] on icon at bounding box center [819, 82] width 13 height 16
type input "**********"
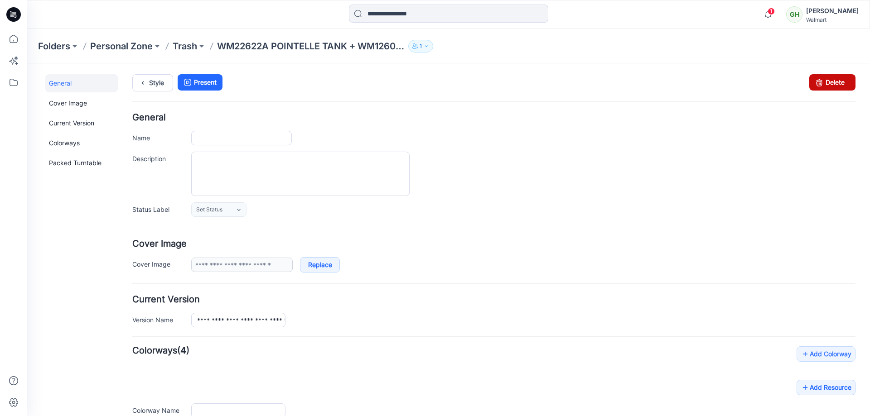
type input "**********"
click at [820, 82] on link "Delete" at bounding box center [832, 82] width 46 height 16
type input "**********"
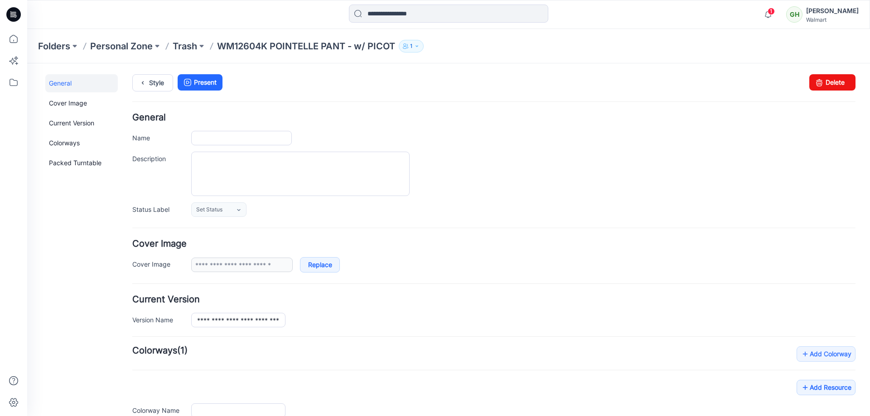
type input "**********"
drag, startPoint x: 499, startPoint y: 104, endPoint x: 839, endPoint y: 77, distance: 340.5
click at [839, 77] on link "Delete" at bounding box center [832, 82] width 46 height 16
type input "**********"
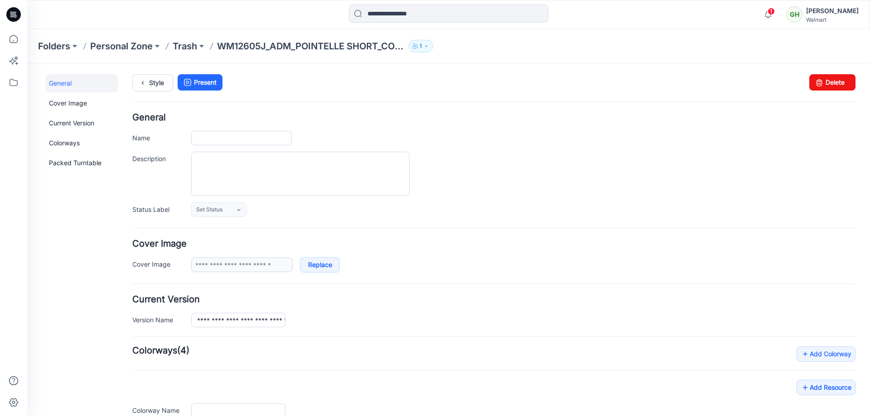
type input "**********"
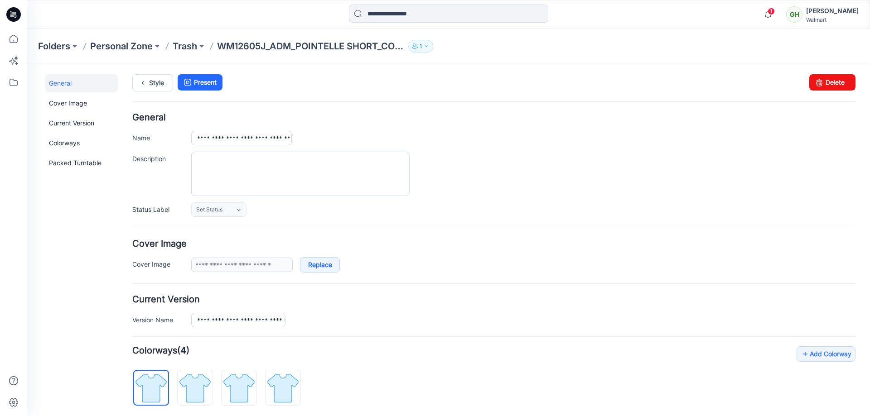
click at [853, 82] on div "**********" at bounding box center [448, 321] width 843 height 517
drag, startPoint x: 834, startPoint y: 82, endPoint x: 516, endPoint y: 105, distance: 319.4
click at [834, 82] on link "Delete" at bounding box center [832, 82] width 46 height 16
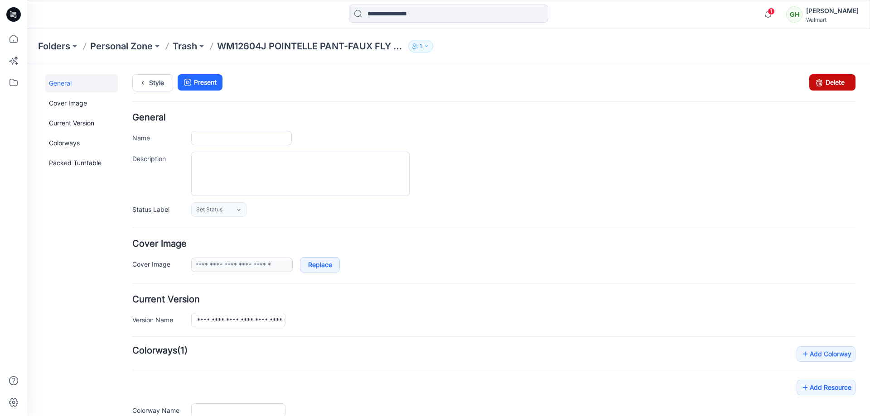
click at [820, 84] on link "Delete" at bounding box center [832, 82] width 46 height 16
type input "**********"
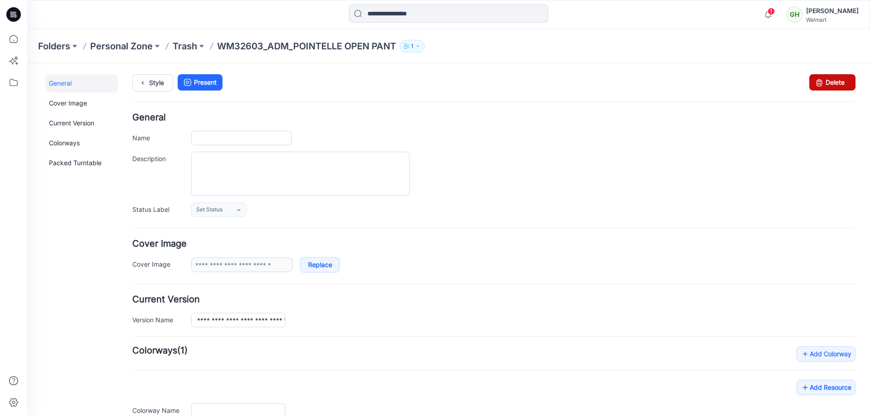
type input "**********"
drag, startPoint x: 826, startPoint y: 82, endPoint x: 507, endPoint y: 97, distance: 319.4
click at [826, 82] on link "Delete" at bounding box center [832, 82] width 46 height 16
type input "**********"
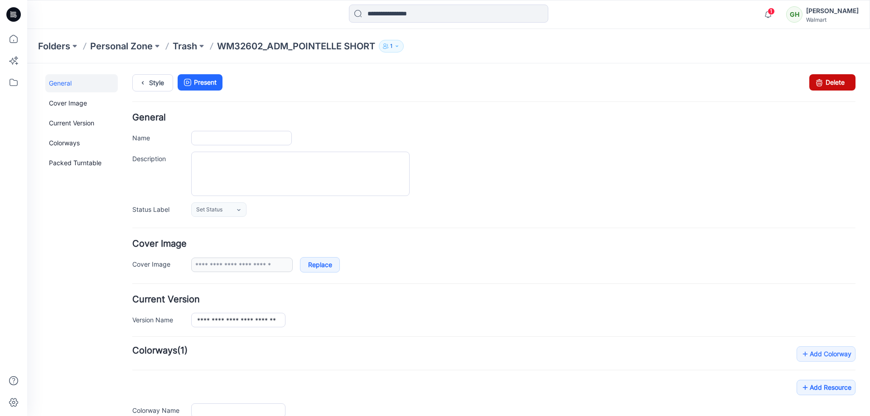
type input "**********"
click at [823, 79] on link "Delete" at bounding box center [832, 82] width 46 height 16
type input "**********"
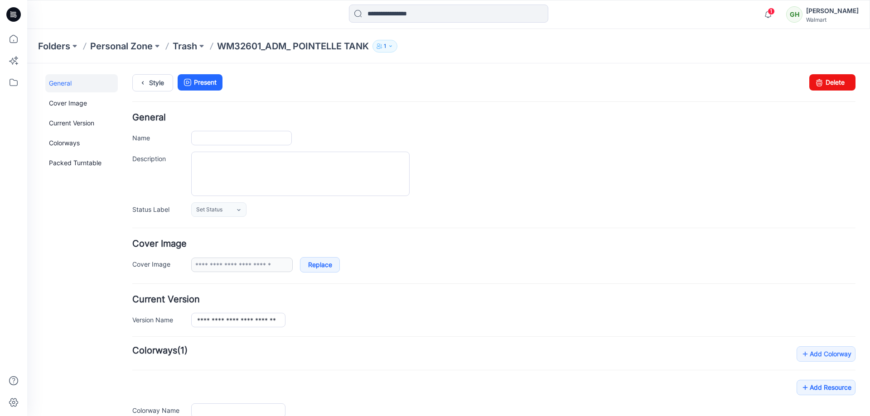
type input "**********"
drag, startPoint x: 834, startPoint y: 86, endPoint x: 514, endPoint y: 98, distance: 320.2
click at [834, 86] on link "Delete" at bounding box center [832, 82] width 46 height 16
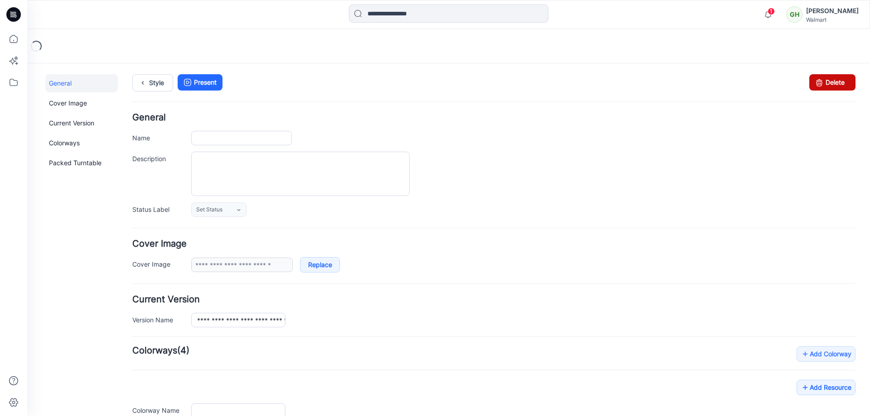
click at [817, 75] on icon at bounding box center [819, 82] width 13 height 16
type input "**********"
drag, startPoint x: 817, startPoint y: 77, endPoint x: 491, endPoint y: 100, distance: 326.6
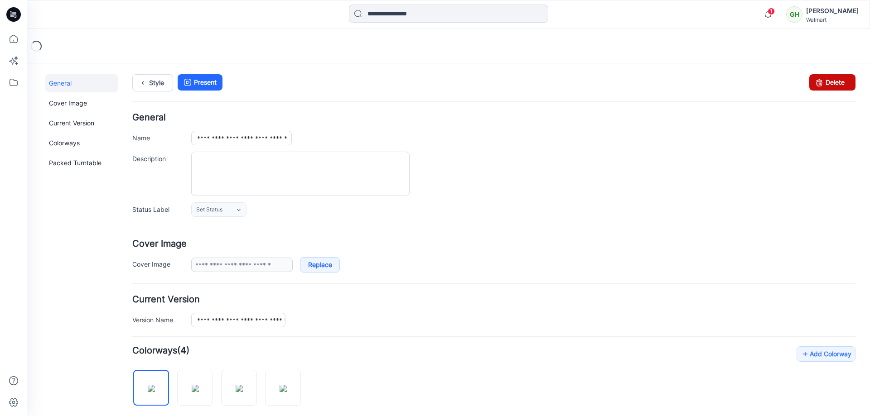
click at [817, 77] on icon at bounding box center [819, 82] width 13 height 16
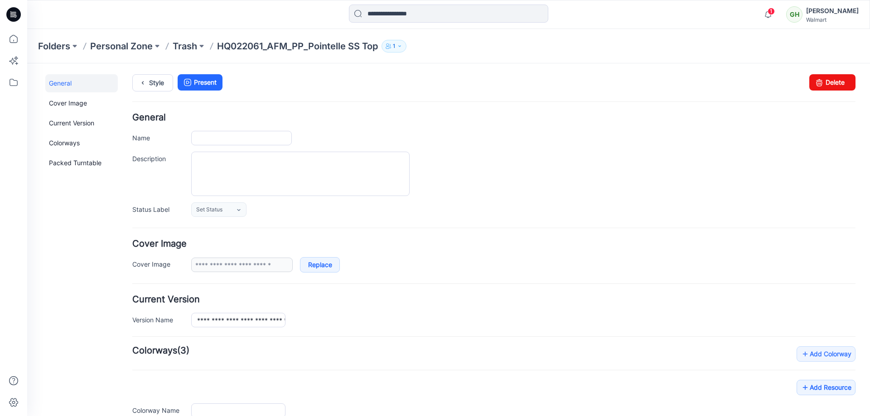
type input "**********"
drag, startPoint x: 827, startPoint y: 87, endPoint x: 493, endPoint y: 107, distance: 334.6
click at [827, 87] on link "Delete" at bounding box center [832, 82] width 46 height 16
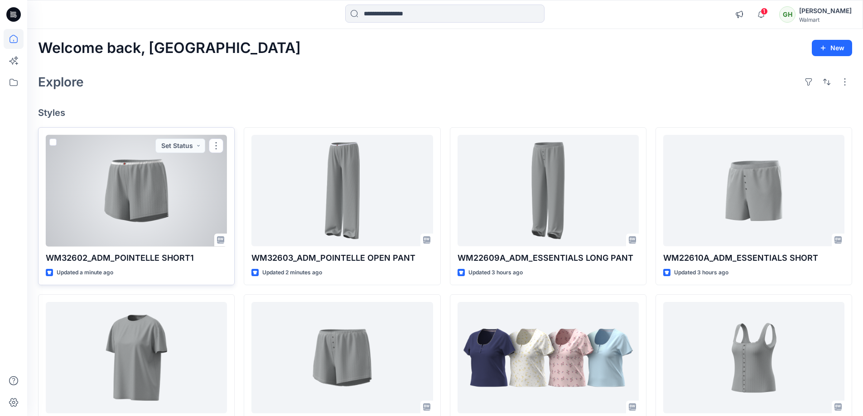
click at [168, 198] on div at bounding box center [136, 191] width 181 height 112
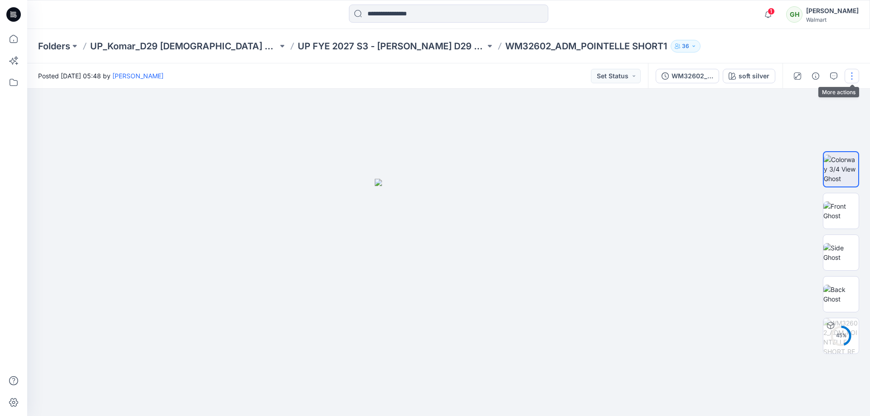
click at [851, 77] on button "button" at bounding box center [852, 76] width 15 height 15
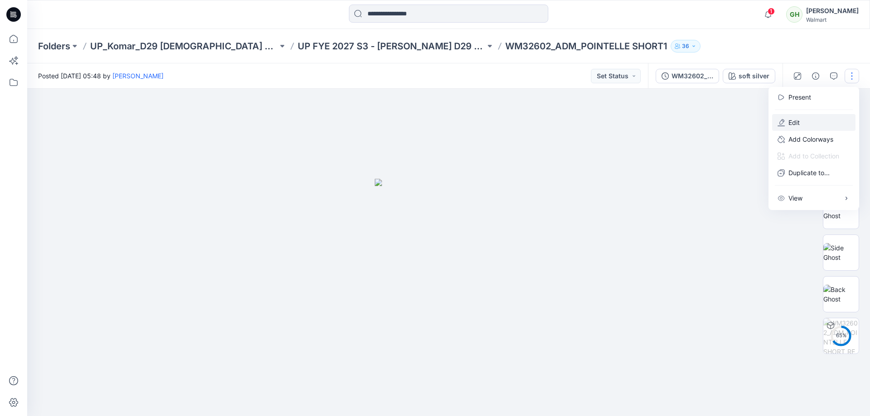
click at [816, 116] on button "Edit" at bounding box center [813, 122] width 83 height 17
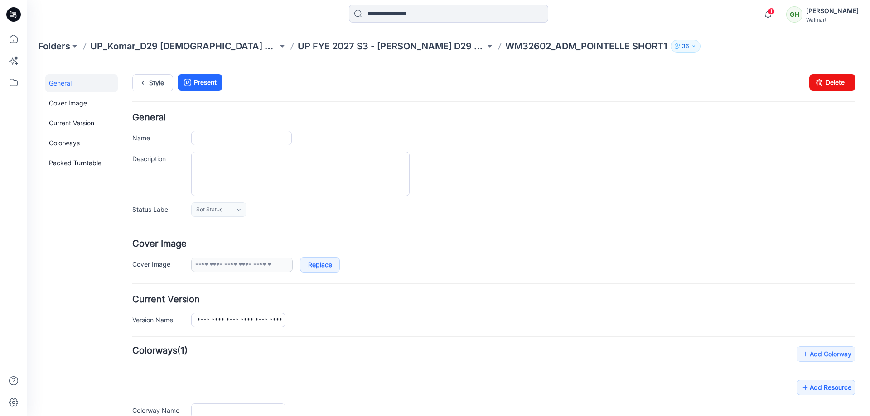
type input "**********"
click at [275, 136] on input "**********" at bounding box center [241, 138] width 101 height 15
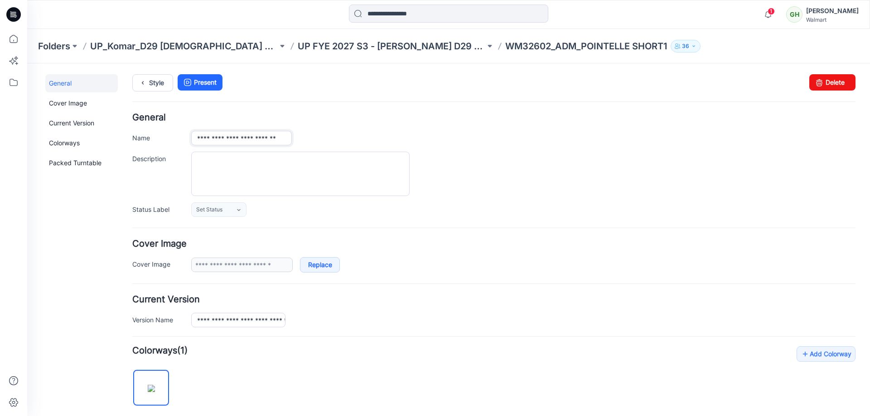
type input "**********"
click at [504, 134] on div "**********" at bounding box center [523, 138] width 664 height 15
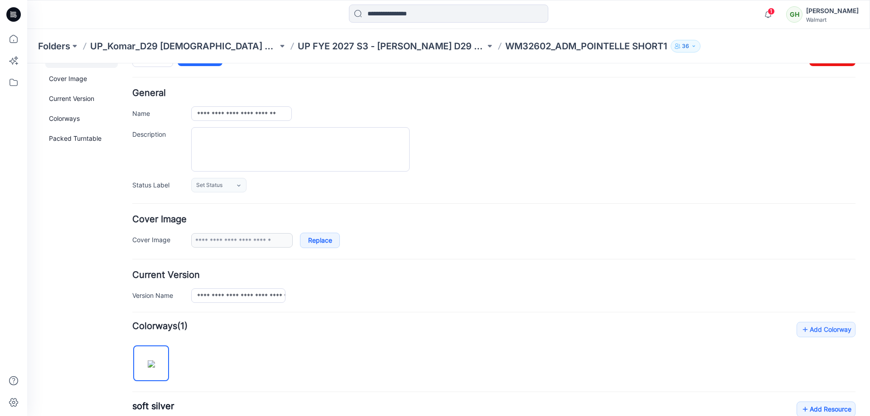
scroll to position [0, 0]
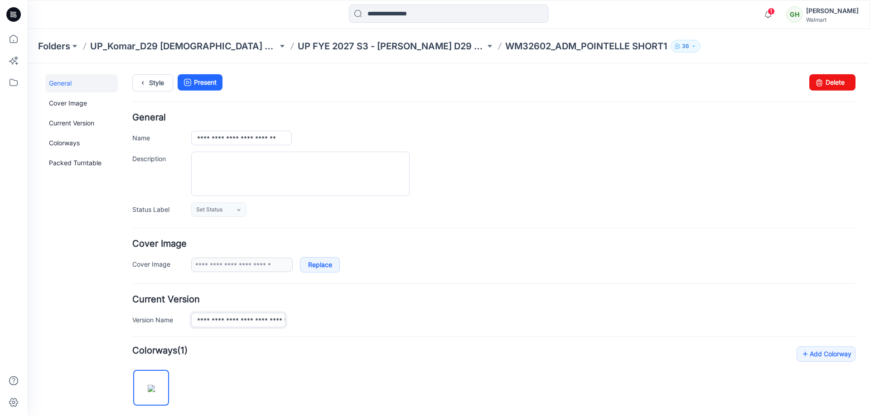
click at [249, 317] on input "**********" at bounding box center [238, 320] width 94 height 15
click at [600, 155] on div at bounding box center [523, 174] width 664 height 44
click at [154, 87] on link "Style" at bounding box center [152, 82] width 41 height 17
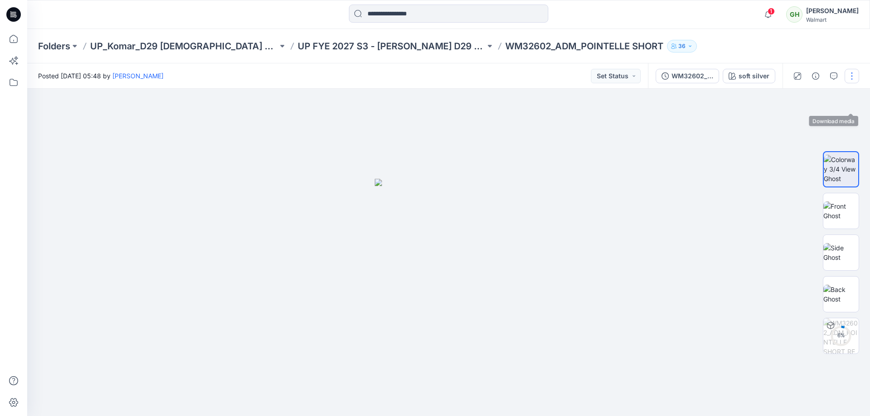
click at [855, 70] on button "button" at bounding box center [852, 76] width 15 height 15
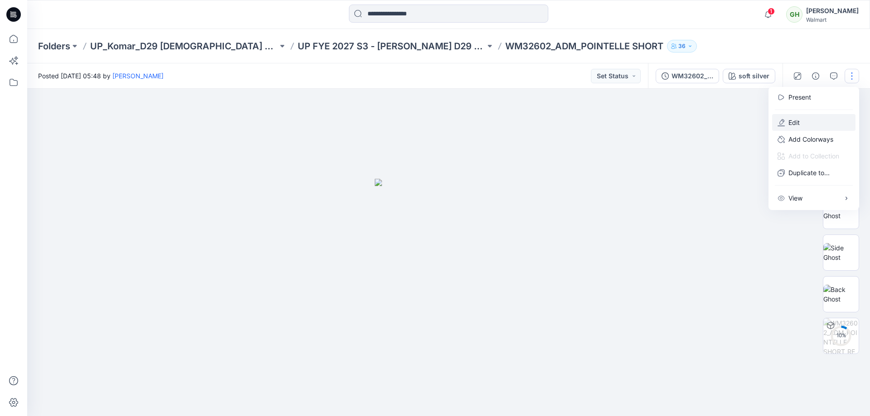
click at [798, 127] on button "Edit" at bounding box center [813, 122] width 83 height 17
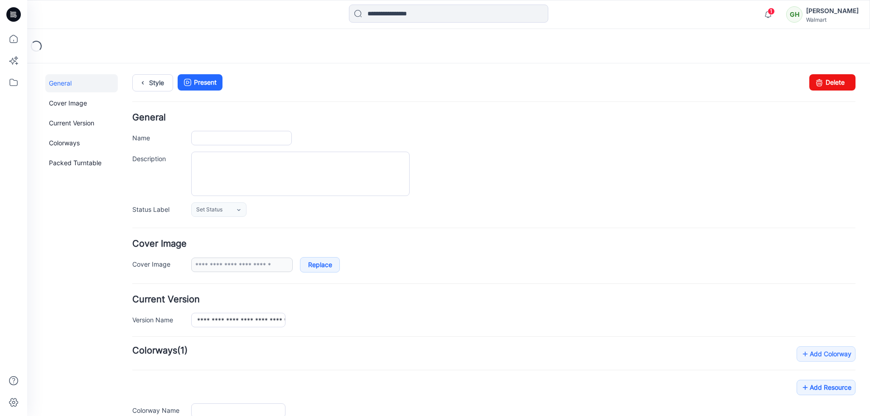
type input "**********"
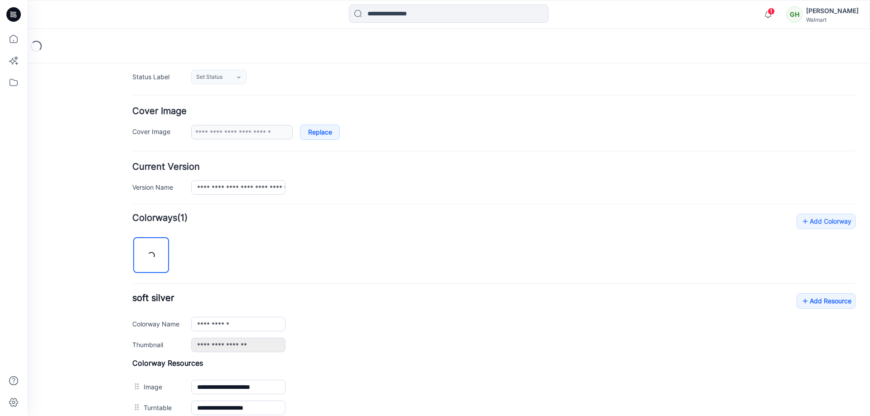
scroll to position [227, 0]
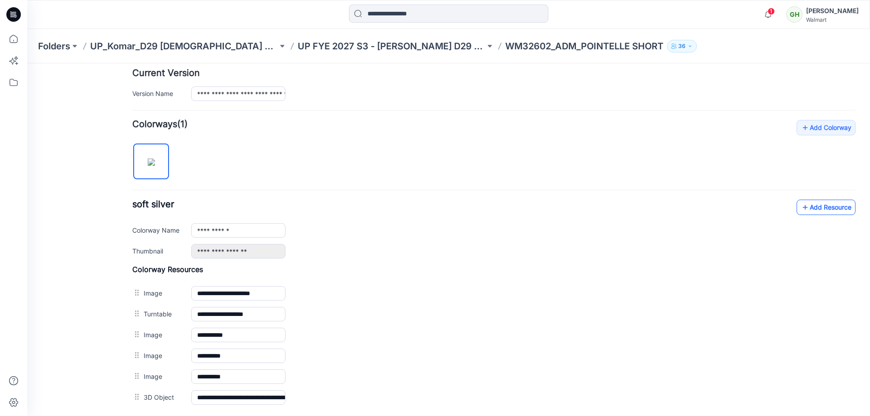
click at [827, 204] on link "Add Resource" at bounding box center [826, 207] width 59 height 15
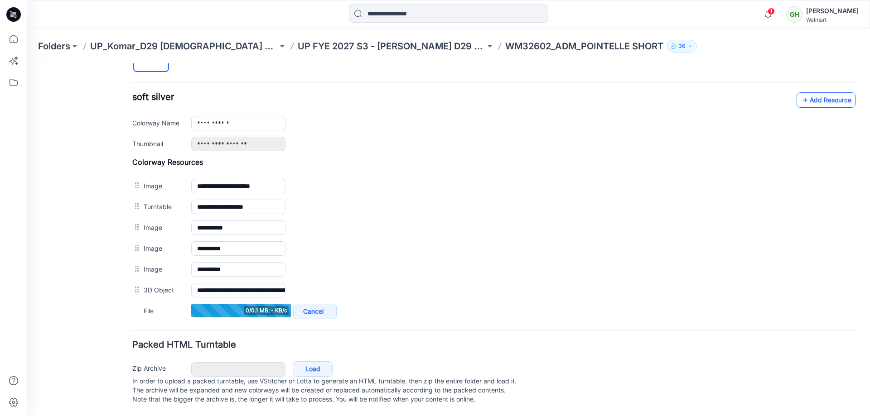
click at [831, 92] on link "Add Resource" at bounding box center [826, 99] width 59 height 15
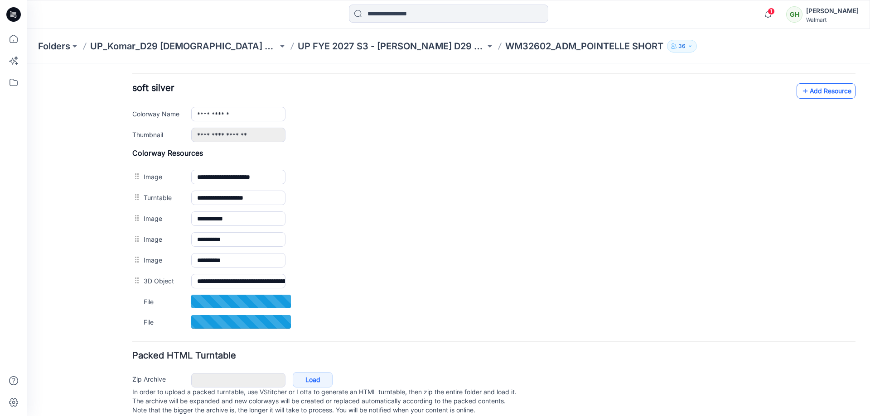
click at [816, 96] on link "Add Resource" at bounding box center [826, 90] width 59 height 15
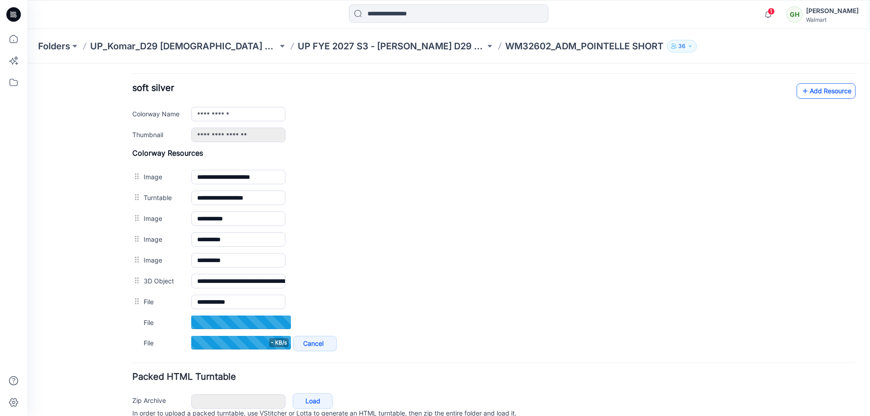
click at [830, 94] on link "Add Resource" at bounding box center [826, 90] width 59 height 15
click at [815, 85] on link "Add Resource" at bounding box center [826, 90] width 59 height 15
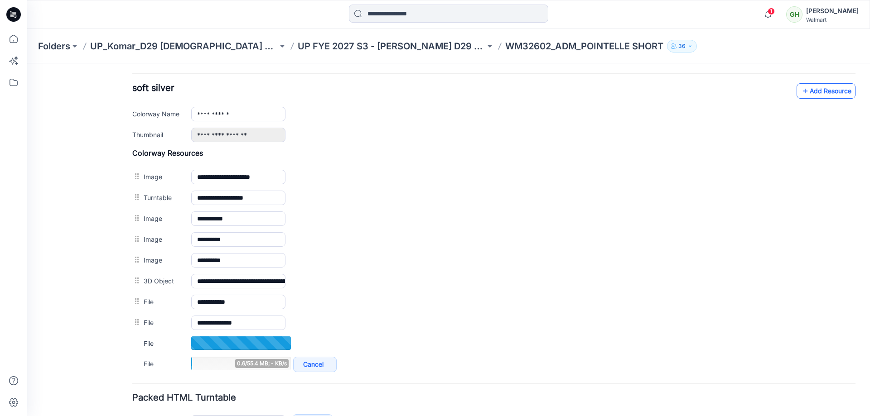
click at [820, 91] on link "Add Resource" at bounding box center [826, 90] width 59 height 15
click at [826, 94] on link "Add Resource" at bounding box center [826, 90] width 59 height 15
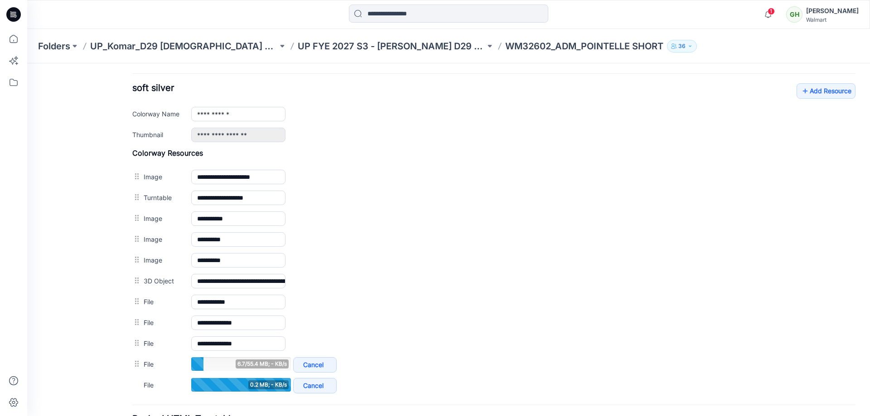
click at [802, 102] on div "**********" at bounding box center [493, 112] width 723 height 59
click at [807, 92] on link "Add Resource" at bounding box center [826, 90] width 59 height 15
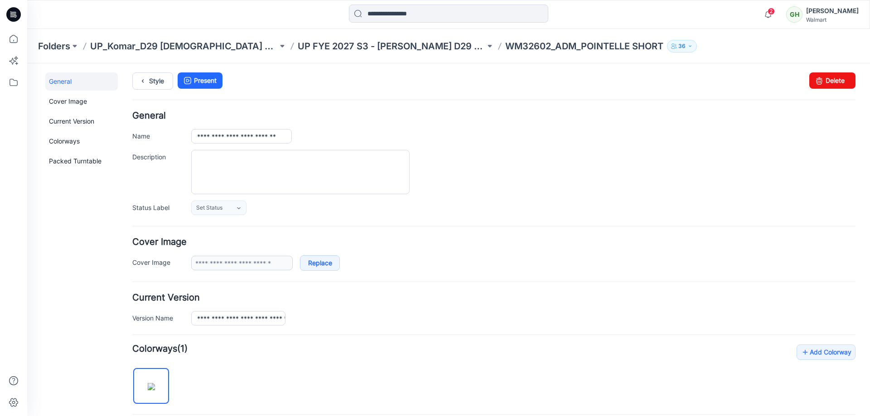
scroll to position [0, 0]
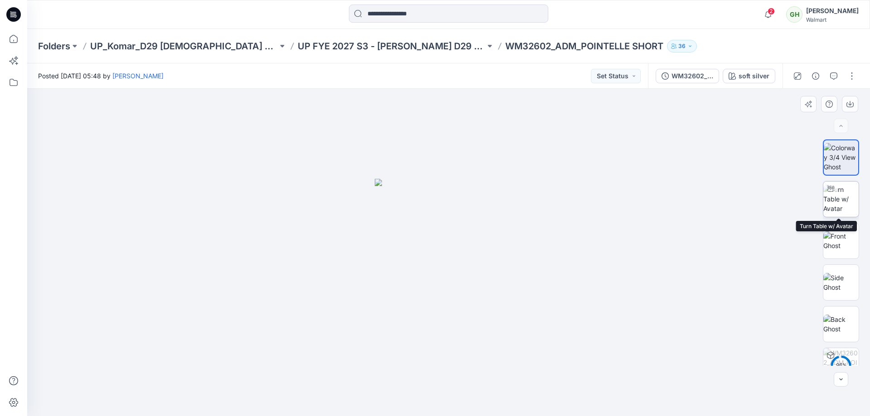
click at [827, 206] on img at bounding box center [840, 199] width 35 height 29
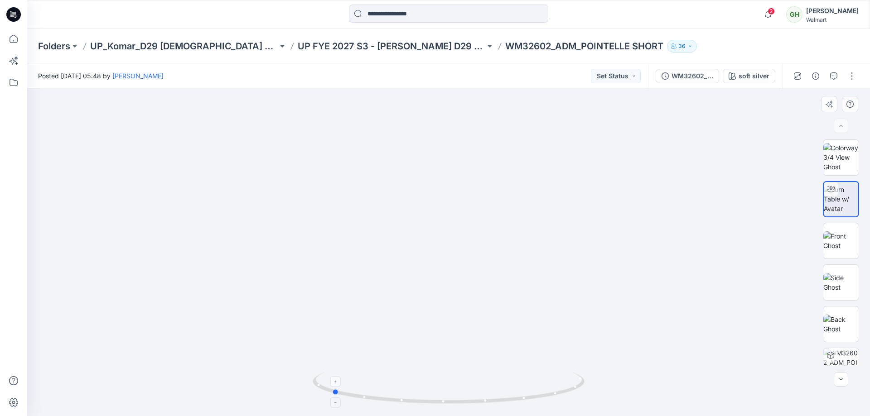
drag, startPoint x: 579, startPoint y: 393, endPoint x: 462, endPoint y: 379, distance: 117.7
click at [462, 379] on icon at bounding box center [450, 390] width 274 height 34
